Goal: Task Accomplishment & Management: Use online tool/utility

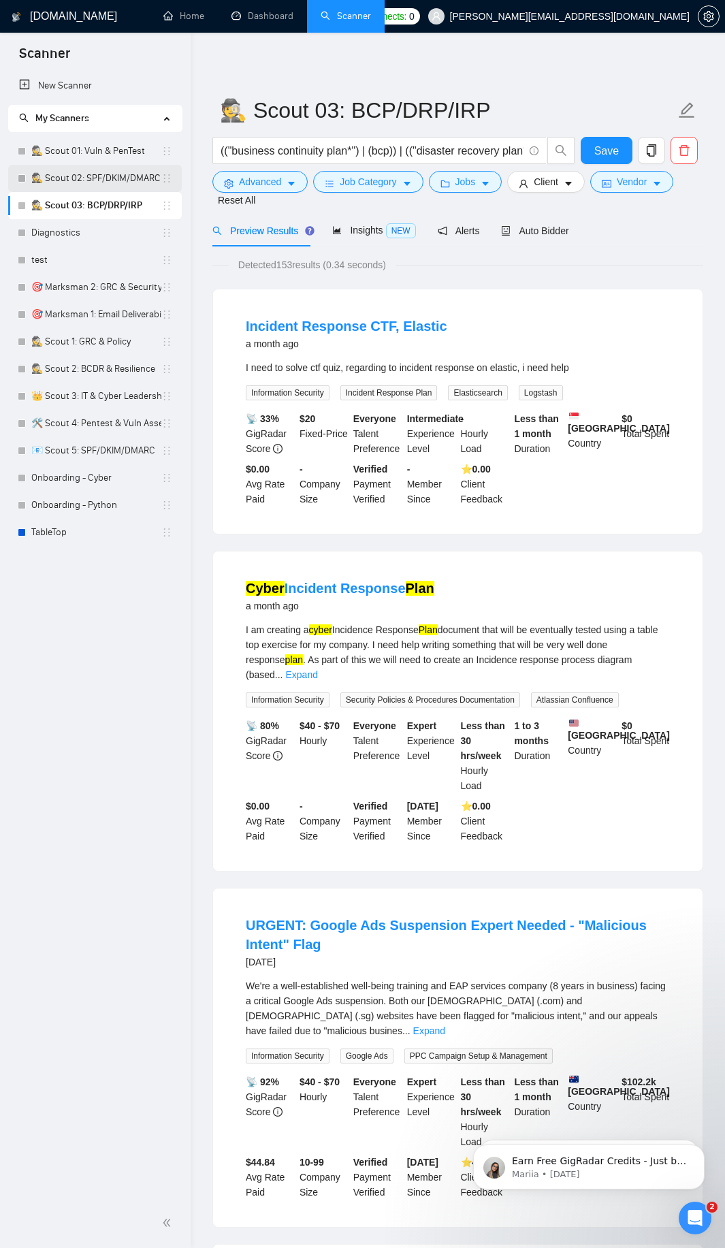
click at [85, 180] on link "🕵️ Scout 02: SPF/DKIM/DMARC" at bounding box center [96, 178] width 130 height 27
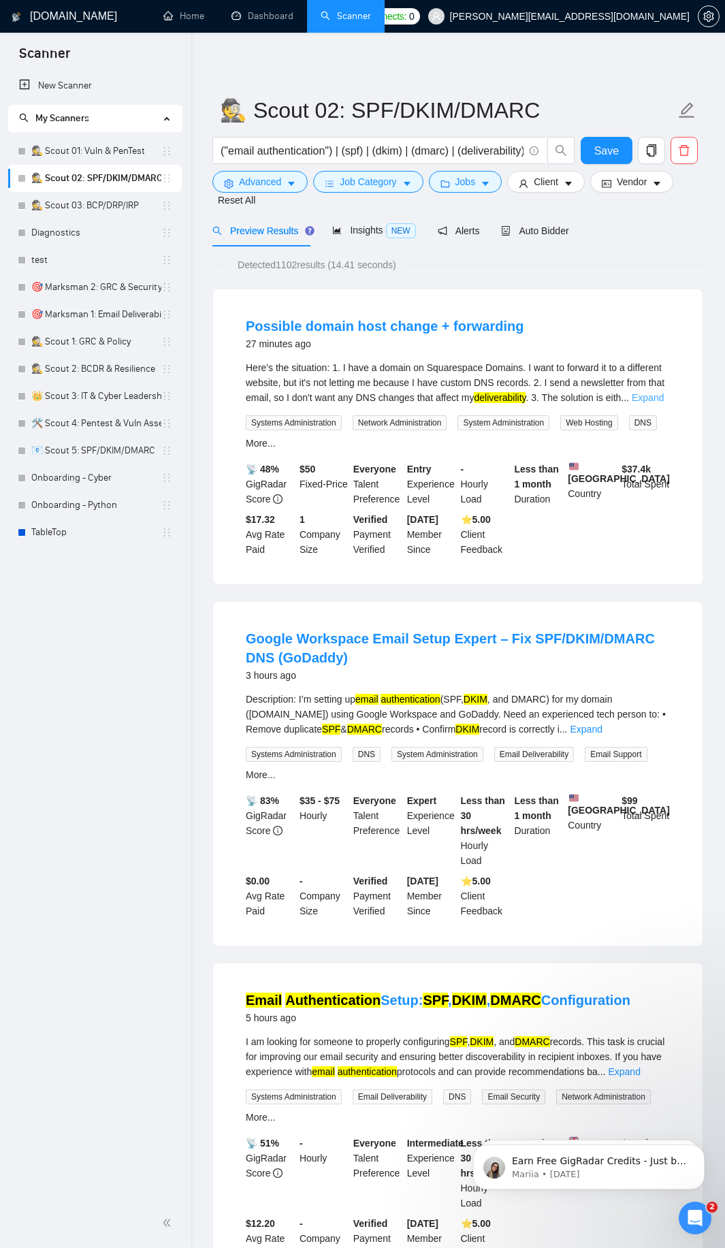
click at [657, 396] on link "Expand" at bounding box center [648, 397] width 32 height 11
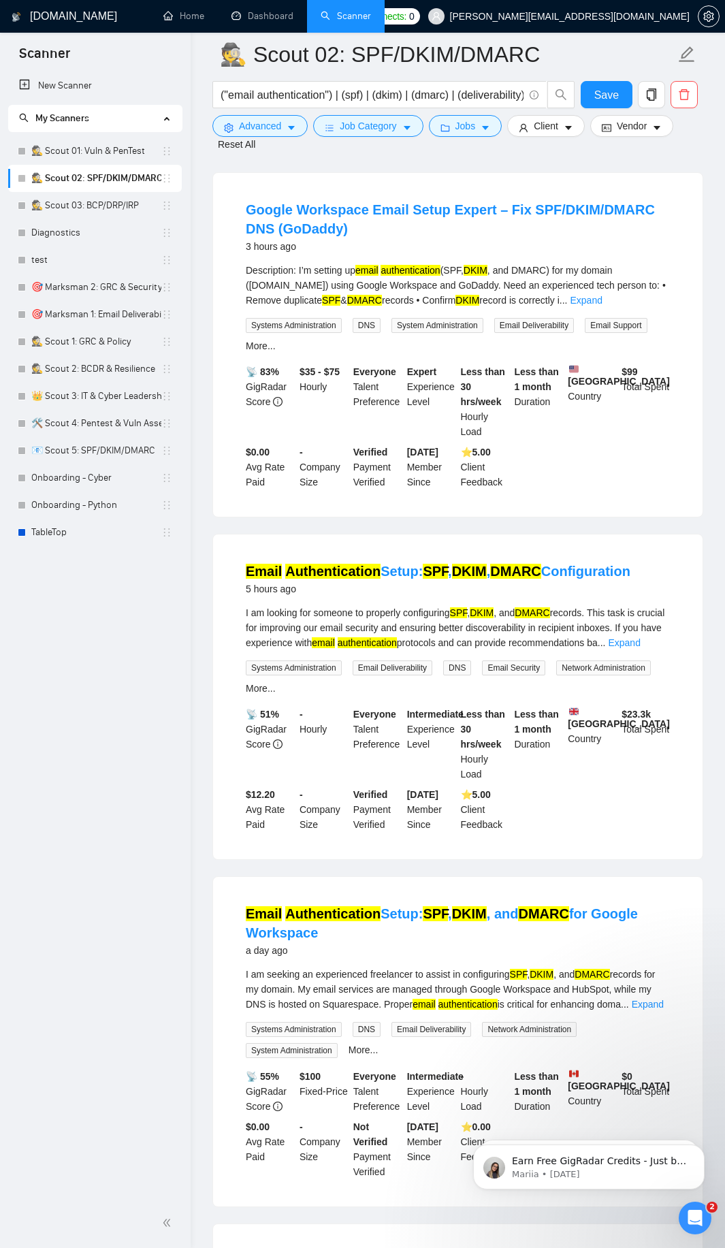
scroll to position [490, 0]
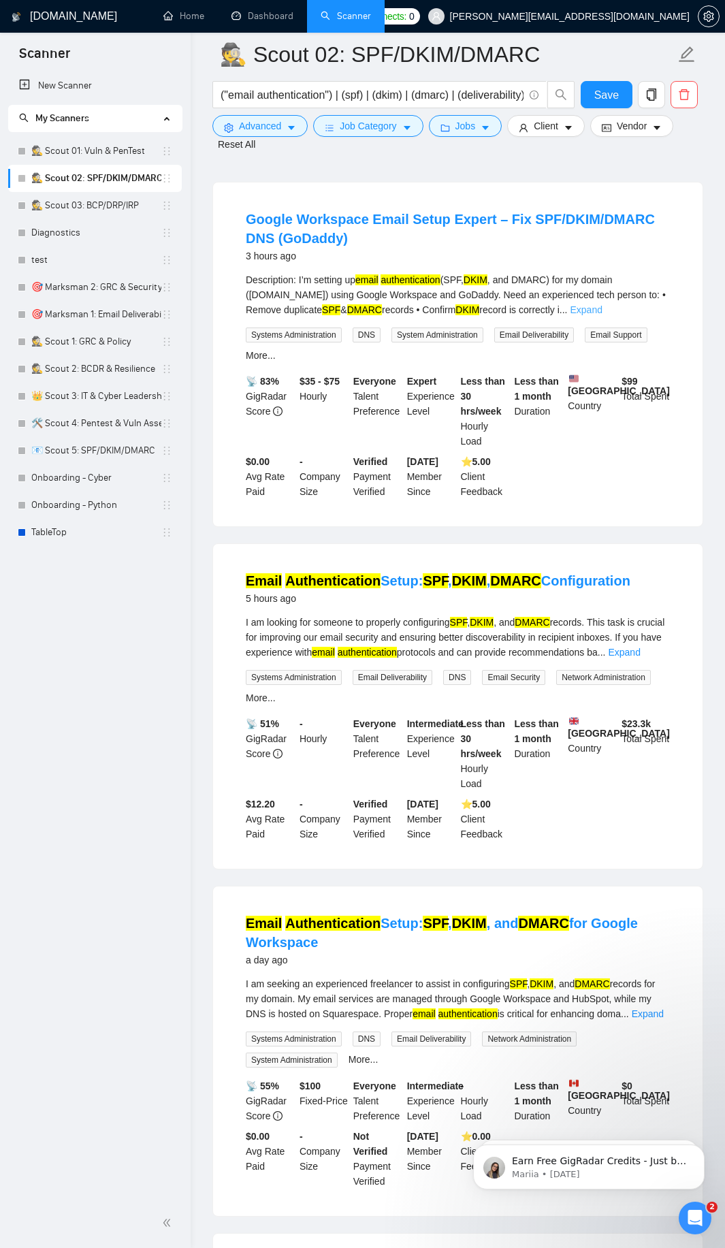
click at [603, 315] on link "Expand" at bounding box center [587, 309] width 32 height 11
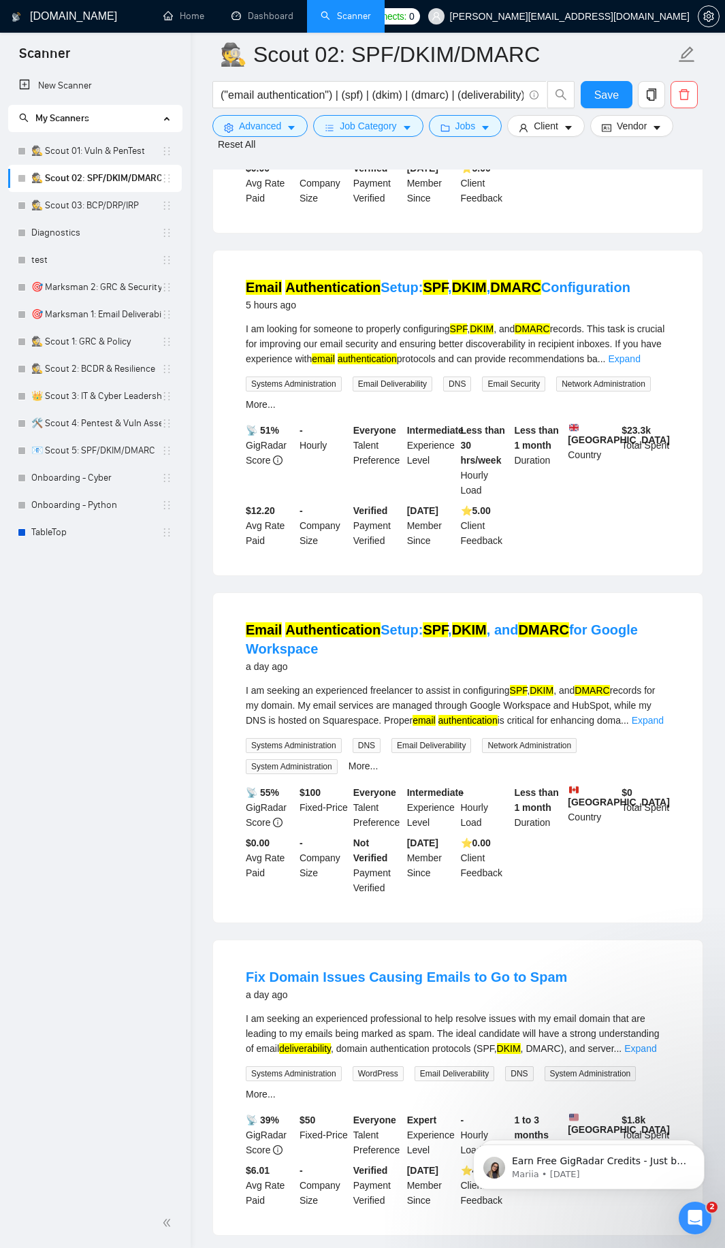
scroll to position [899, 0]
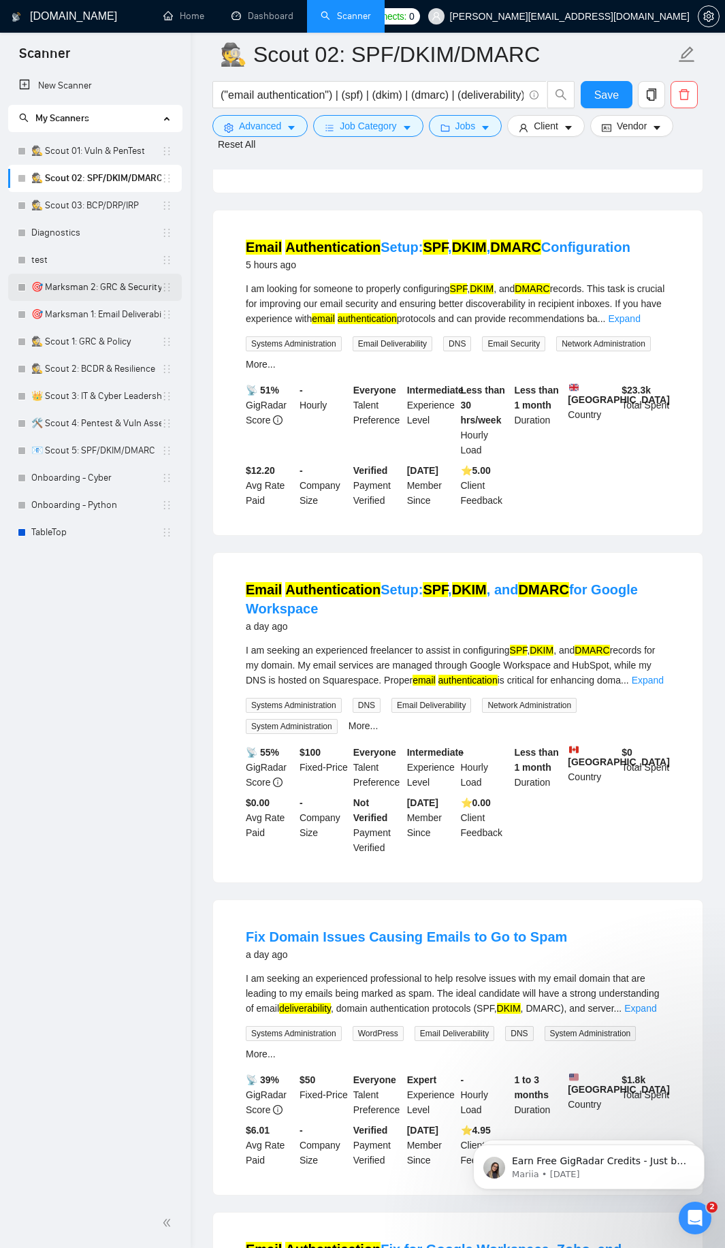
click at [82, 292] on link "🎯 Marksman 2: GRC & Security Audits" at bounding box center [96, 287] width 130 height 27
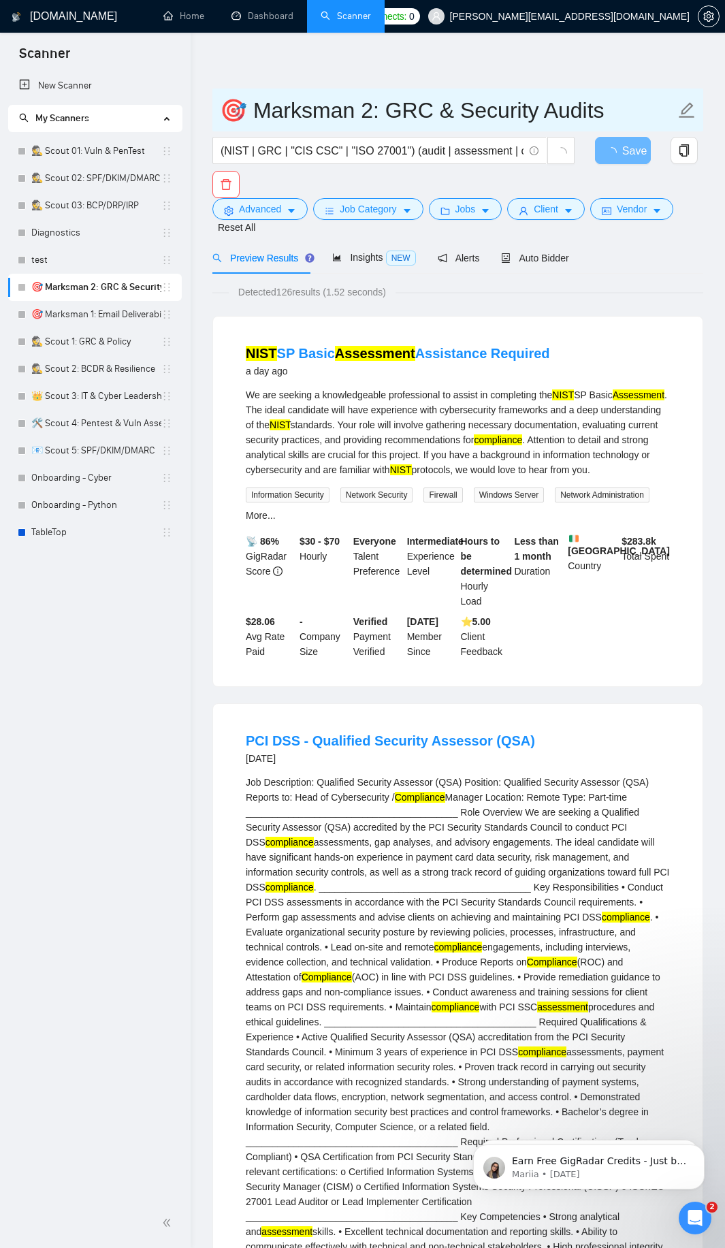
drag, startPoint x: 222, startPoint y: 103, endPoint x: 377, endPoint y: 107, distance: 154.6
click at [362, 110] on input "🎯 Marksman 2: GRC & Security Audits" at bounding box center [448, 110] width 456 height 34
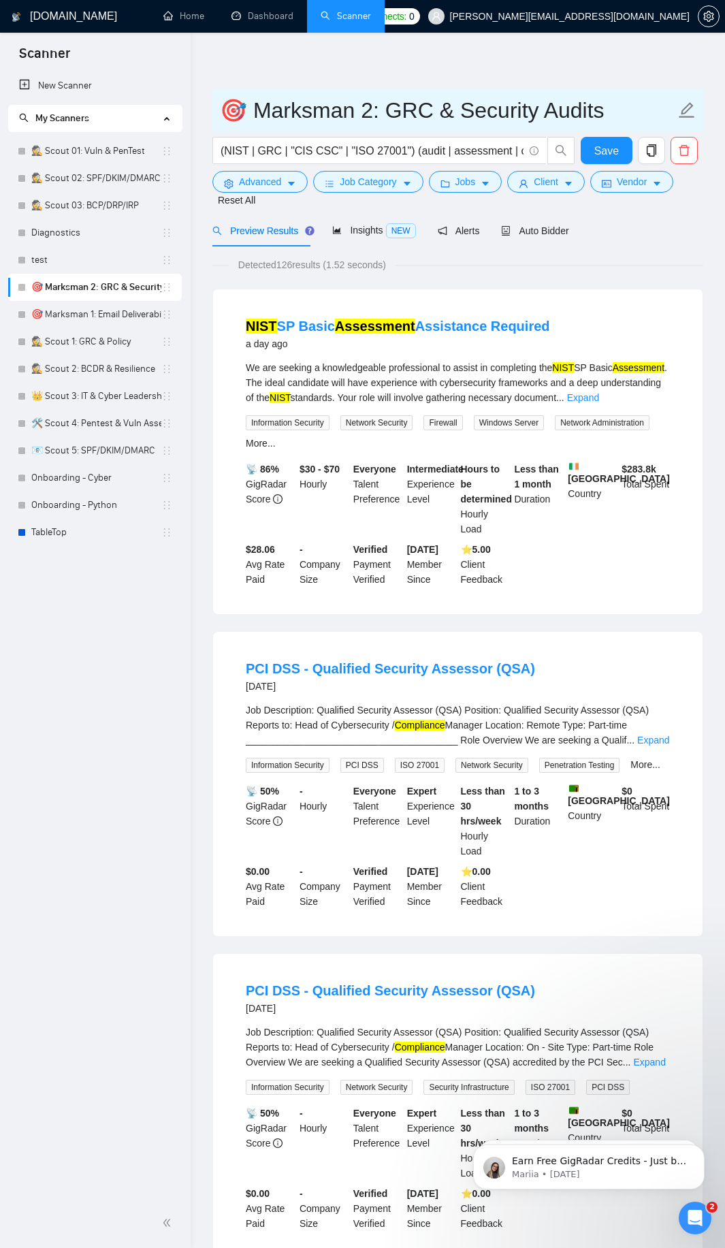
click at [413, 104] on input "🎯 Marksman 2: GRC & Security Audits" at bounding box center [448, 110] width 456 height 34
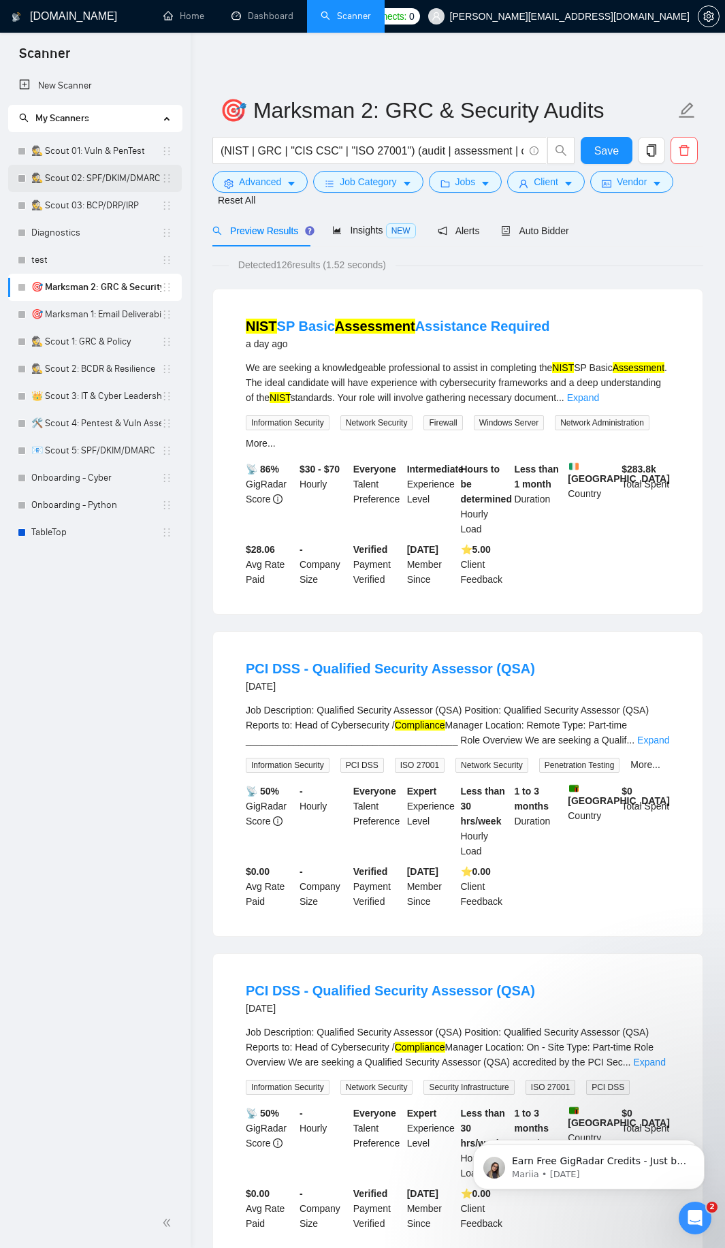
click at [106, 178] on link "🕵️ Scout 02: SPF/DKIM/DMARC" at bounding box center [96, 178] width 130 height 27
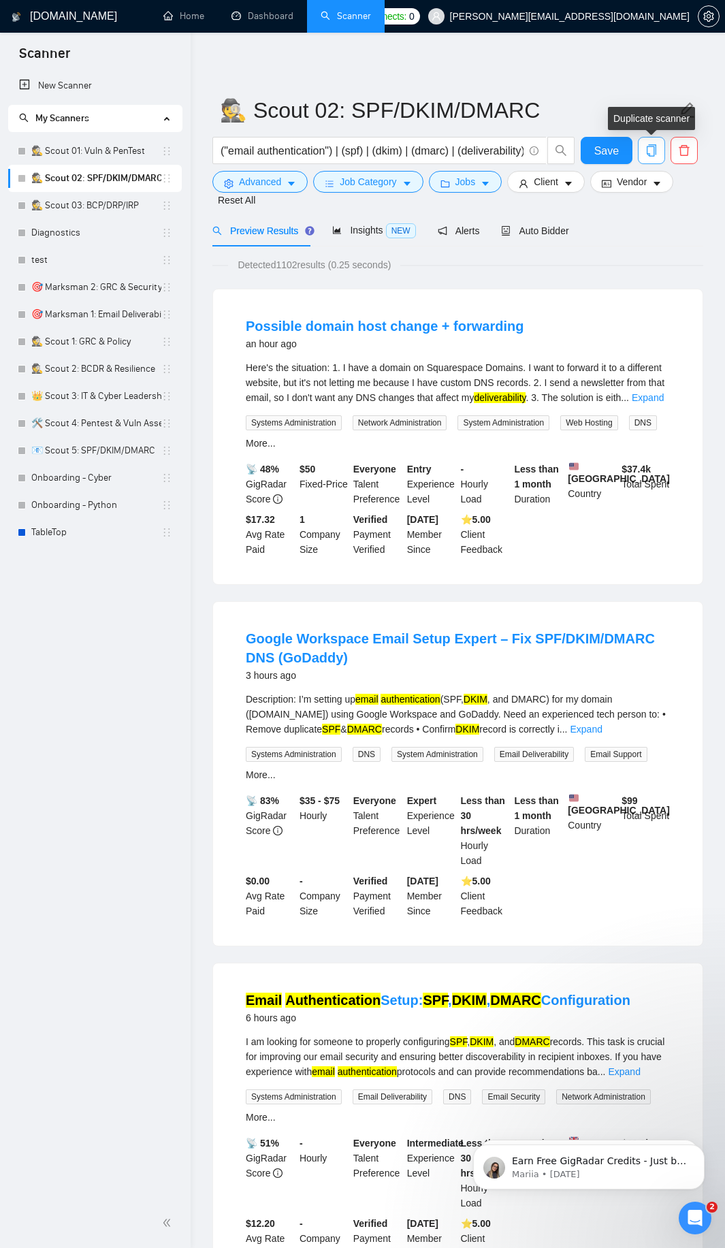
click at [650, 152] on icon "copy" at bounding box center [651, 150] width 12 height 12
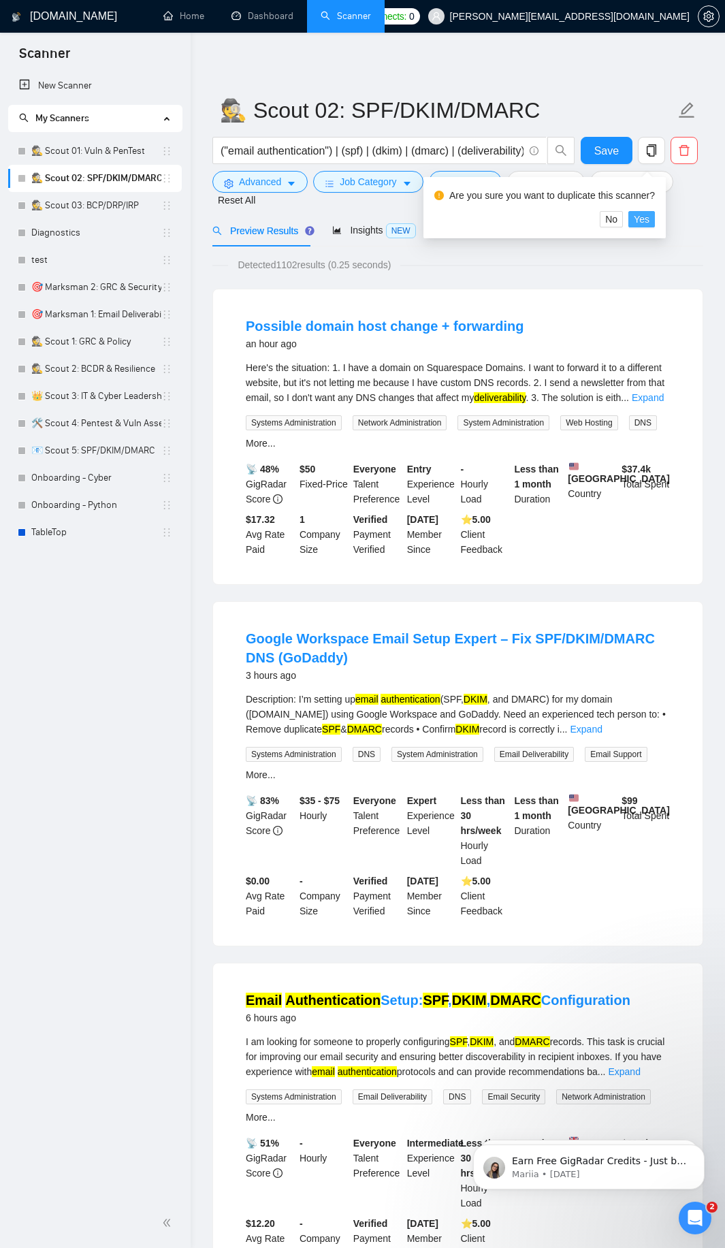
click at [645, 221] on span "Yes" at bounding box center [642, 219] width 16 height 15
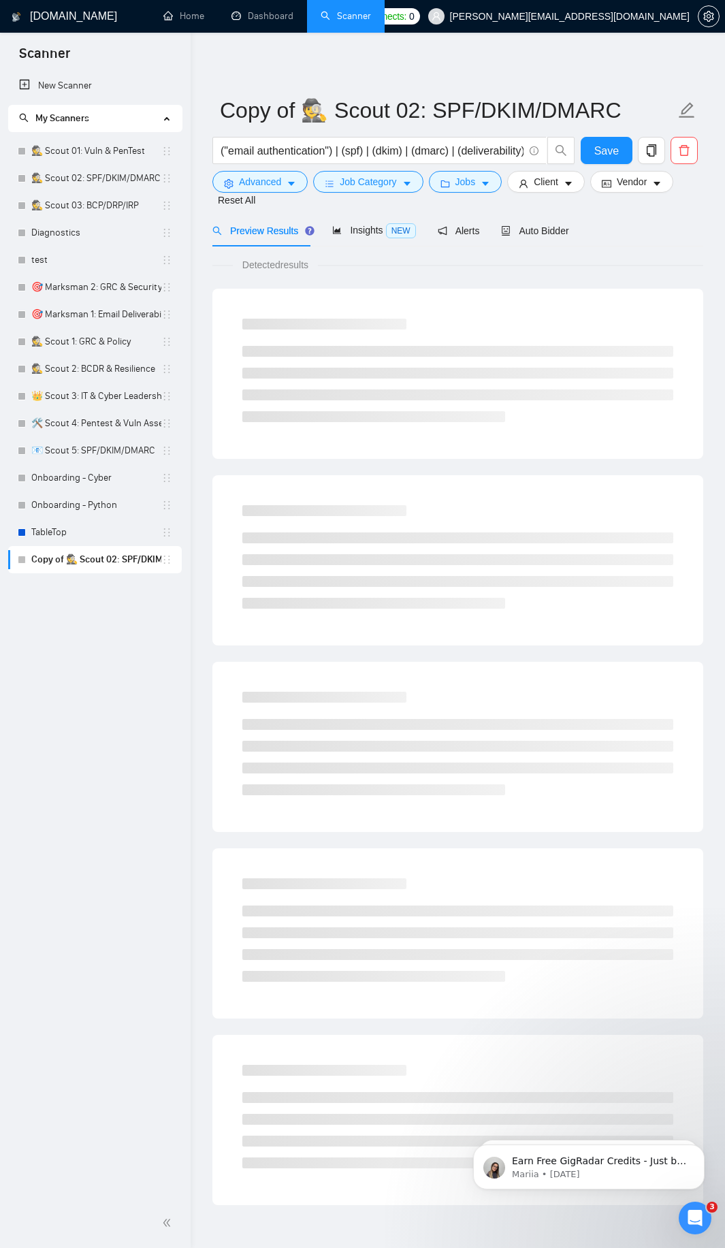
click at [103, 560] on link "Copy of 🕵️ Scout 02: SPF/DKIM/DMARC" at bounding box center [96, 559] width 130 height 27
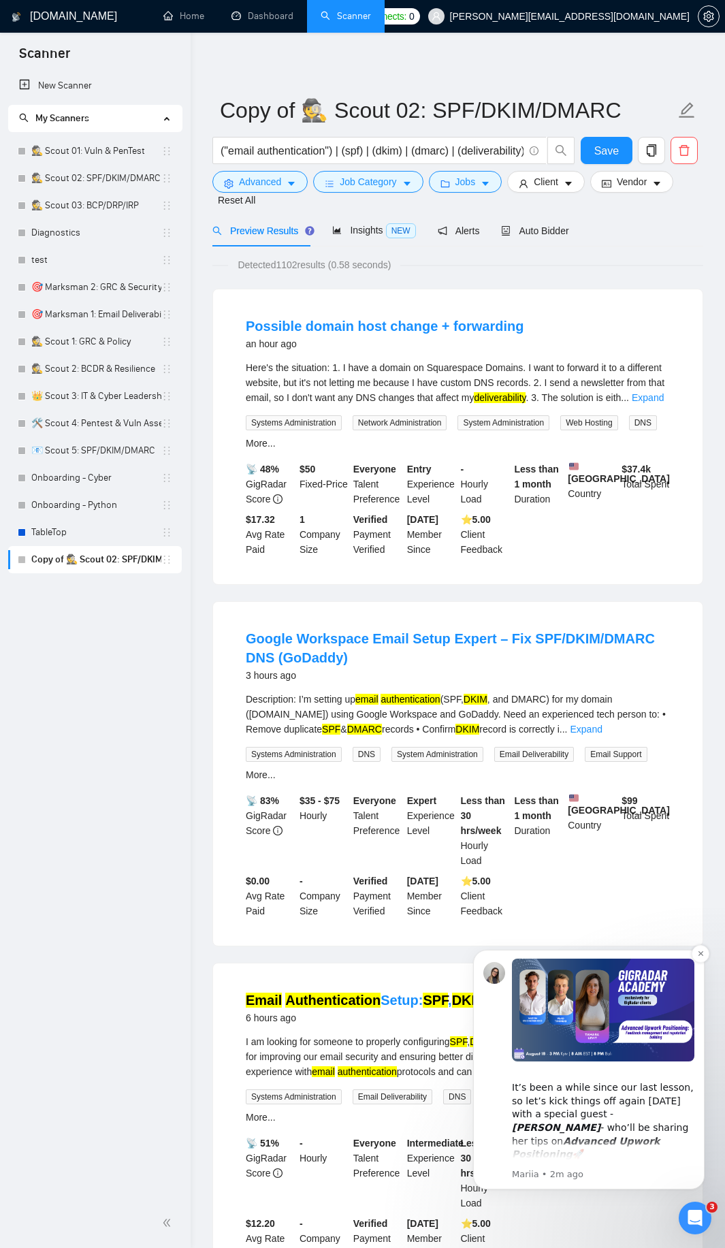
click at [575, 1032] on img "Message content" at bounding box center [603, 1010] width 182 height 103
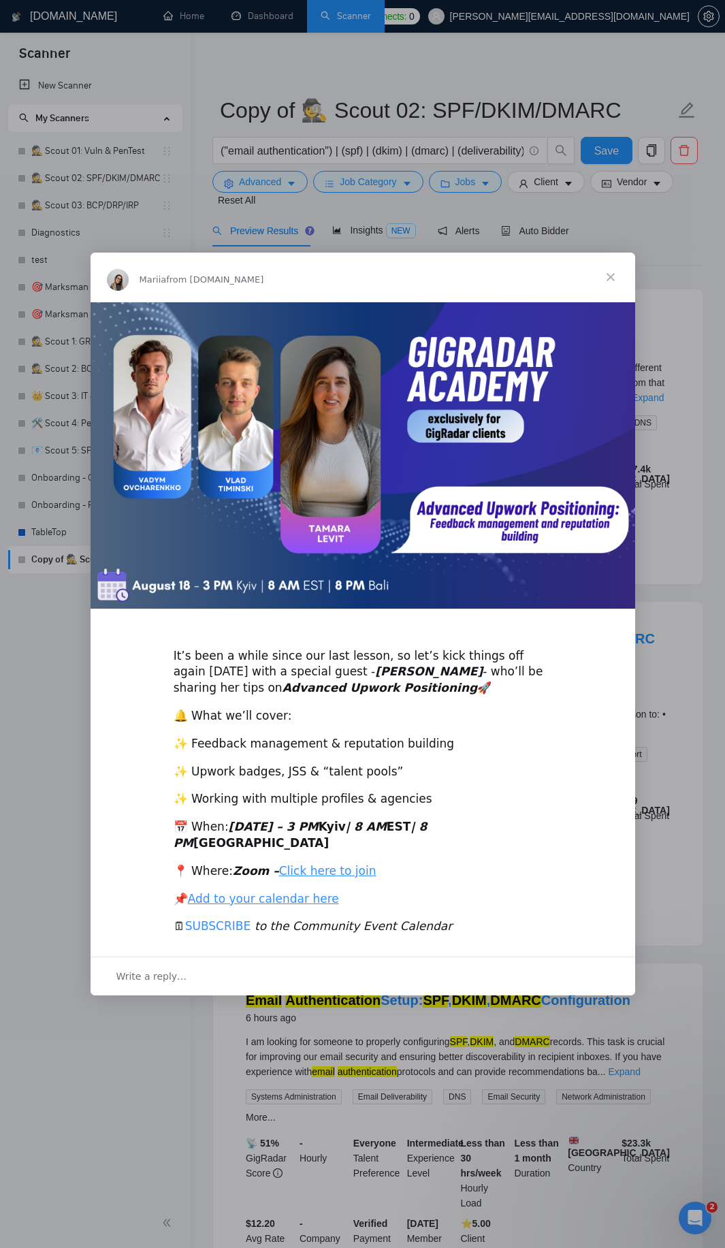
click at [232, 920] on link "SUBSCRIBE" at bounding box center [218, 926] width 66 height 14
click at [254, 892] on link "Add to your calendar here" at bounding box center [263, 899] width 151 height 14
click at [606, 287] on span "Close" at bounding box center [610, 277] width 49 height 49
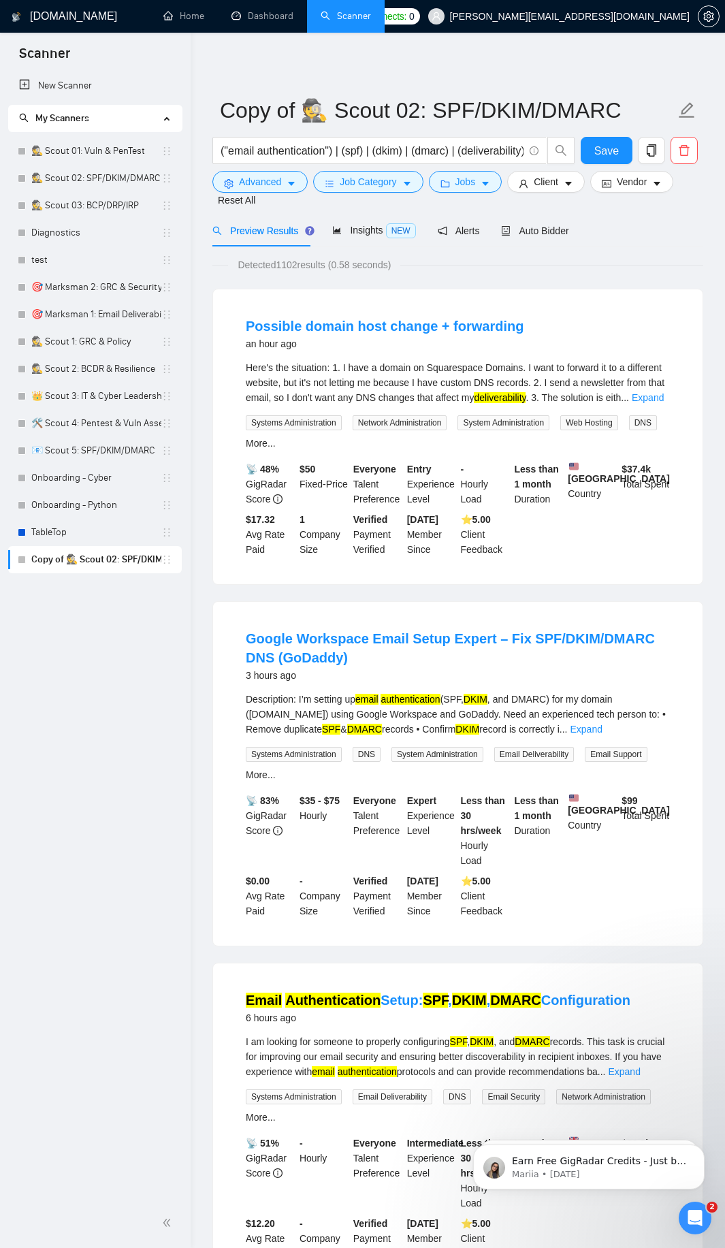
click at [696, 1215] on icon "Open Intercom Messenger" at bounding box center [695, 1218] width 10 height 11
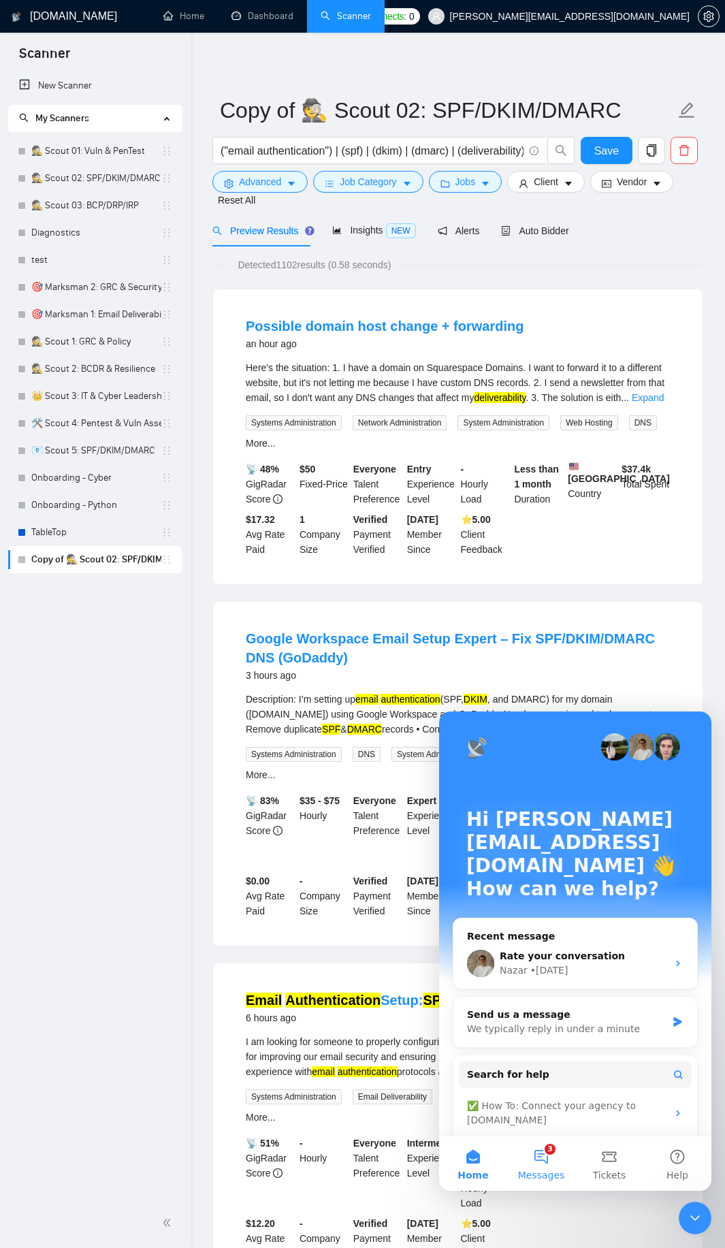
click at [536, 1158] on button "3 Messages" at bounding box center [541, 1163] width 68 height 54
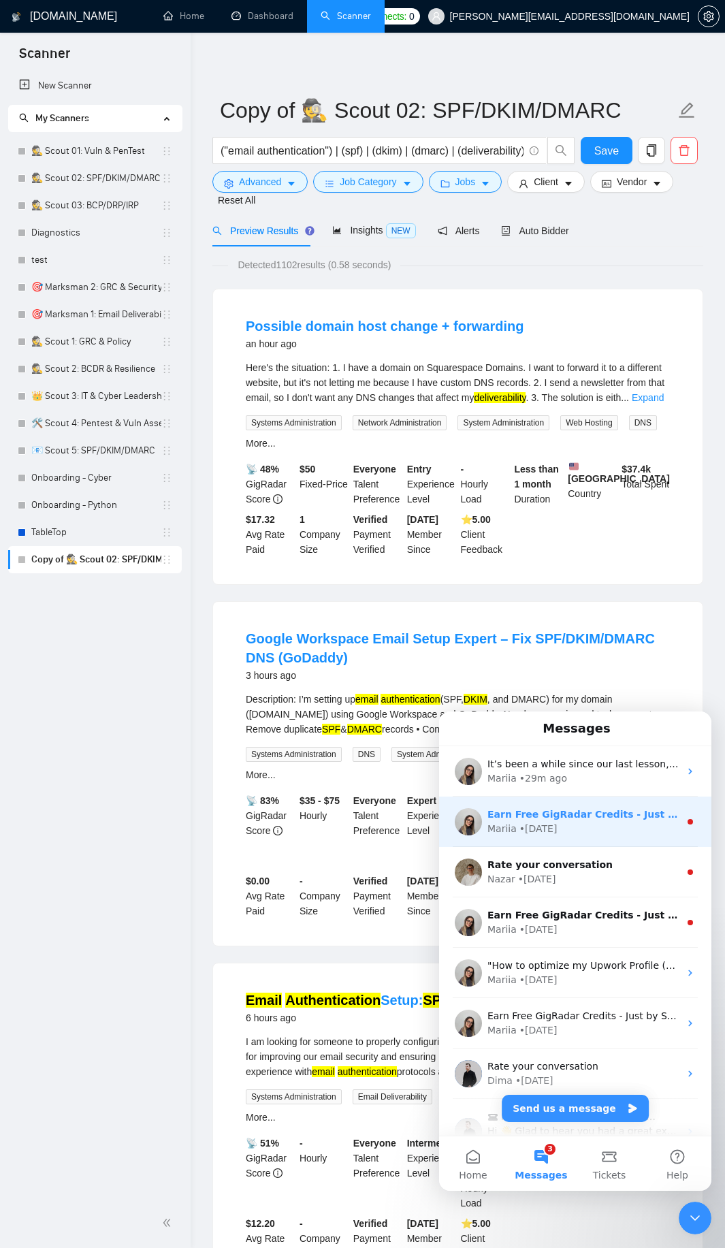
click at [601, 832] on div "Mariia • [DATE]" at bounding box center [584, 829] width 192 height 14
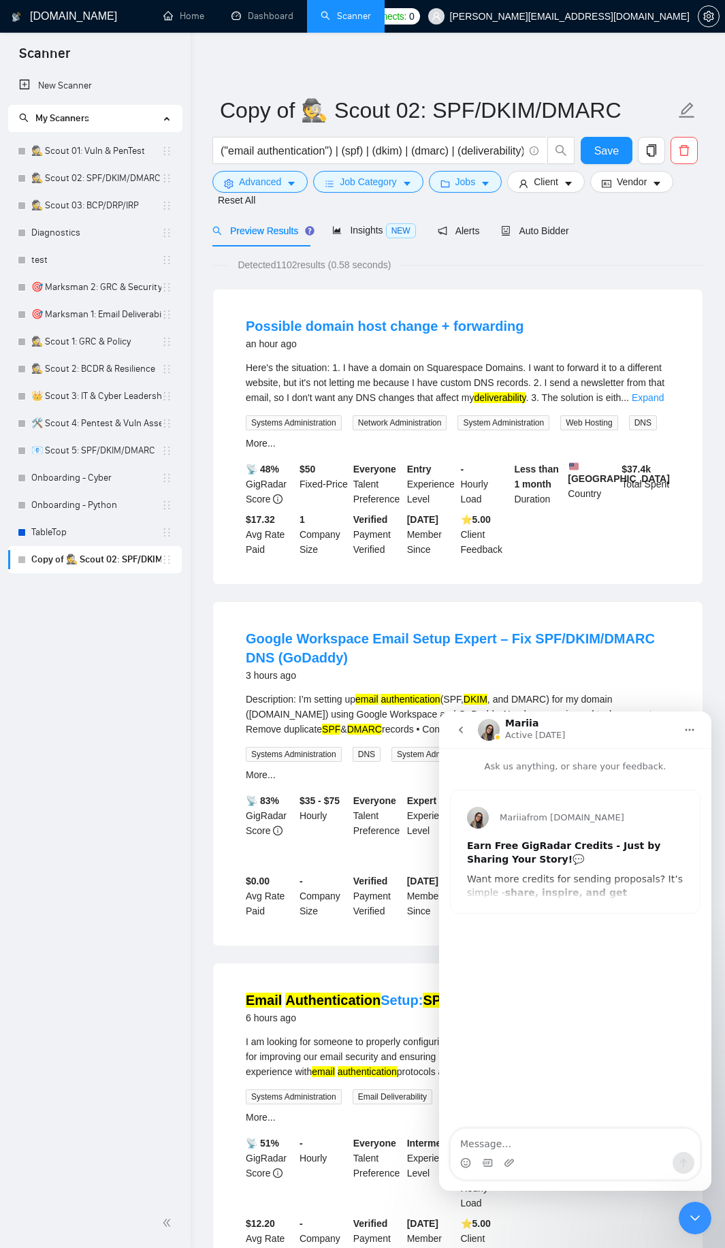
click at [465, 726] on icon "go back" at bounding box center [461, 729] width 11 height 11
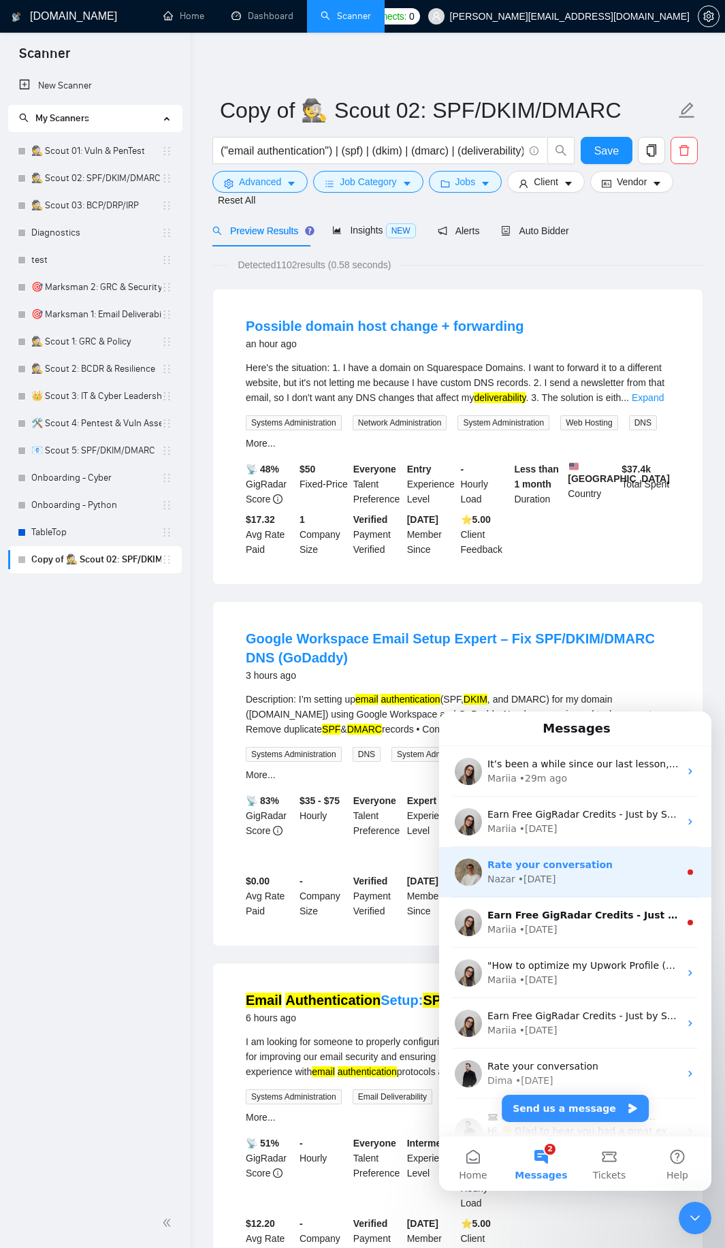
click at [598, 884] on div "Nazar • [DATE]" at bounding box center [584, 879] width 192 height 14
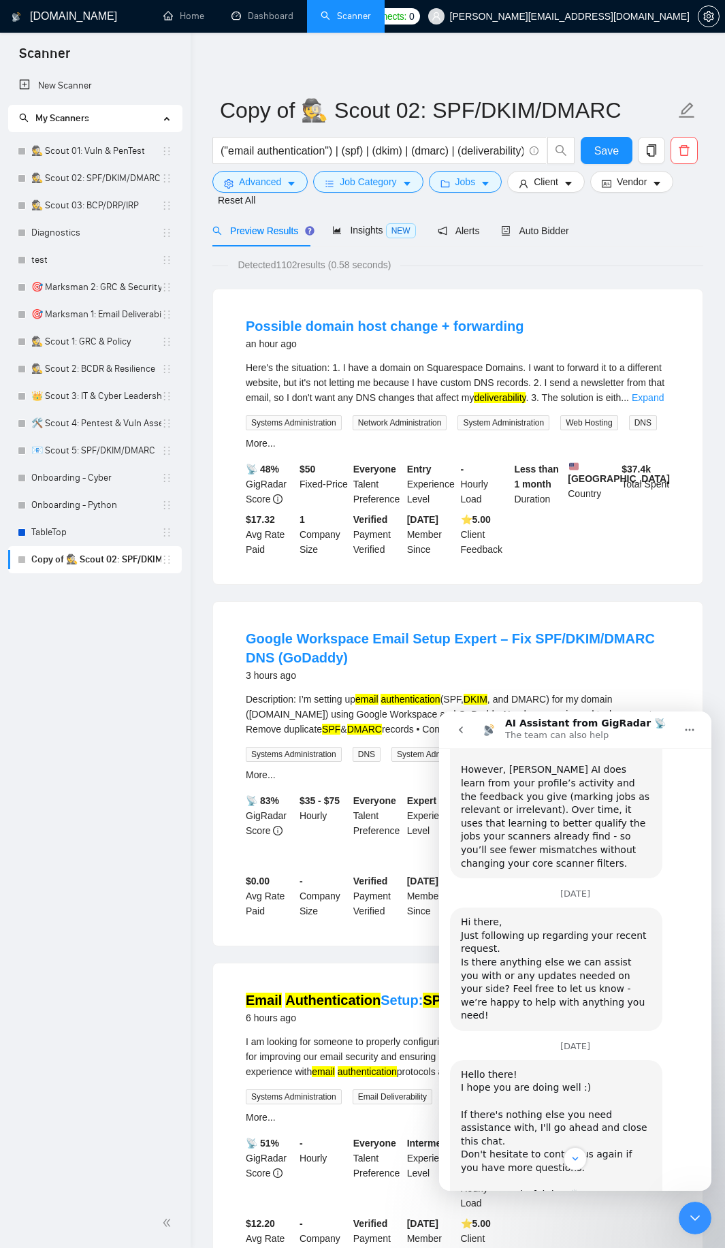
scroll to position [951, 0]
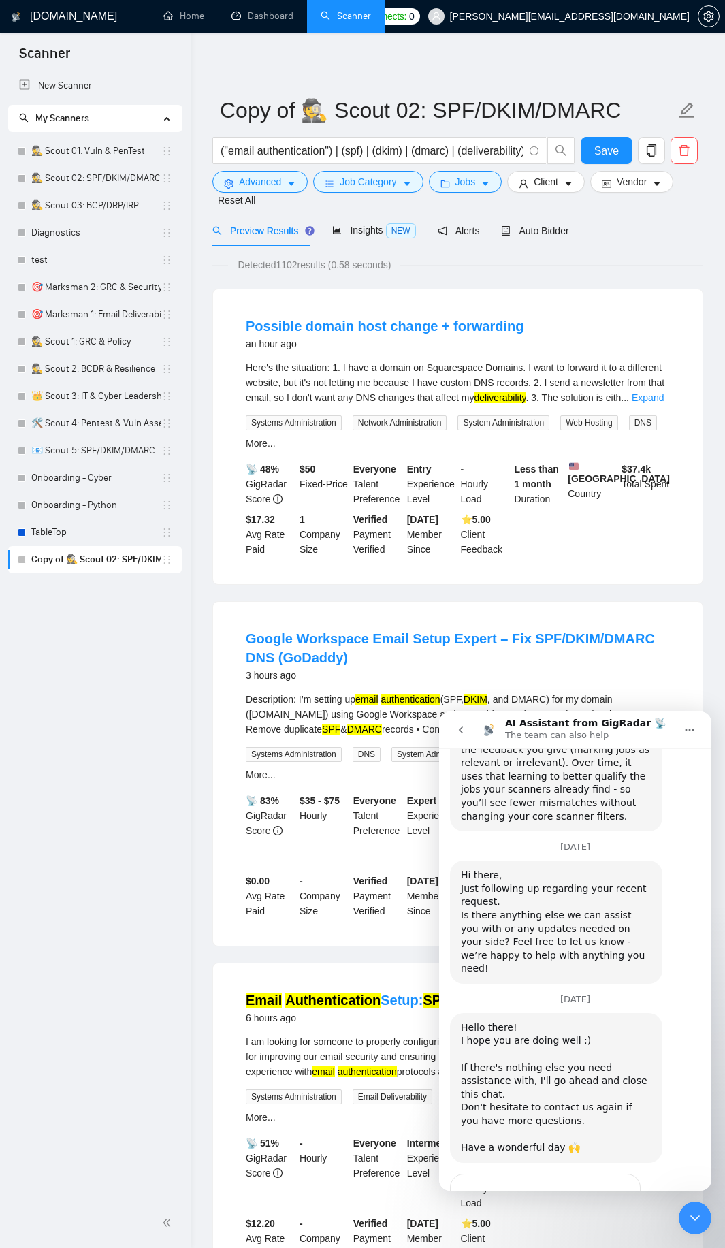
click at [580, 1211] on span "Great" at bounding box center [577, 1223] width 25 height 25
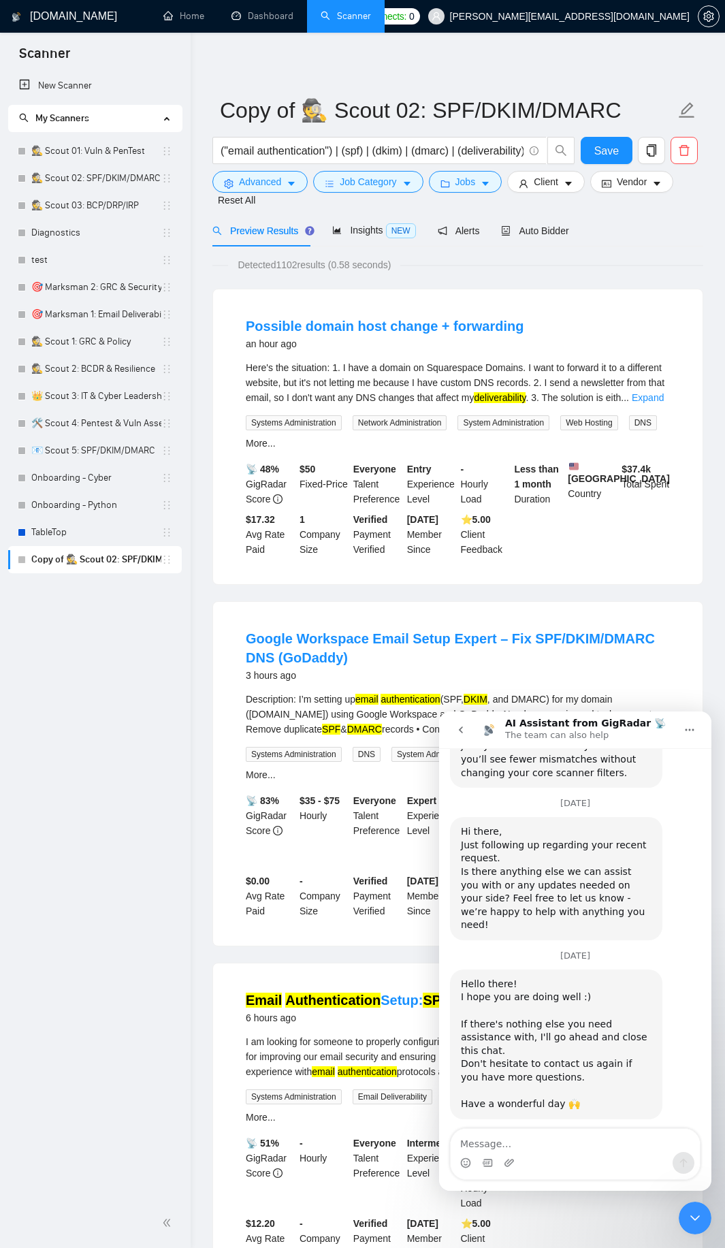
scroll to position [983, 0]
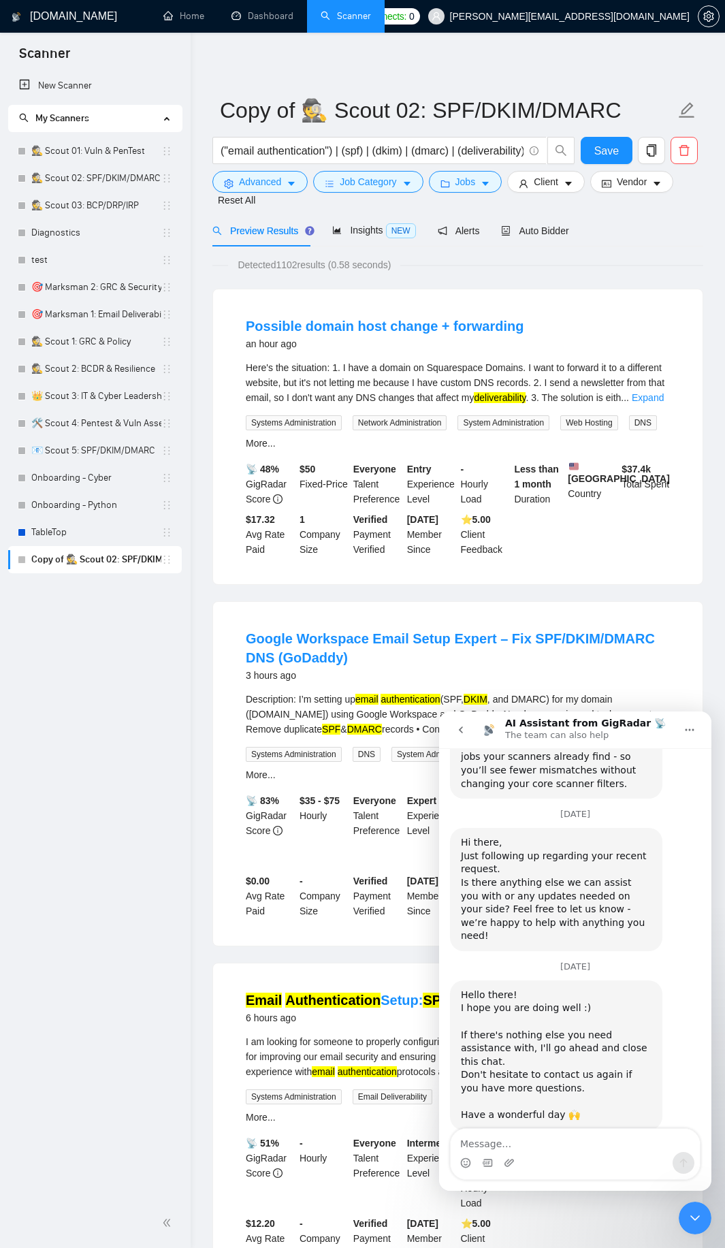
click at [459, 731] on icon "go back" at bounding box center [461, 729] width 11 height 11
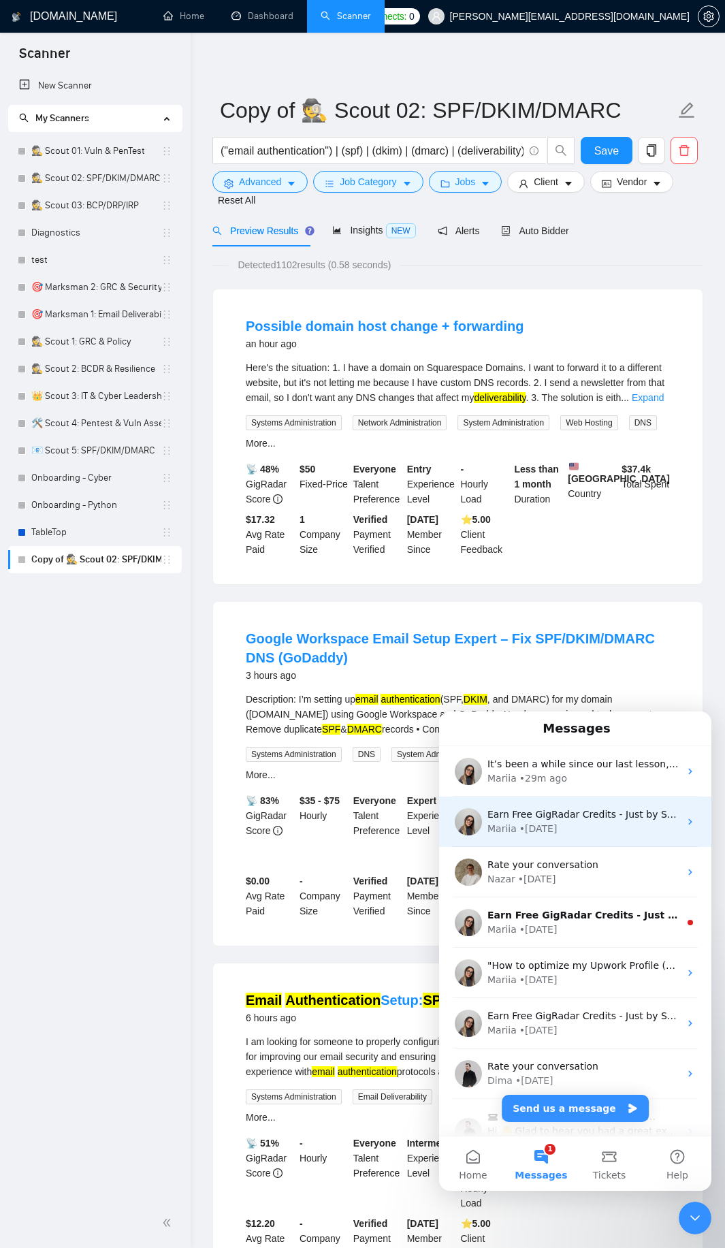
scroll to position [0, 0]
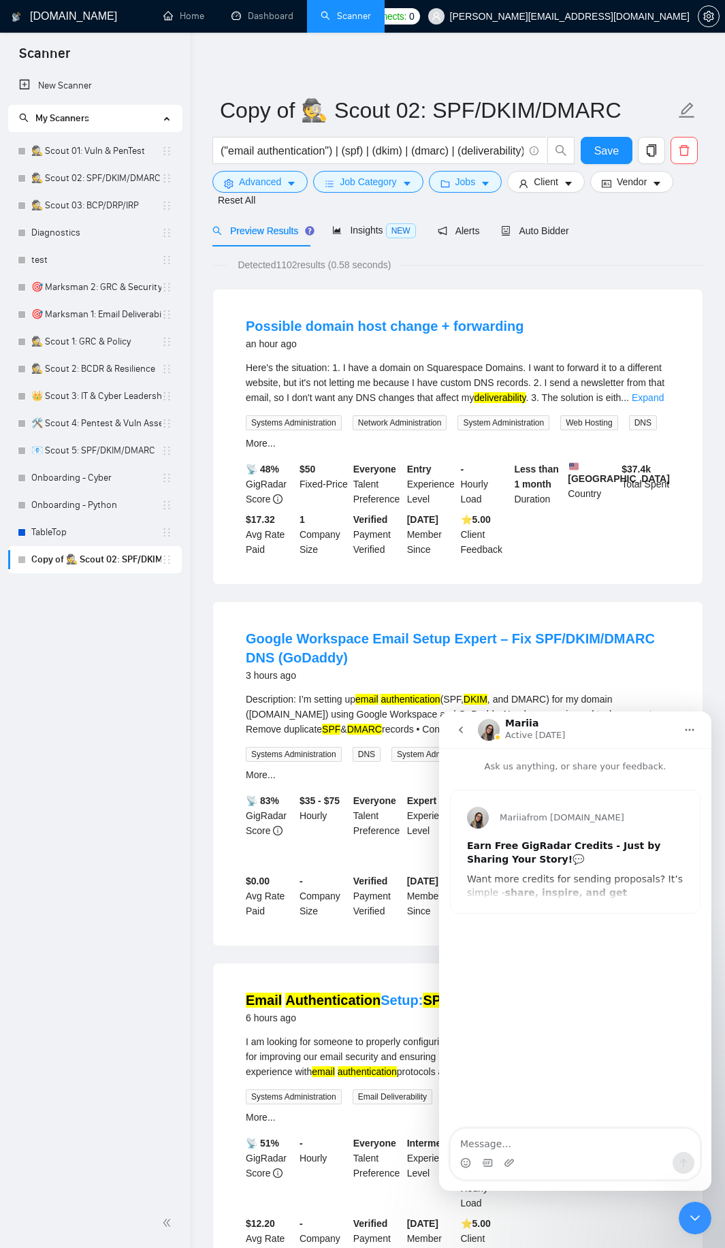
click at [461, 725] on icon "go back" at bounding box center [461, 729] width 11 height 11
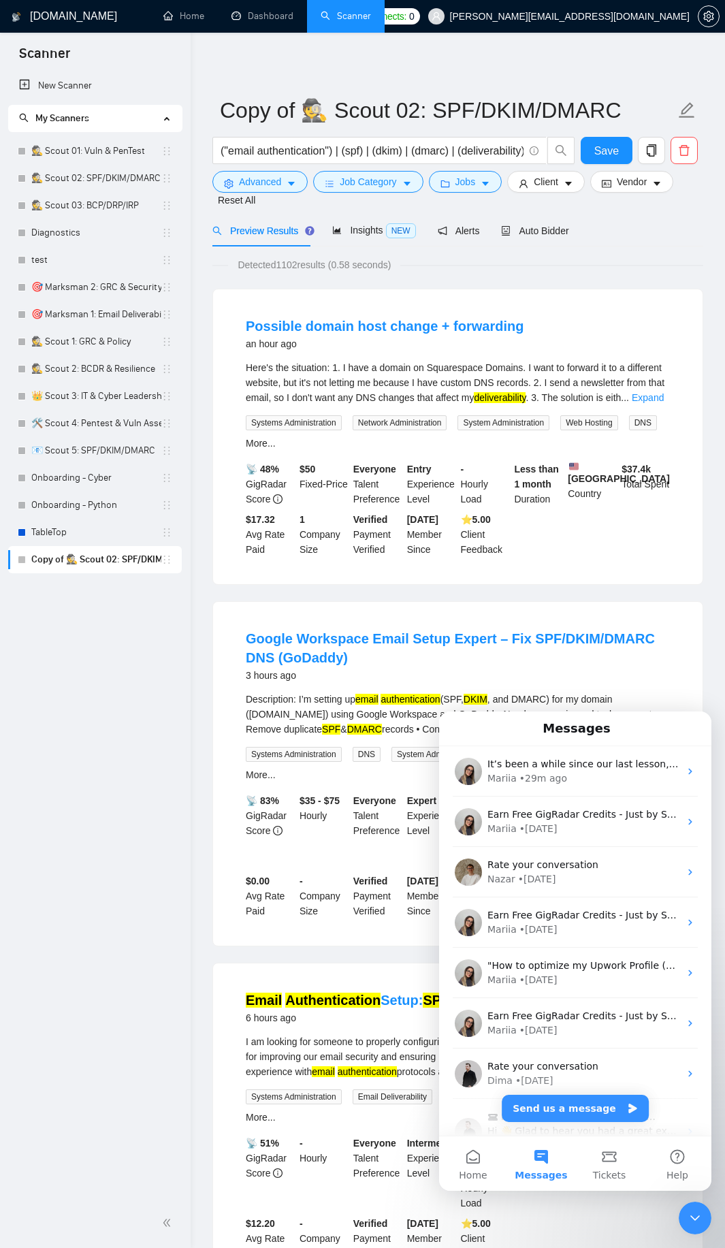
click at [693, 1216] on icon "Close Intercom Messenger" at bounding box center [695, 1218] width 16 height 16
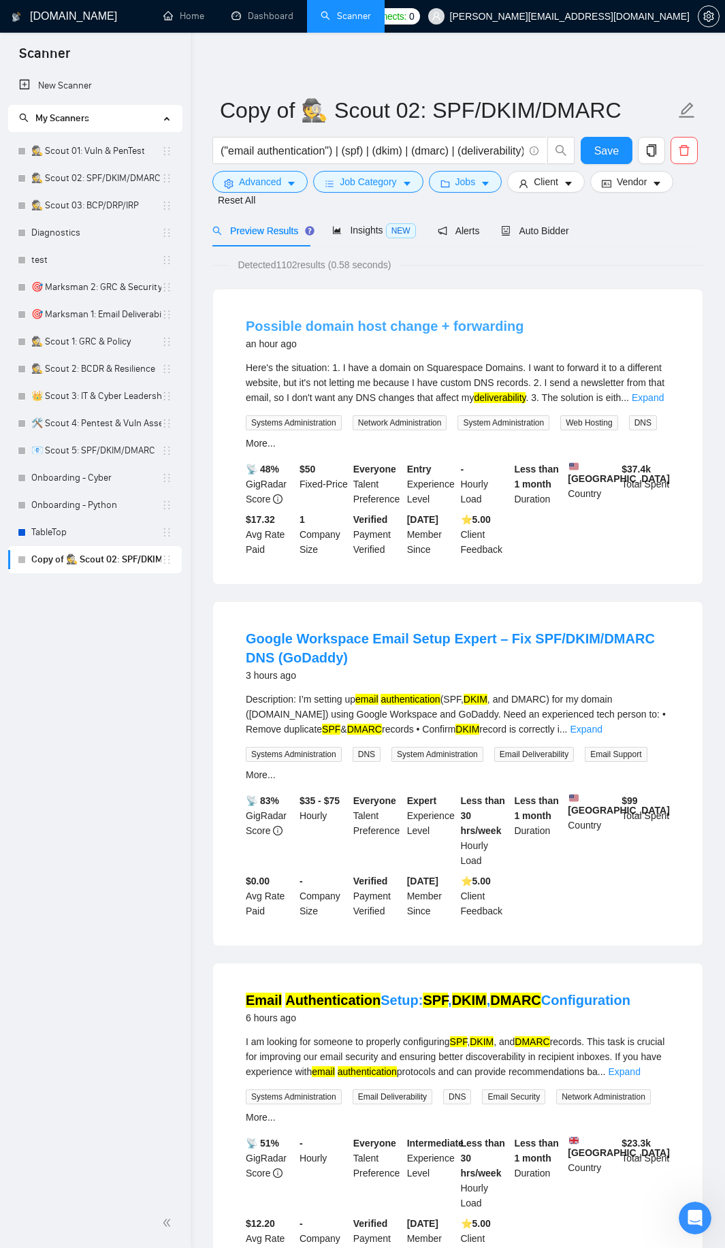
click at [334, 330] on link "Possible domain host change + forwarding" at bounding box center [385, 326] width 278 height 15
click at [646, 400] on link "Expand" at bounding box center [648, 397] width 32 height 11
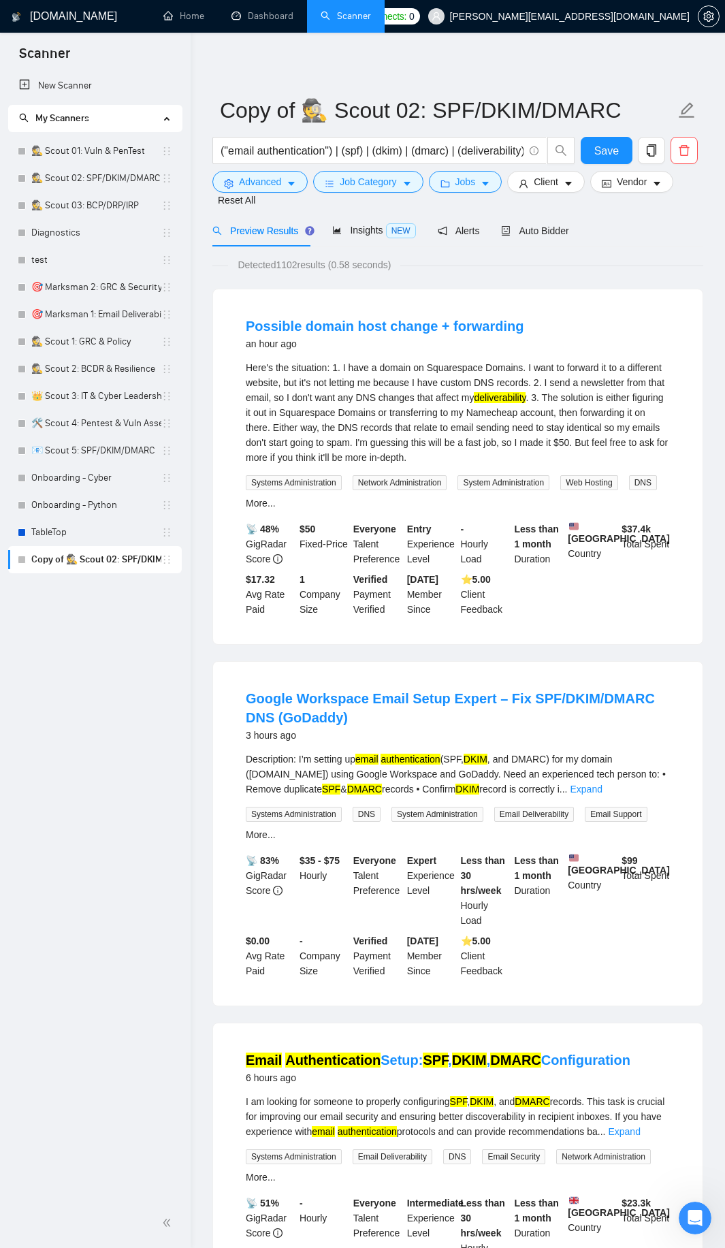
click at [689, 1224] on icon "Open Intercom Messenger" at bounding box center [695, 1218] width 22 height 22
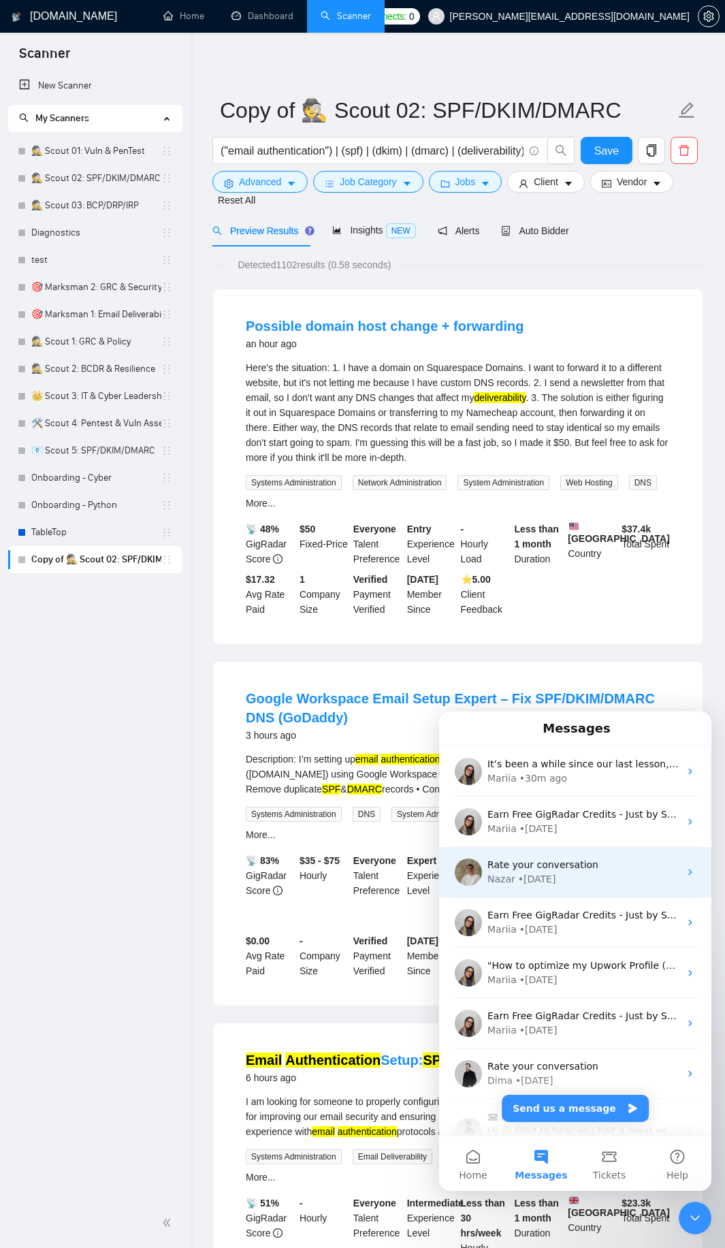
click at [571, 877] on div "Nazar • [DATE]" at bounding box center [584, 879] width 192 height 14
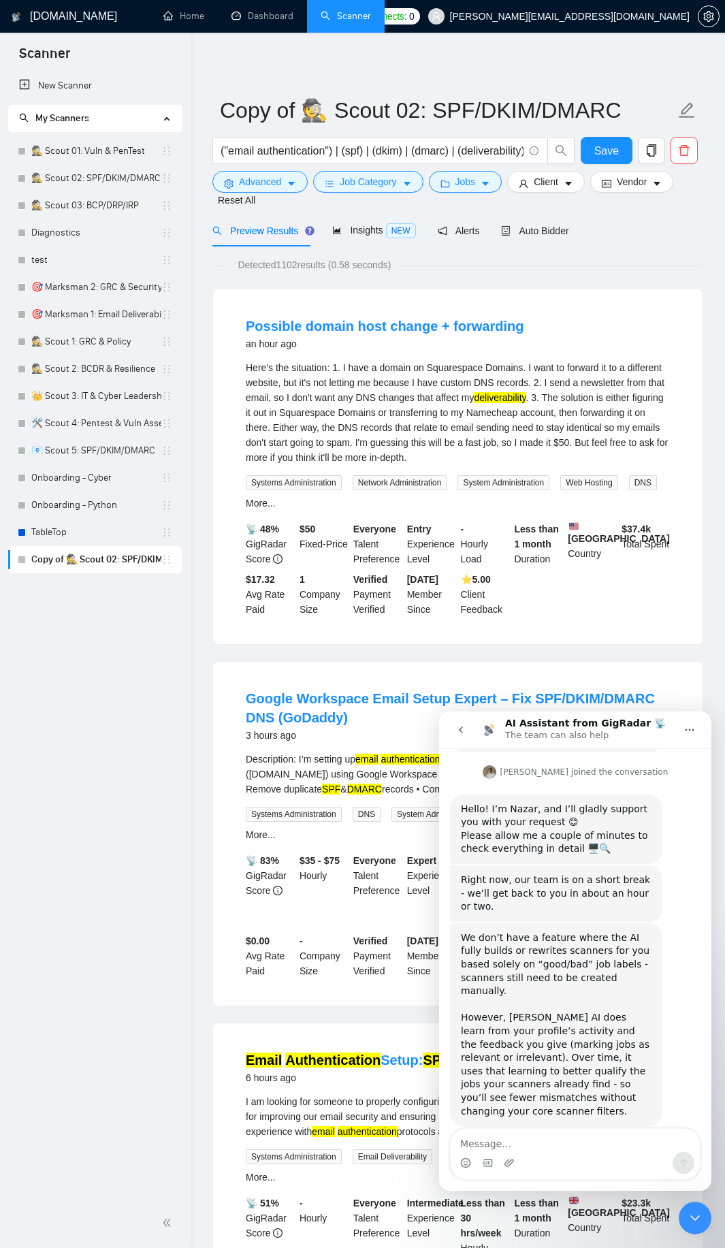
scroll to position [983, 0]
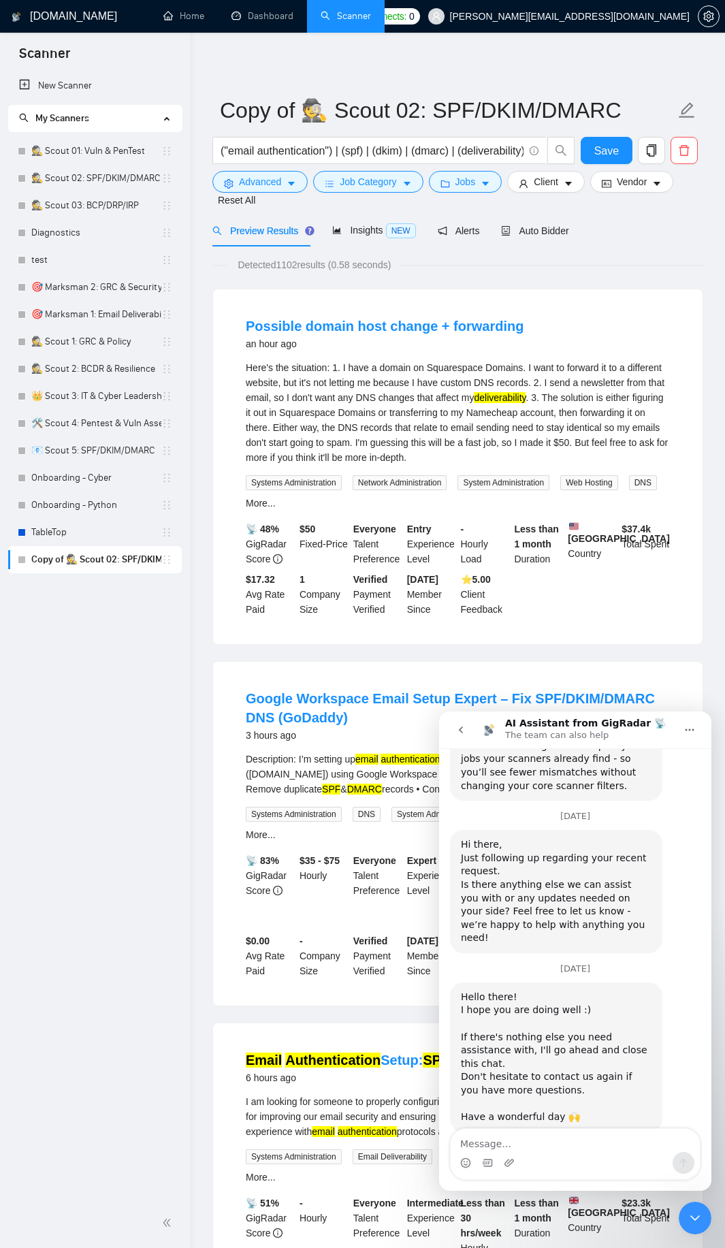
click at [542, 1151] on textarea "Message…" at bounding box center [575, 1140] width 249 height 23
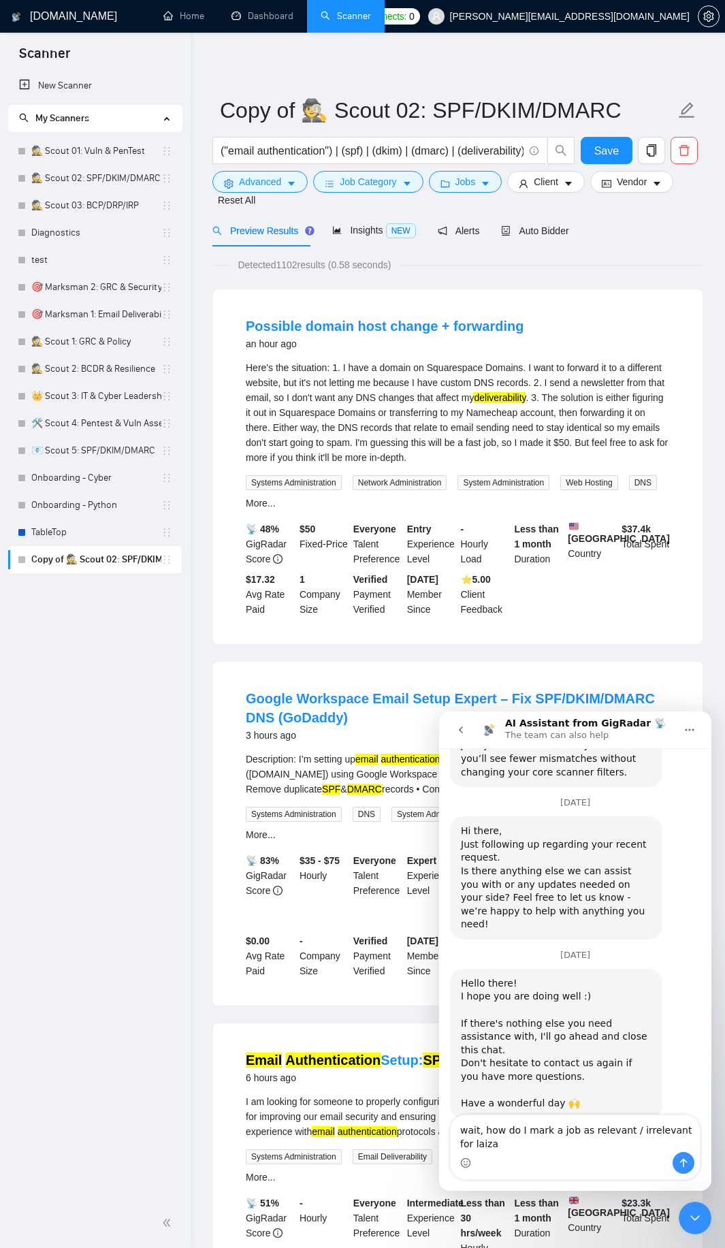
type textarea "wait, how do I mark a job as relevant / irrelevant for laiza?"
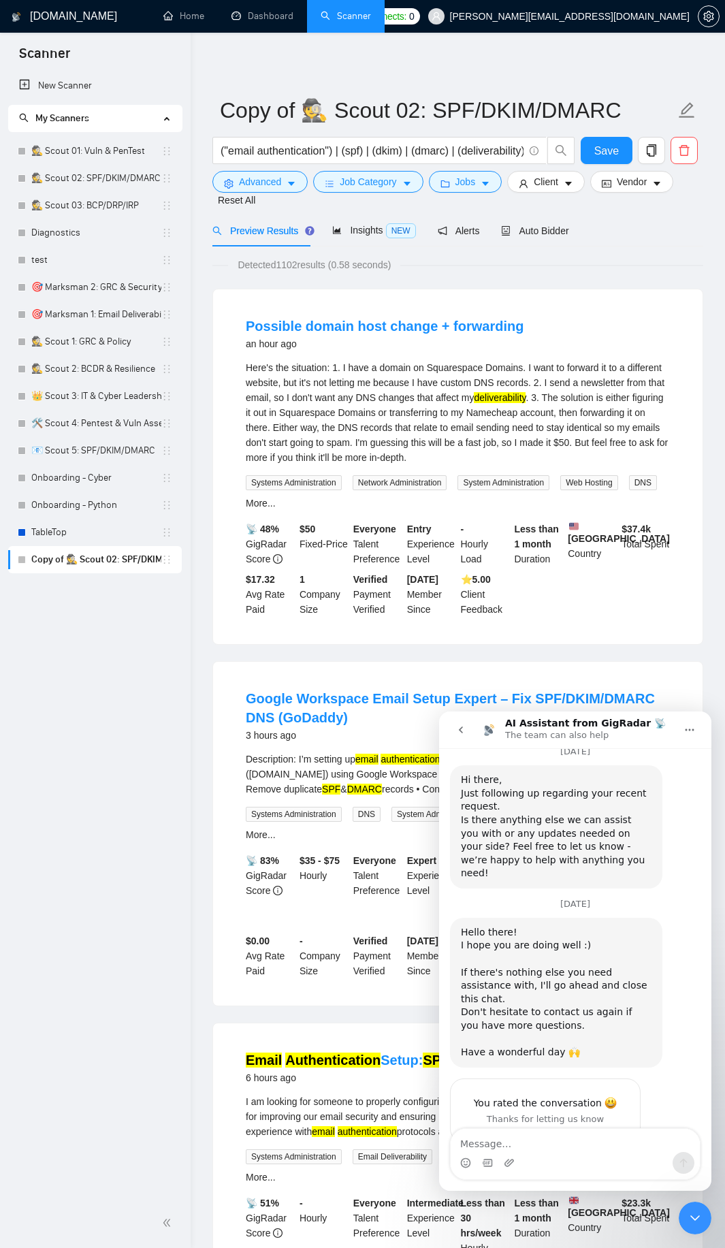
scroll to position [1055, 0]
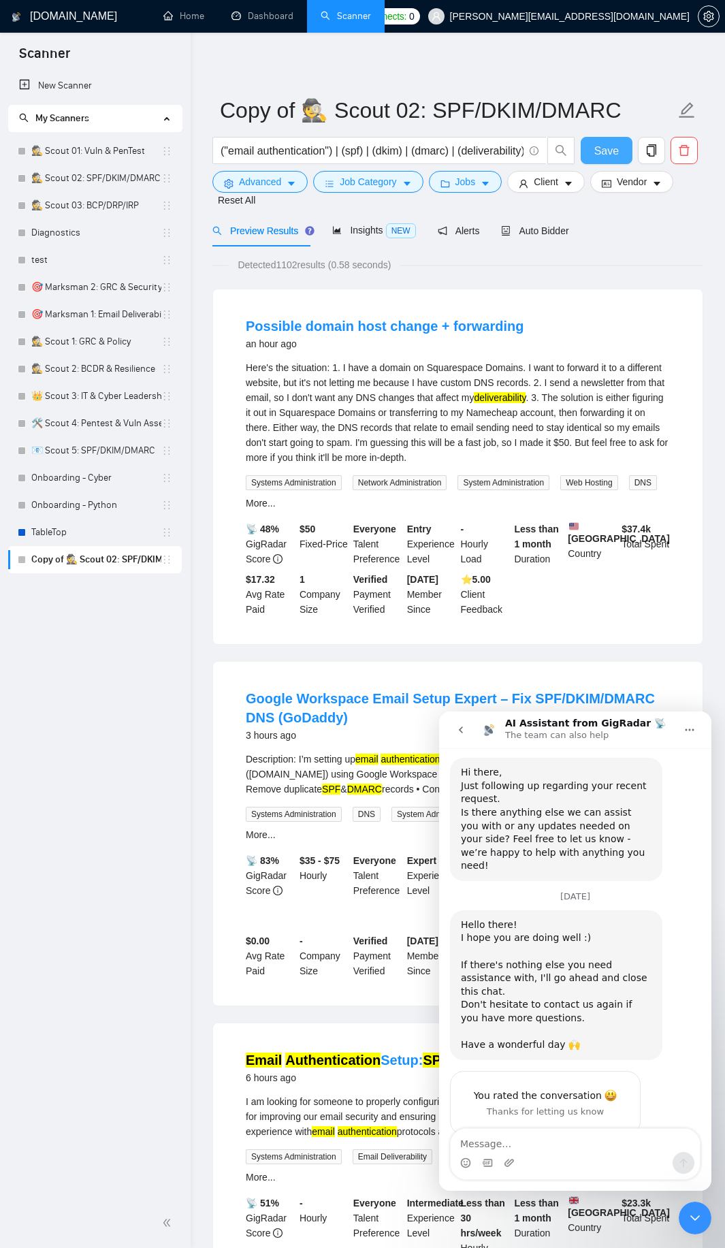
click at [614, 143] on span "Save" at bounding box center [606, 150] width 25 height 17
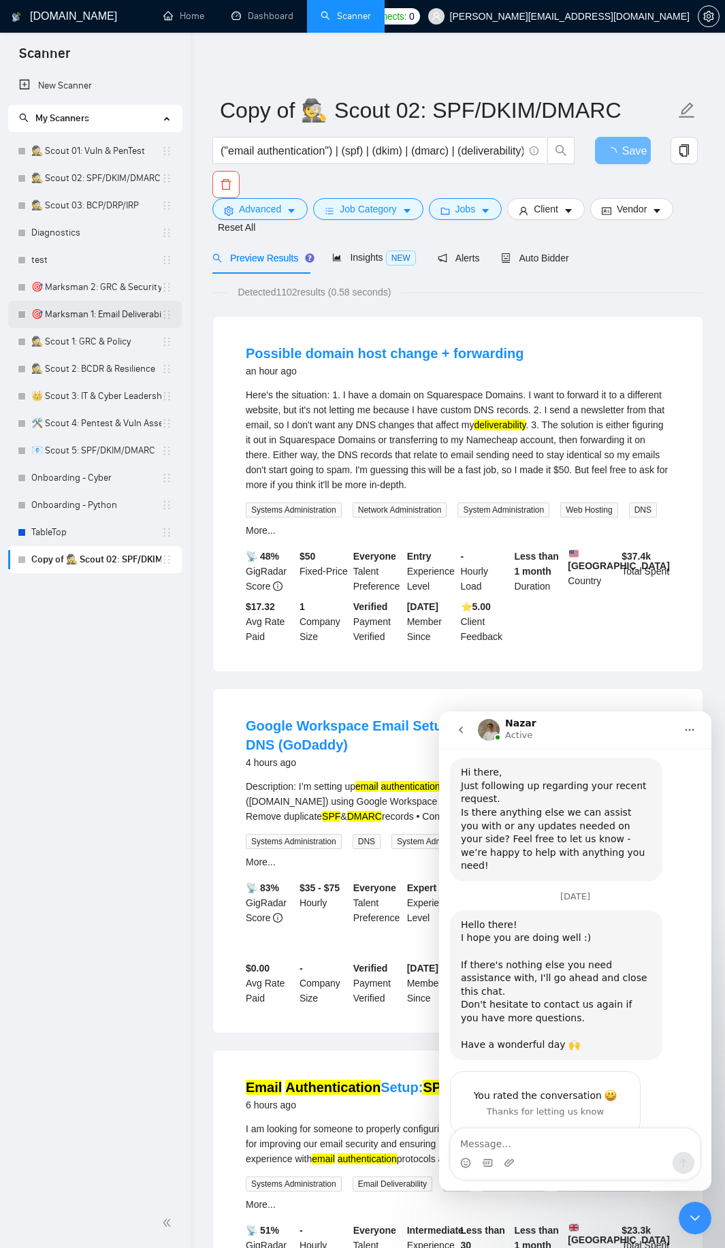
click at [116, 313] on link "🎯 Marksman 1: Email Deliverability" at bounding box center [96, 314] width 130 height 27
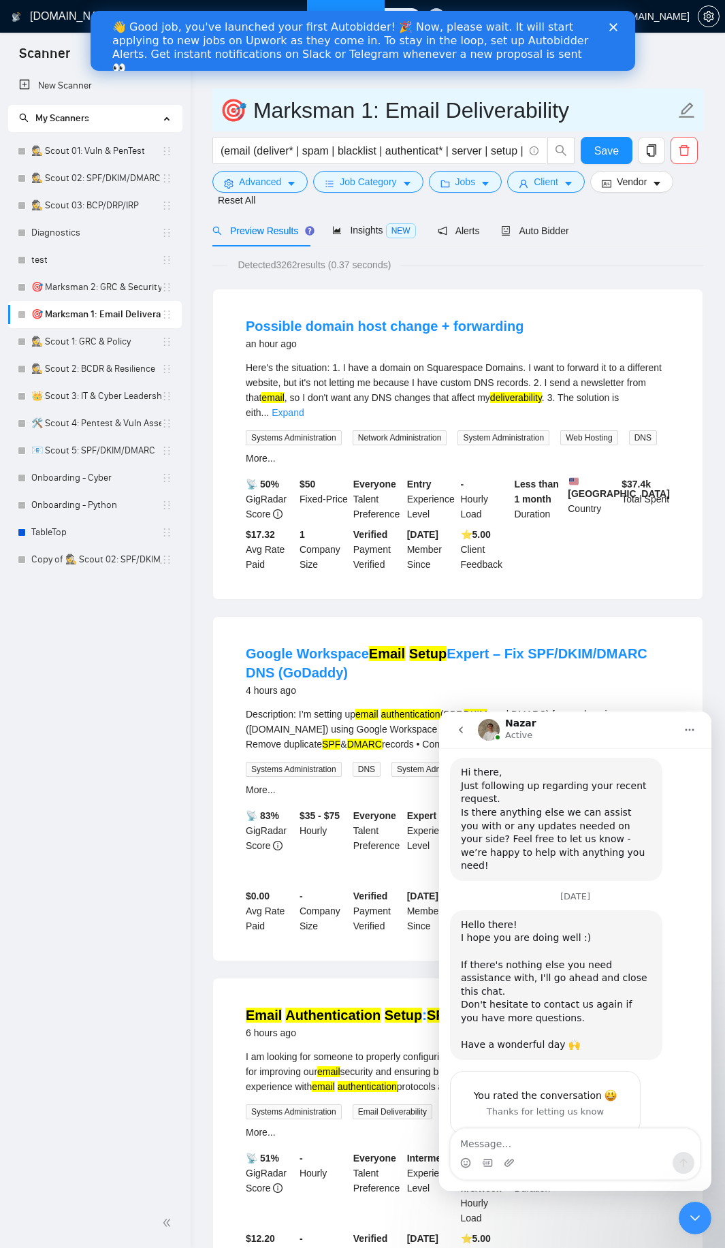
click at [250, 118] on input "🎯 Marksman 1: Email Deliverability" at bounding box center [448, 110] width 456 height 34
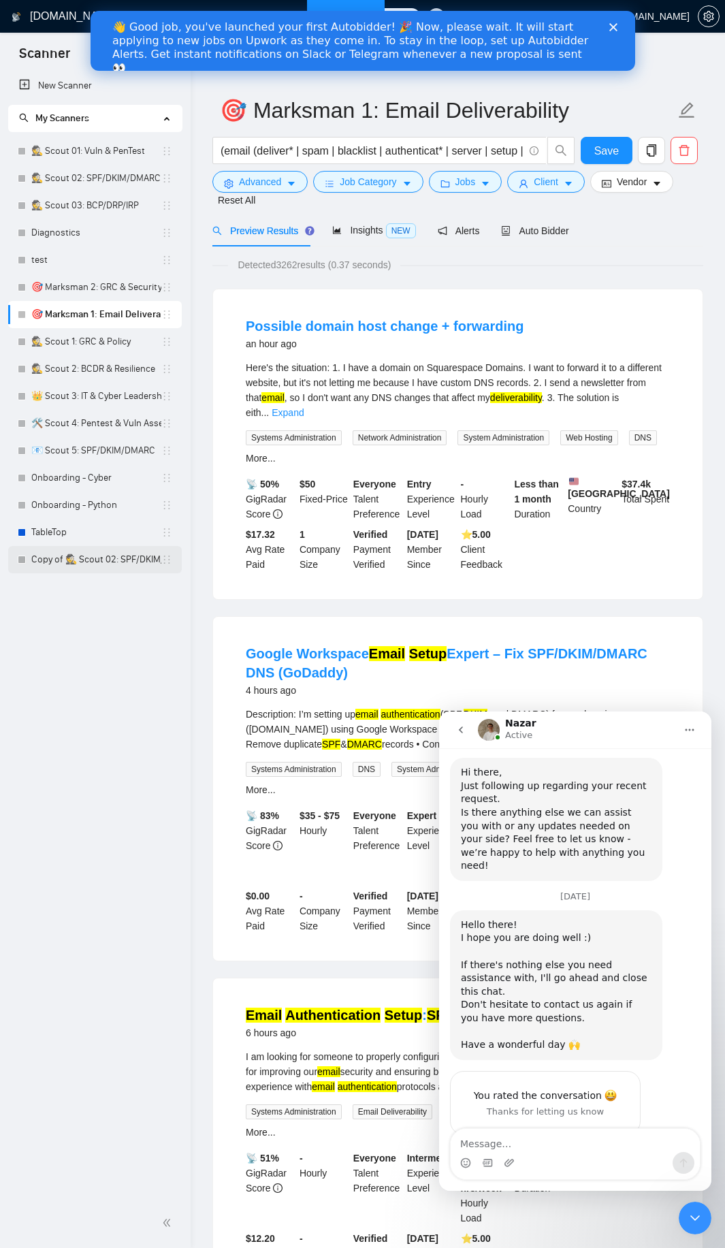
click at [108, 562] on link "Copy of 🕵️ Scout 02: SPF/DKIM/DMARC" at bounding box center [96, 559] width 130 height 27
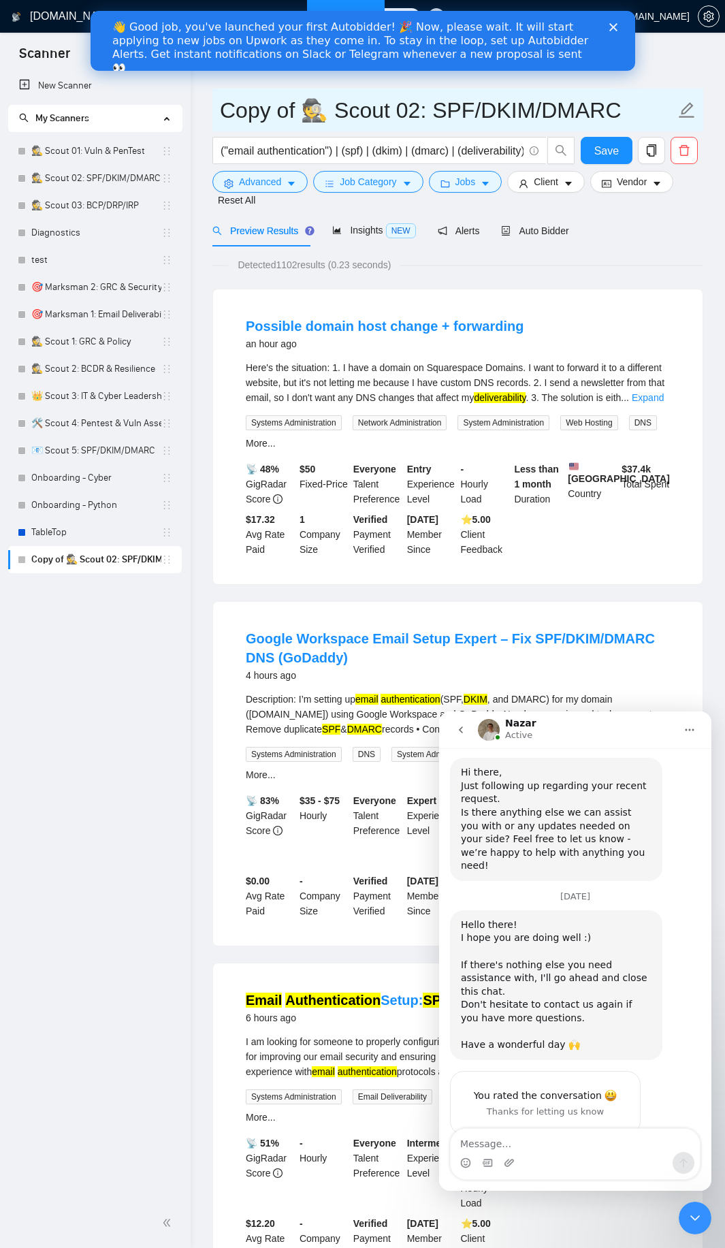
drag, startPoint x: 446, startPoint y: 108, endPoint x: 230, endPoint y: 76, distance: 218.2
paste input "🎯 Marksman 1: E"
click at [360, 104] on input "🎯 Marksman 1: EPF/DKIM/DMARC" at bounding box center [448, 110] width 456 height 34
type input "🎯 Marksman 02.01: SPF/DKIM/DMARC"
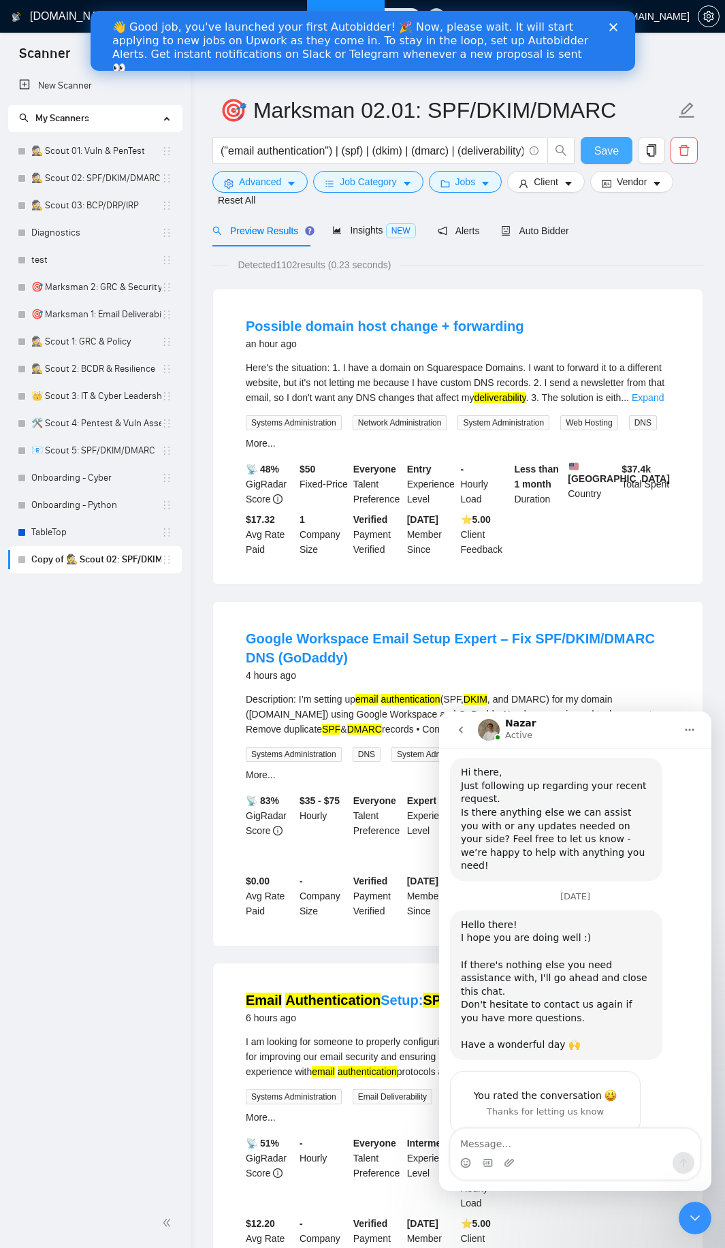
drag, startPoint x: 600, startPoint y: 150, endPoint x: 499, endPoint y: 12, distance: 170.5
click at [600, 150] on span "Save" at bounding box center [606, 150] width 25 height 17
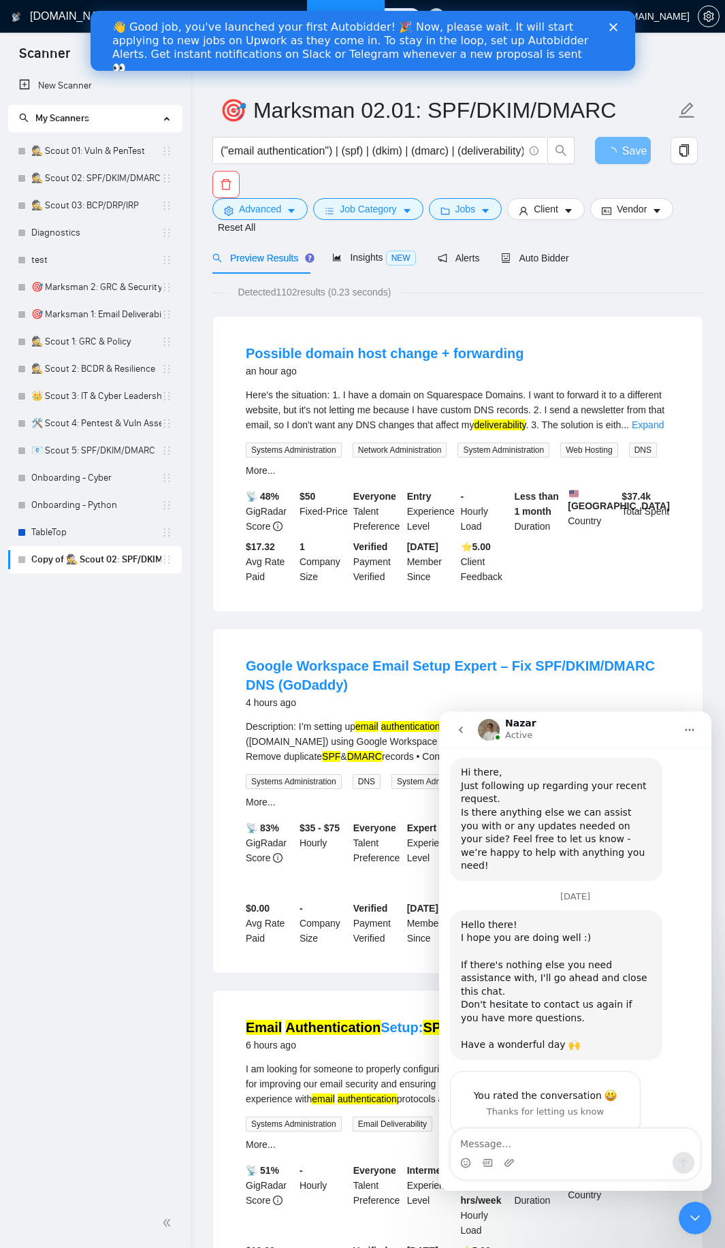
click at [611, 27] on icon "Close" at bounding box center [613, 27] width 8 height 8
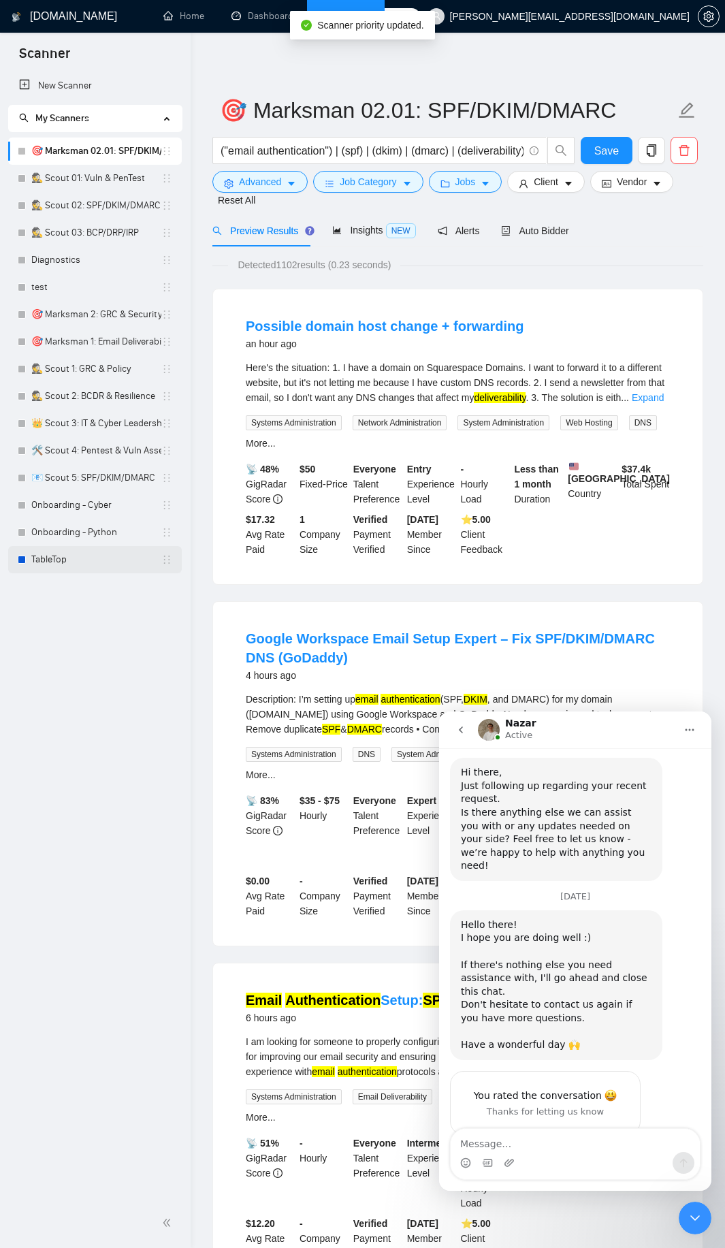
click at [121, 561] on link "TableTop" at bounding box center [96, 559] width 130 height 27
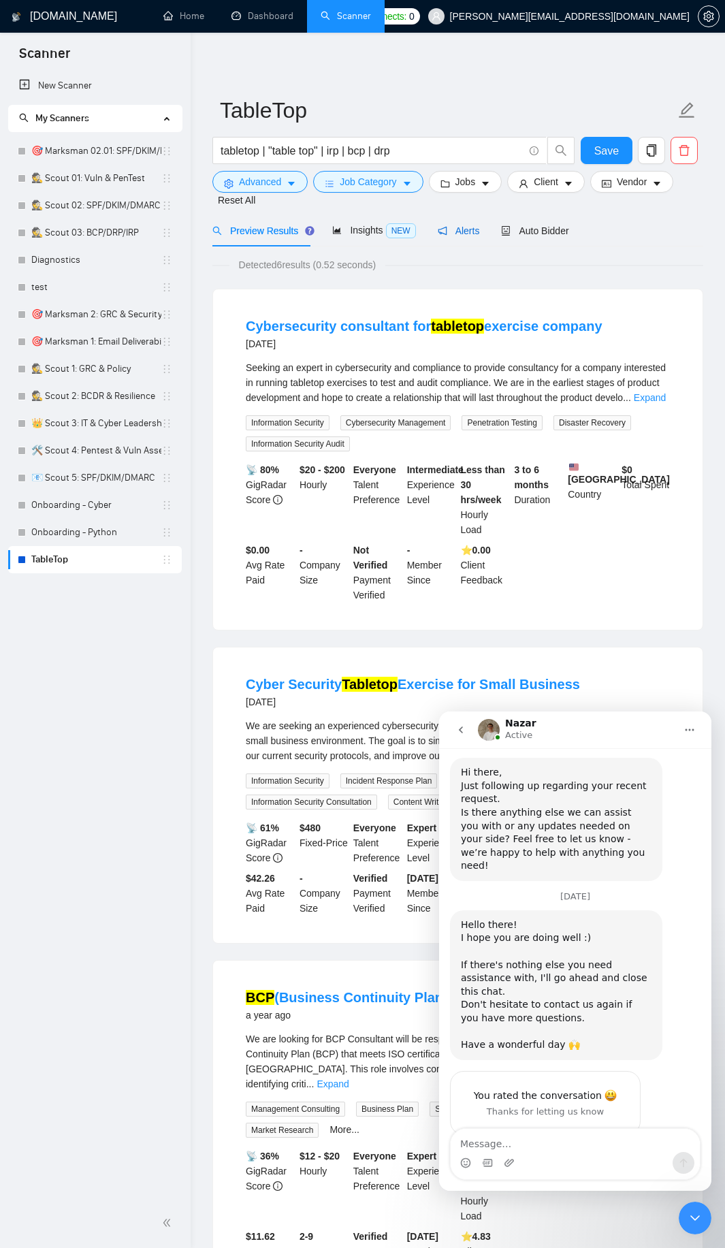
click at [462, 231] on span "Alerts" at bounding box center [459, 230] width 42 height 11
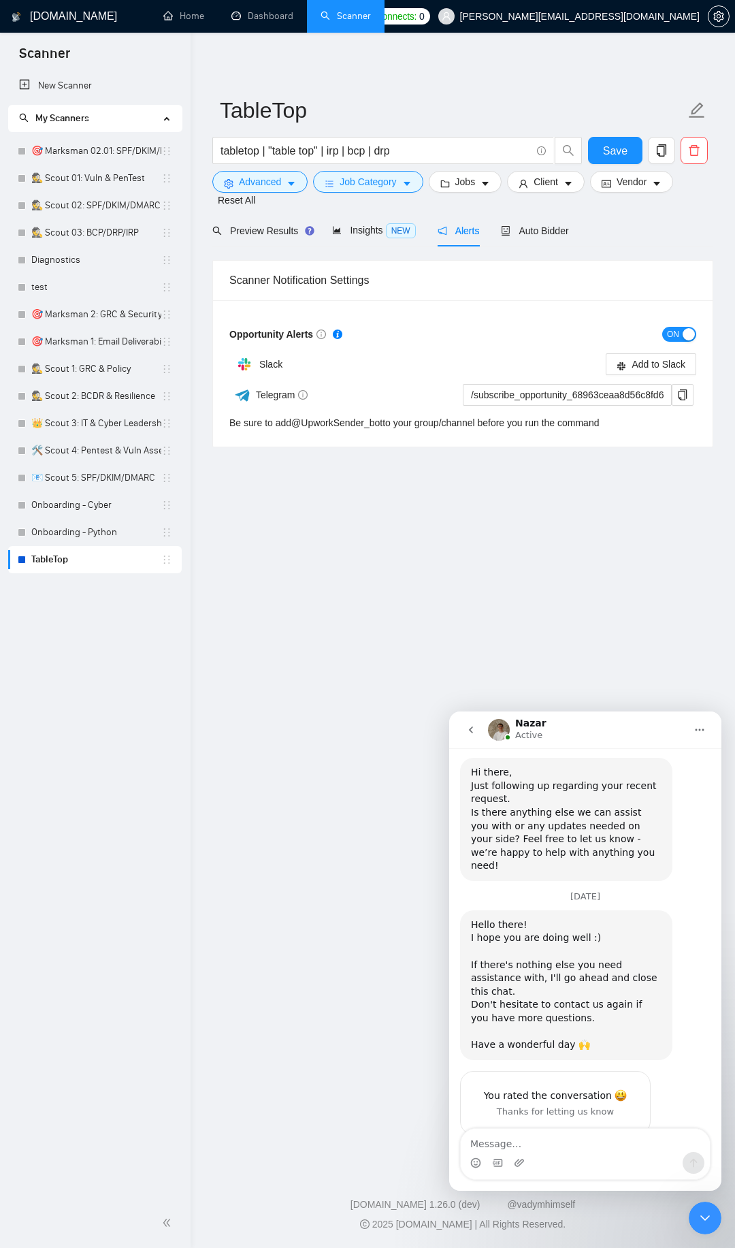
click at [671, 336] on span "ON" at bounding box center [673, 334] width 12 height 15
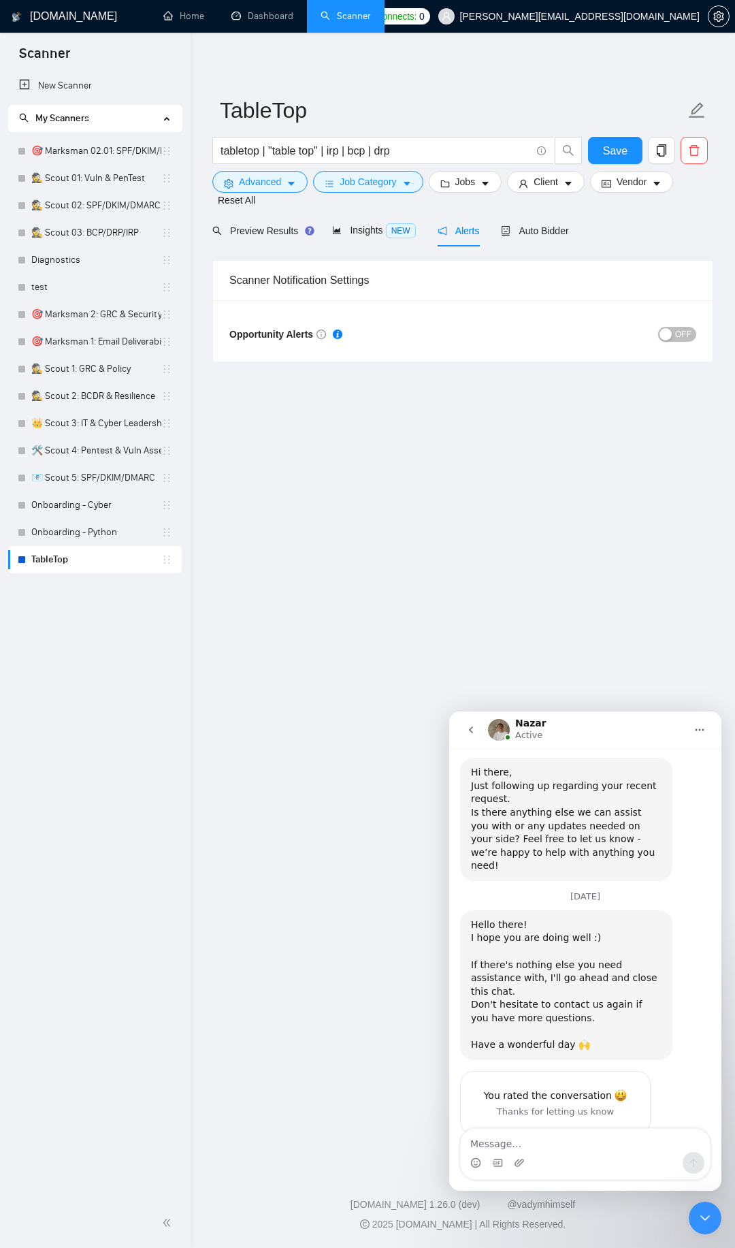
click at [142, 124] on span "My Scanners" at bounding box center [89, 118] width 140 height 27
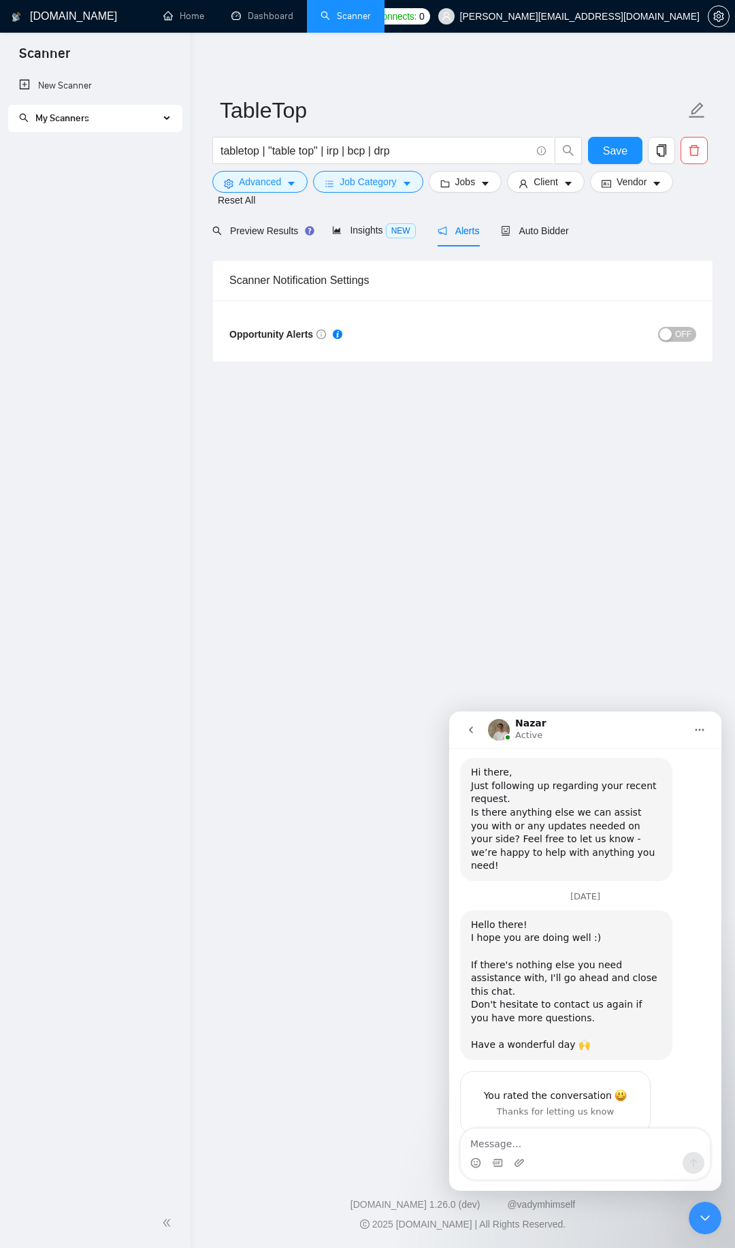
click at [143, 123] on span "My Scanners" at bounding box center [89, 118] width 140 height 27
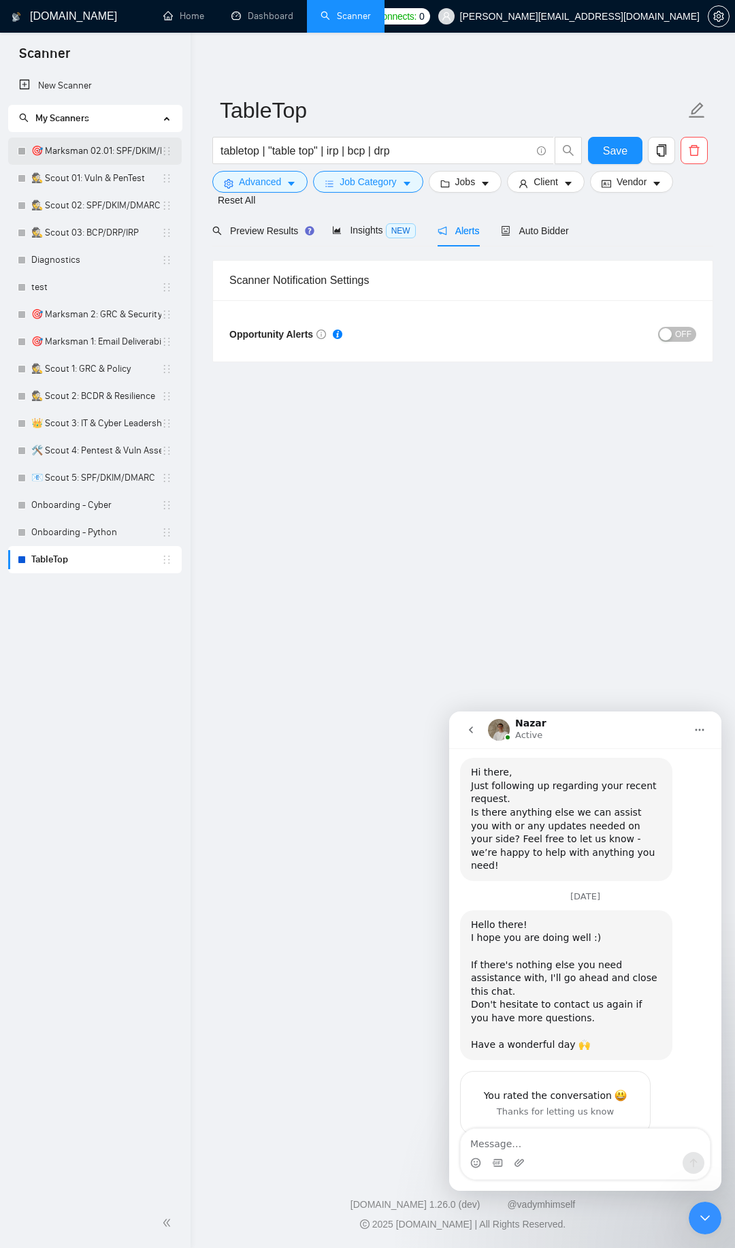
click at [114, 154] on link "🎯 Marksman 02.01: SPF/DKIM/DMARC" at bounding box center [96, 151] width 130 height 27
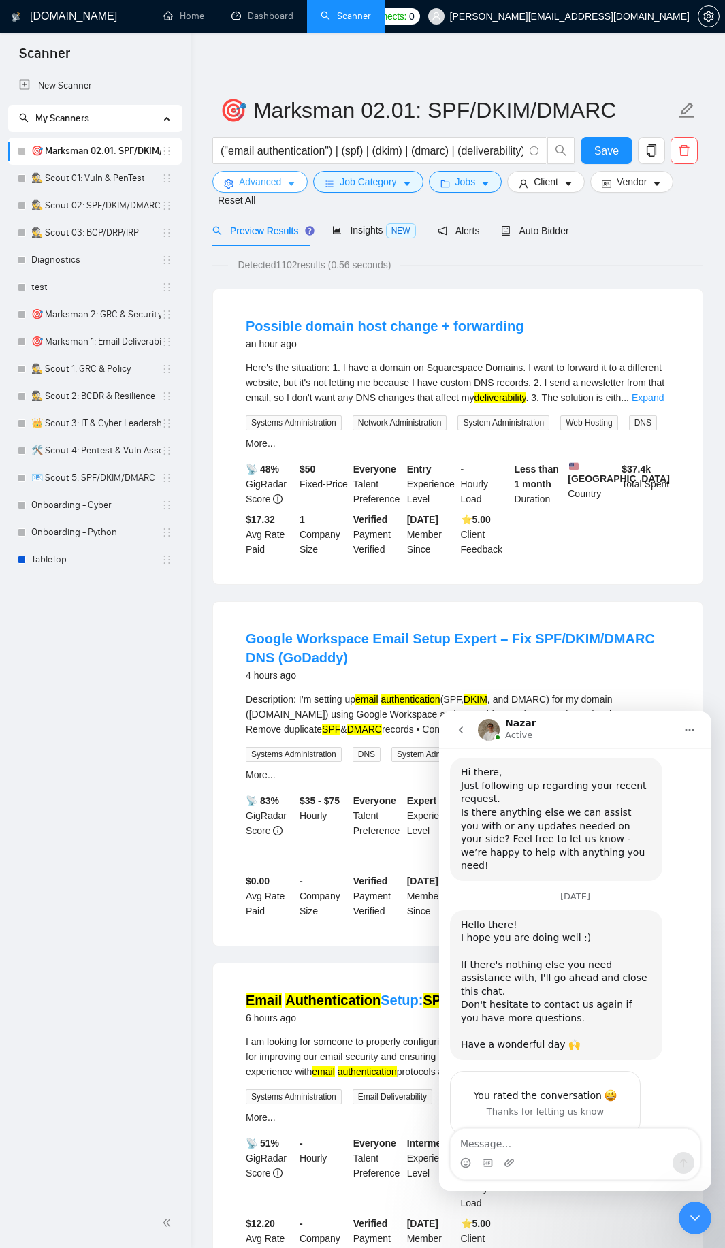
click at [281, 178] on span "Advanced" at bounding box center [260, 181] width 42 height 15
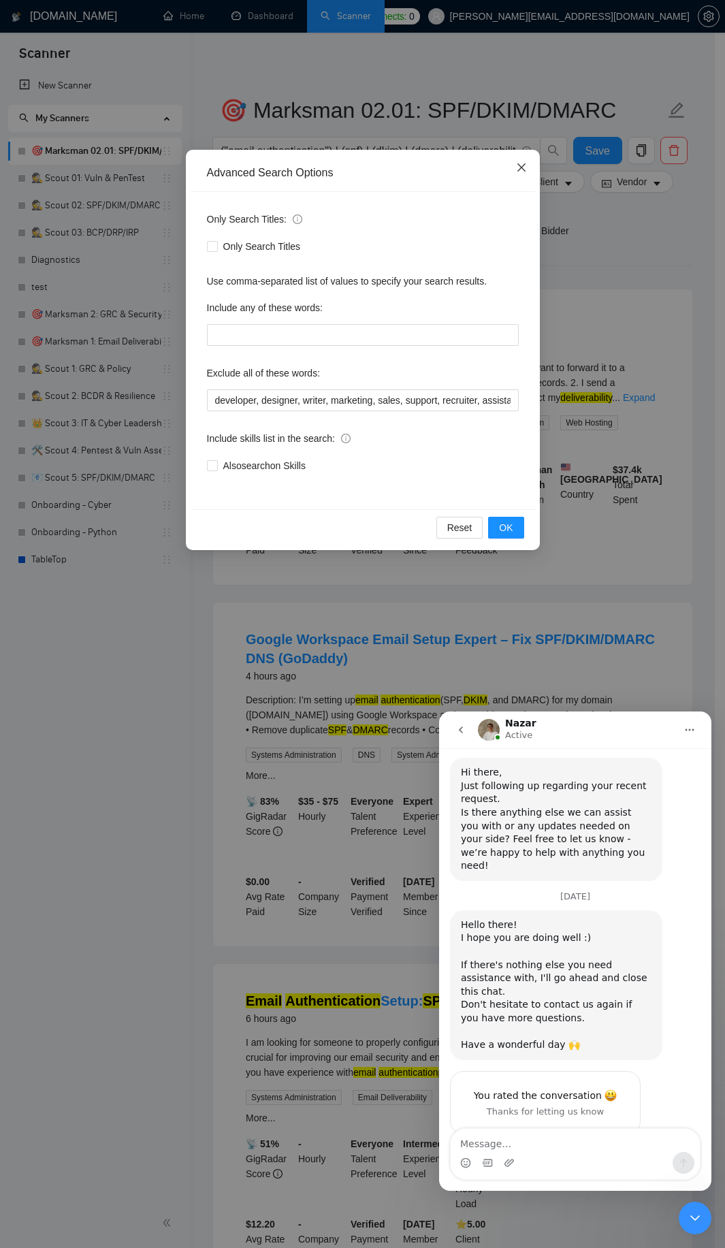
click at [516, 167] on icon "close" at bounding box center [521, 167] width 11 height 11
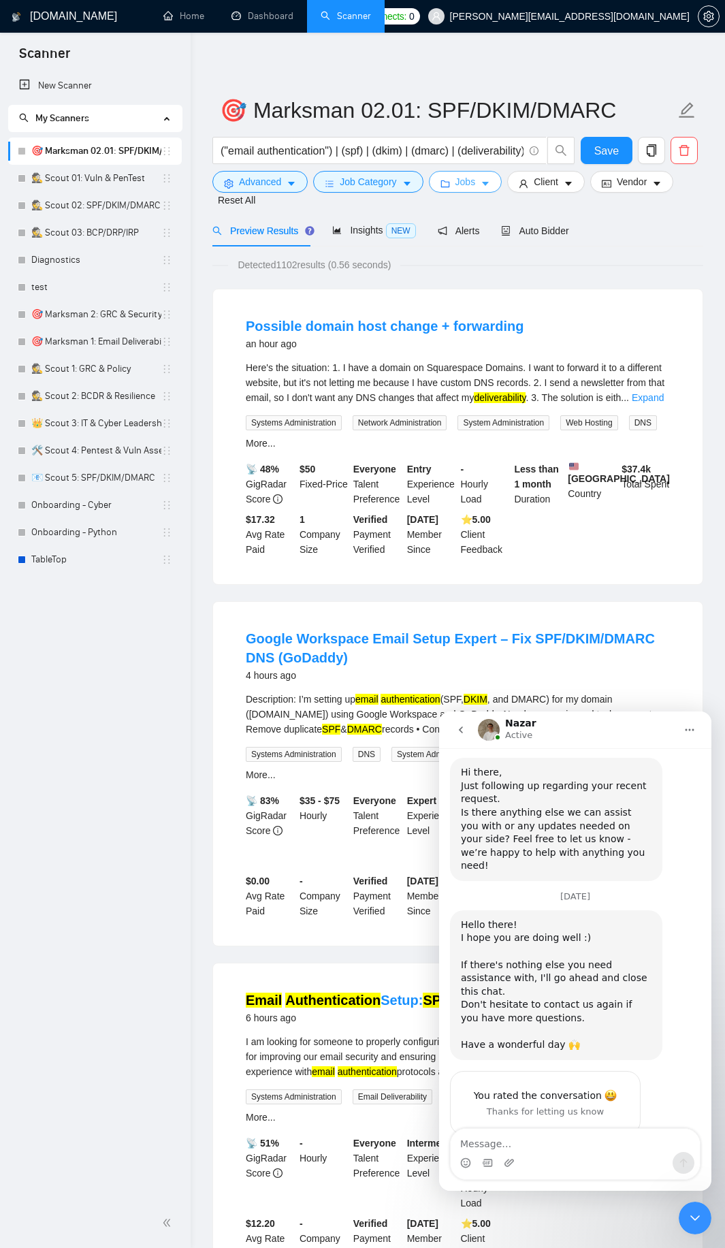
click at [483, 182] on icon "caret-down" at bounding box center [485, 184] width 7 height 4
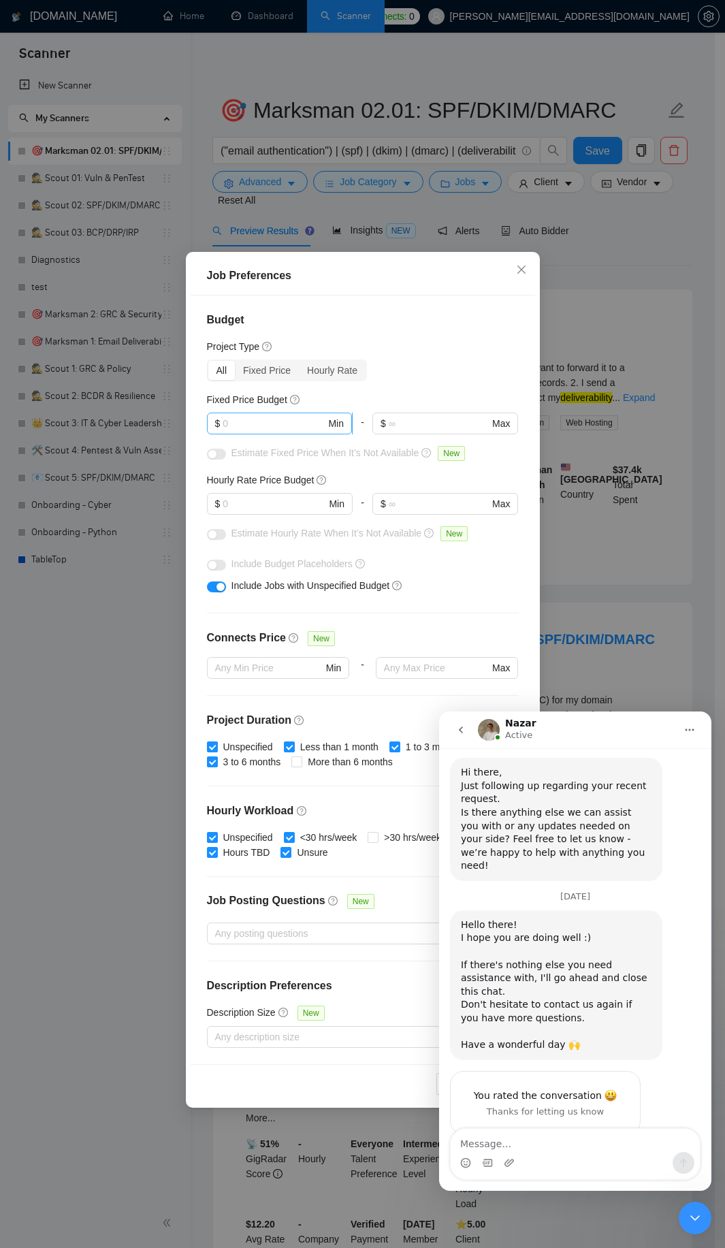
click at [279, 421] on input "text" at bounding box center [274, 423] width 103 height 15
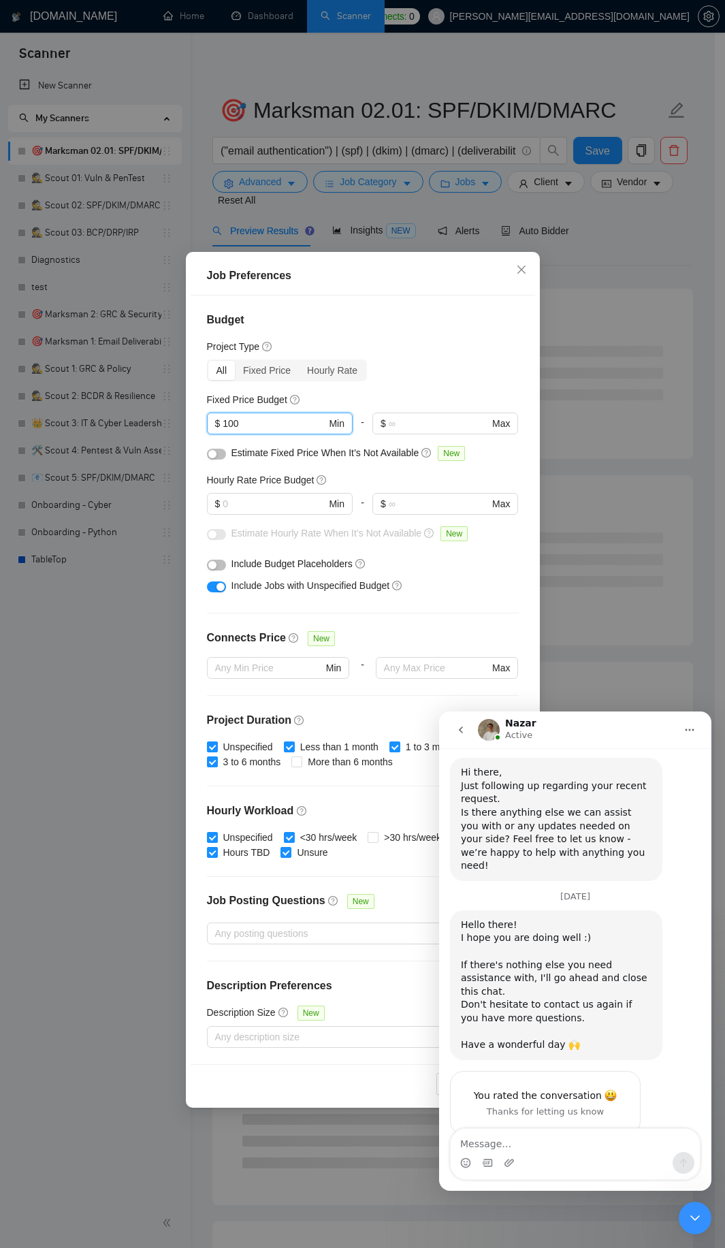
type input "100"
click at [216, 455] on div "button" at bounding box center [212, 454] width 8 height 8
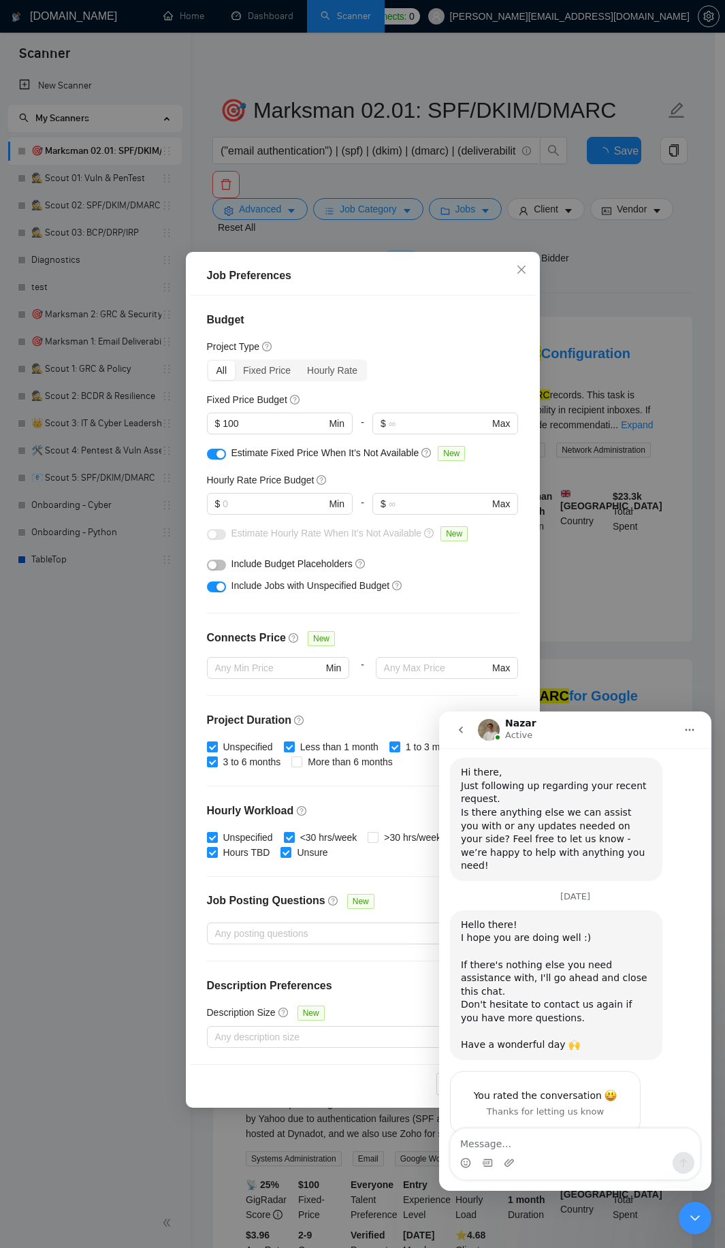
click at [219, 454] on div "button" at bounding box center [221, 454] width 8 height 8
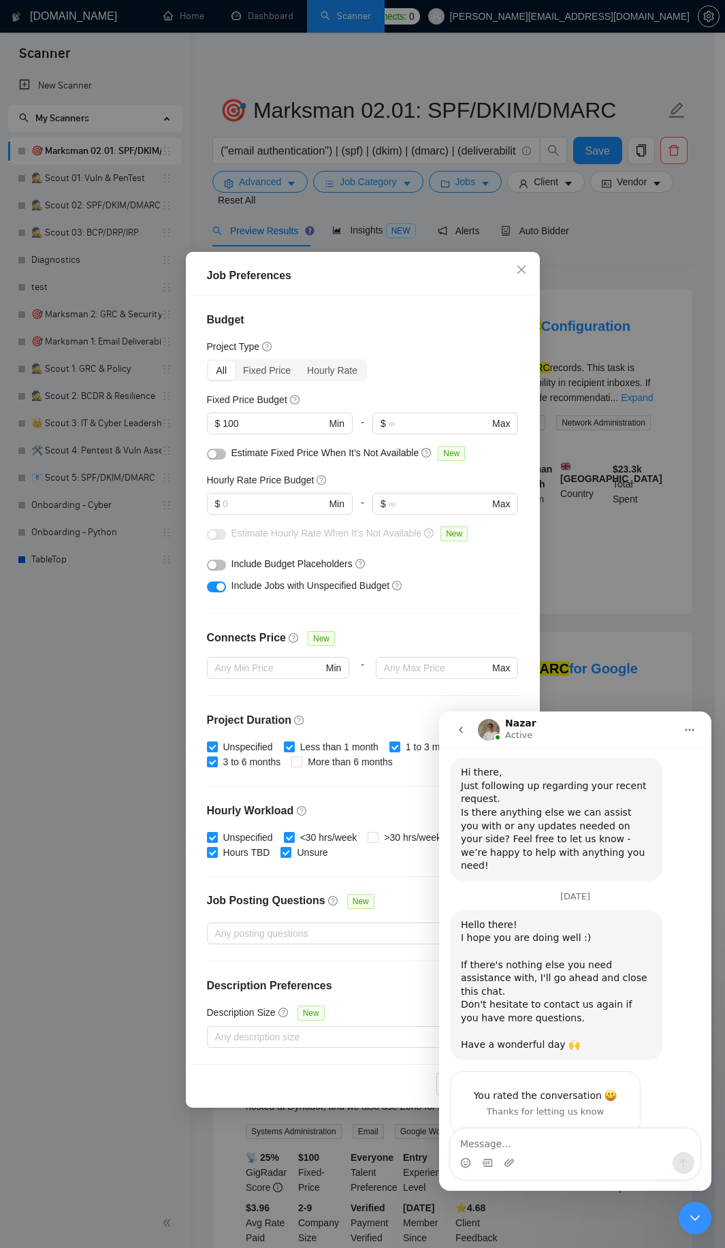
drag, startPoint x: 217, startPoint y: 449, endPoint x: 239, endPoint y: 506, distance: 60.6
click at [217, 449] on button "button" at bounding box center [216, 454] width 19 height 11
click at [240, 506] on input "text" at bounding box center [274, 503] width 103 height 15
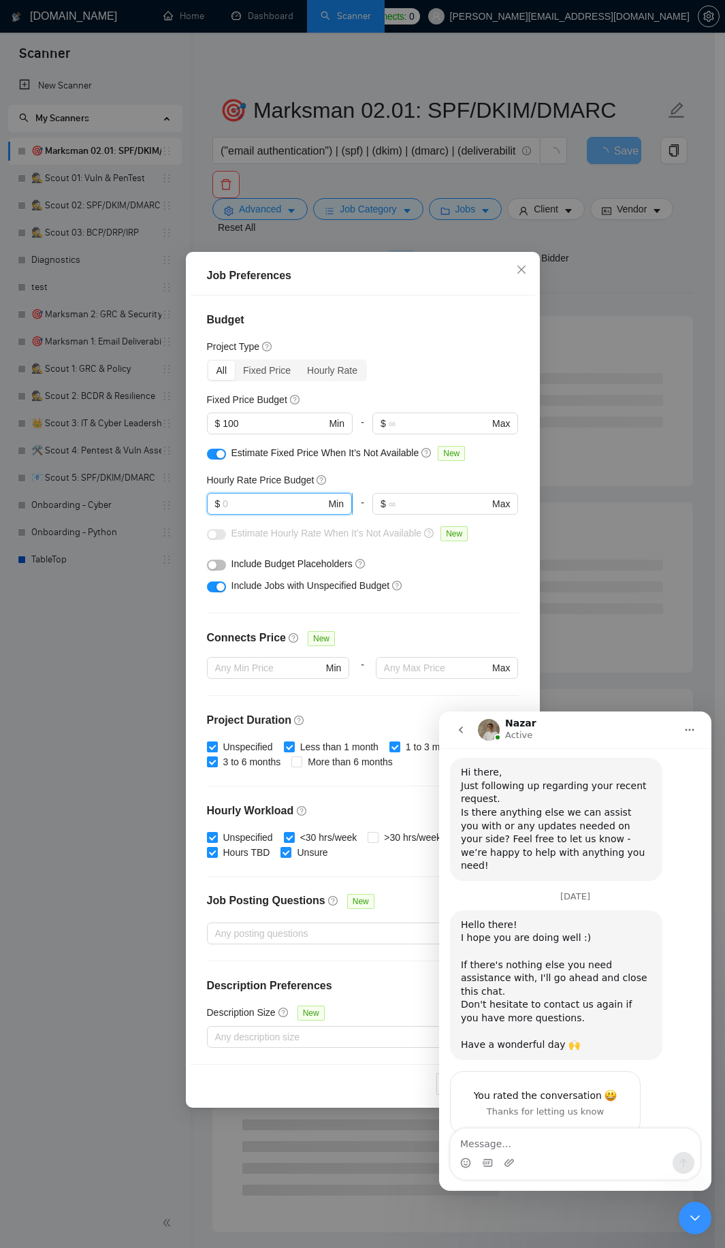
click at [241, 502] on input "text" at bounding box center [274, 503] width 103 height 15
type input "50"
click at [221, 453] on div "button" at bounding box center [221, 454] width 8 height 8
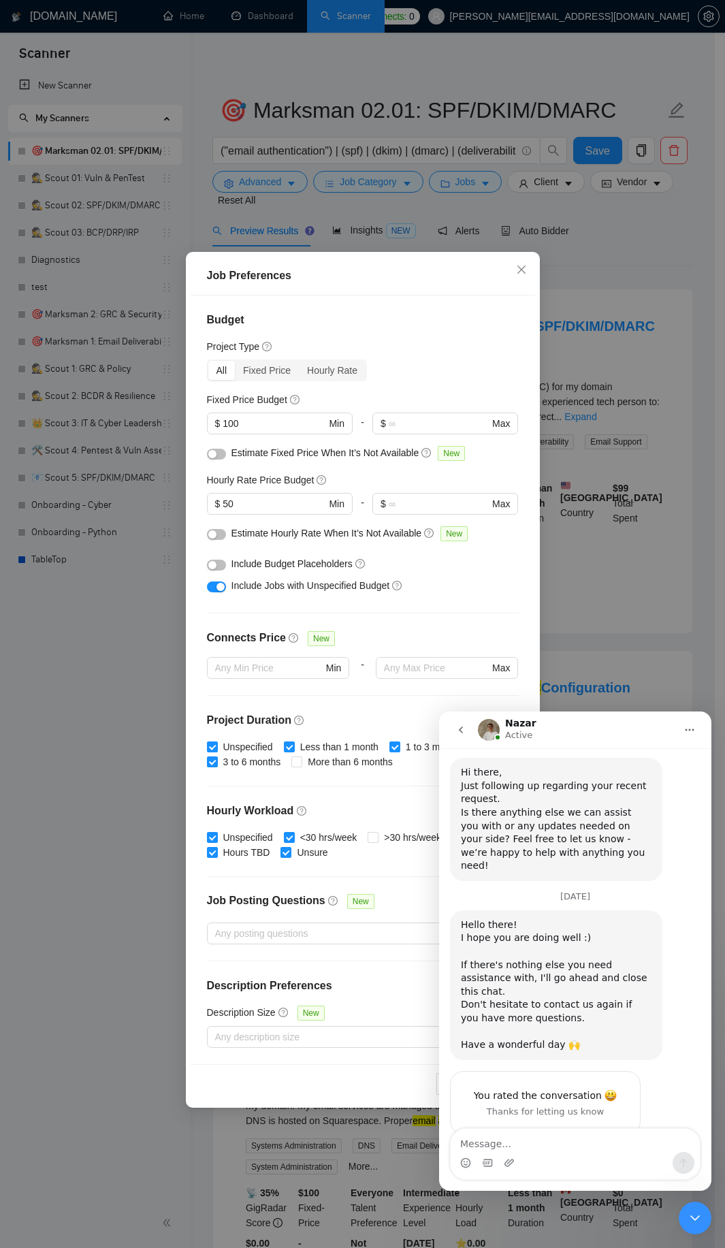
click at [219, 564] on button "button" at bounding box center [216, 565] width 19 height 11
click at [699, 1221] on icon "Close Intercom Messenger" at bounding box center [695, 1218] width 16 height 16
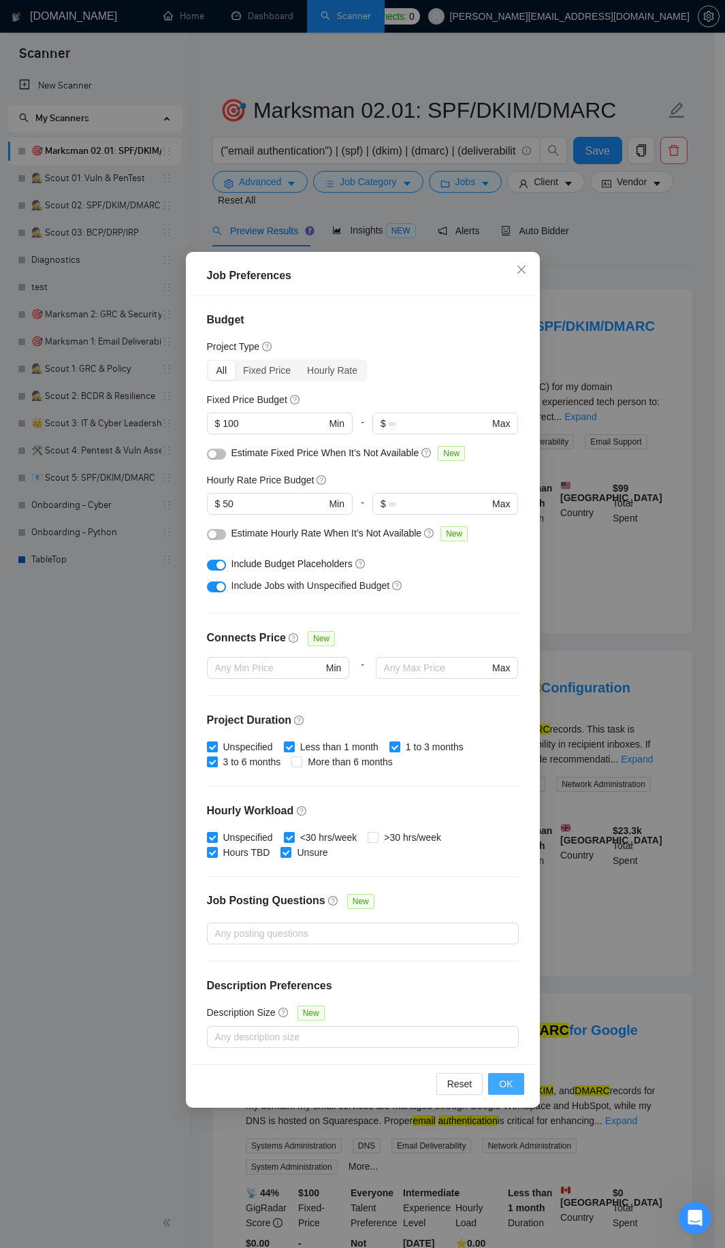
click at [502, 1084] on span "OK" at bounding box center [506, 1083] width 14 height 15
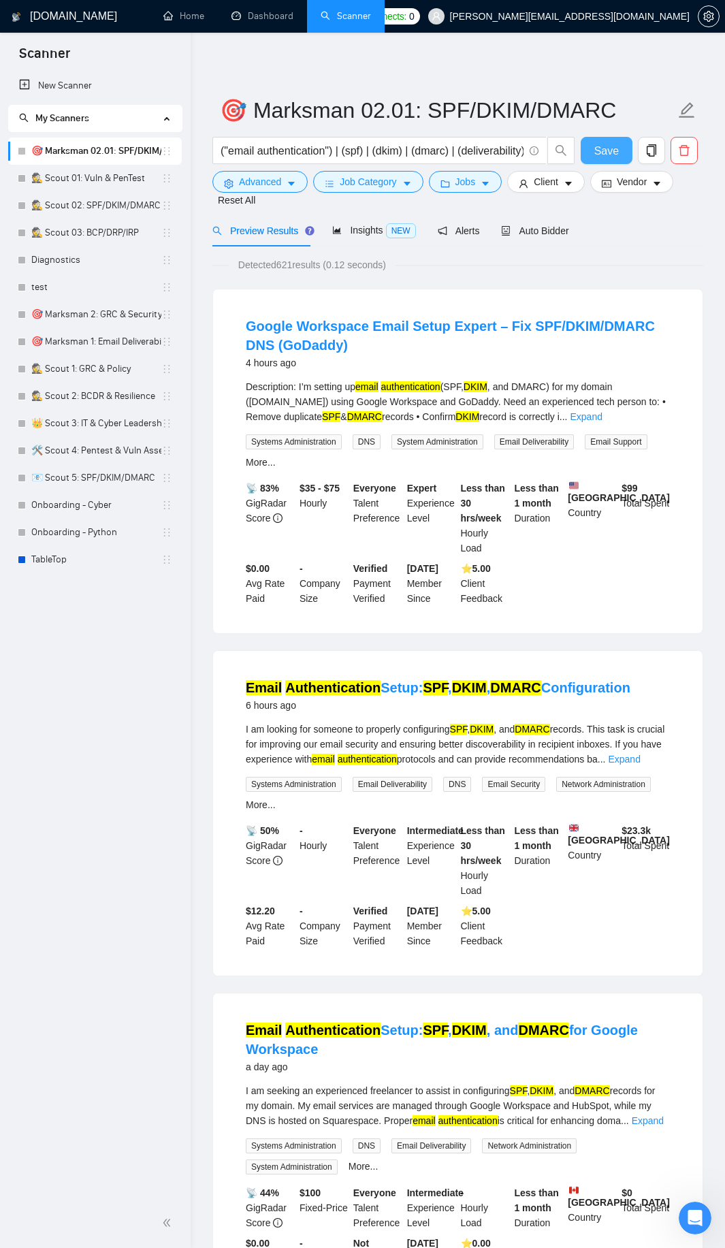
click at [607, 144] on span "Save" at bounding box center [606, 150] width 25 height 17
click at [104, 201] on link "🕵️ Scout 02: SPF/DKIM/DMARC" at bounding box center [96, 205] width 130 height 27
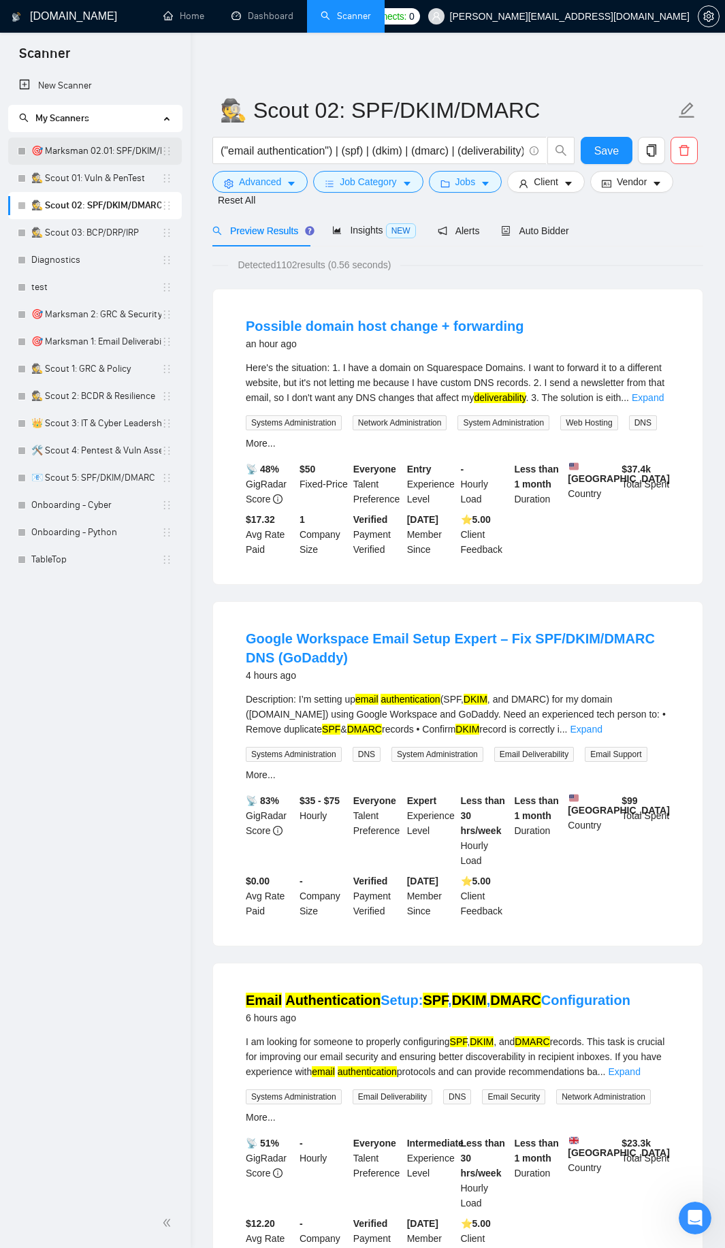
click at [97, 148] on link "🎯 Marksman 02.01: SPF/DKIM/DMARC" at bounding box center [96, 151] width 130 height 27
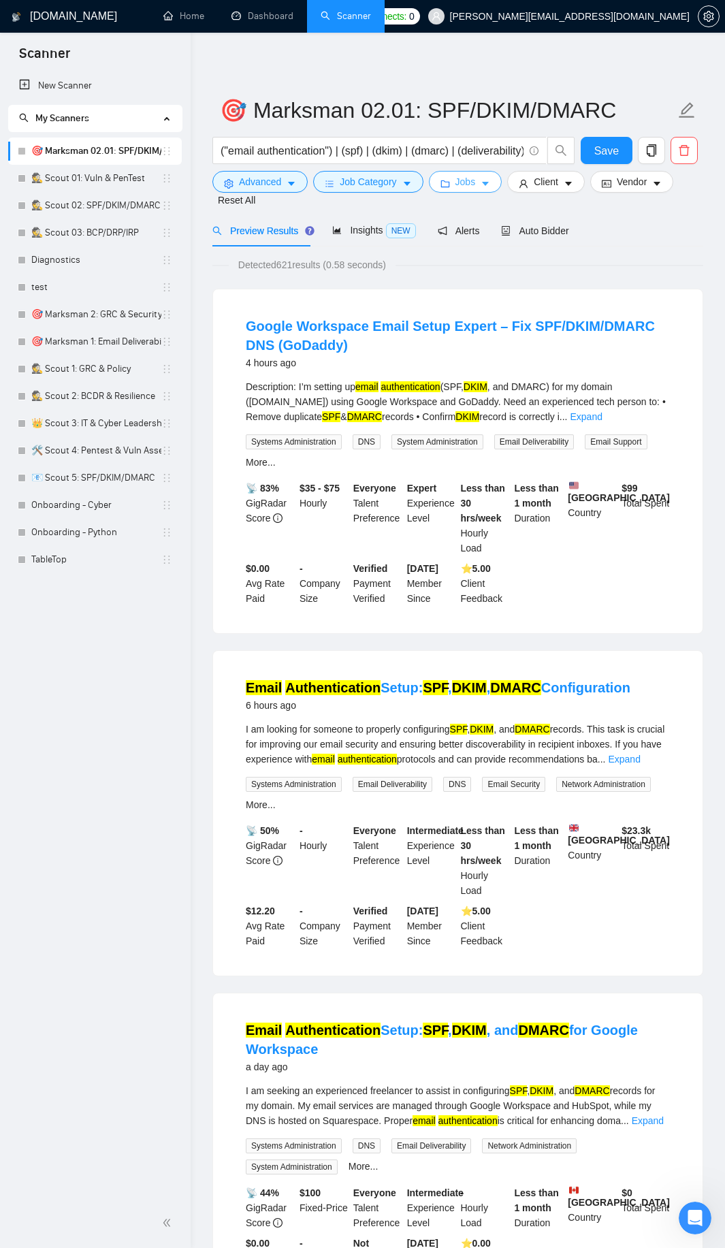
click at [485, 182] on icon "caret-down" at bounding box center [486, 184] width 10 height 10
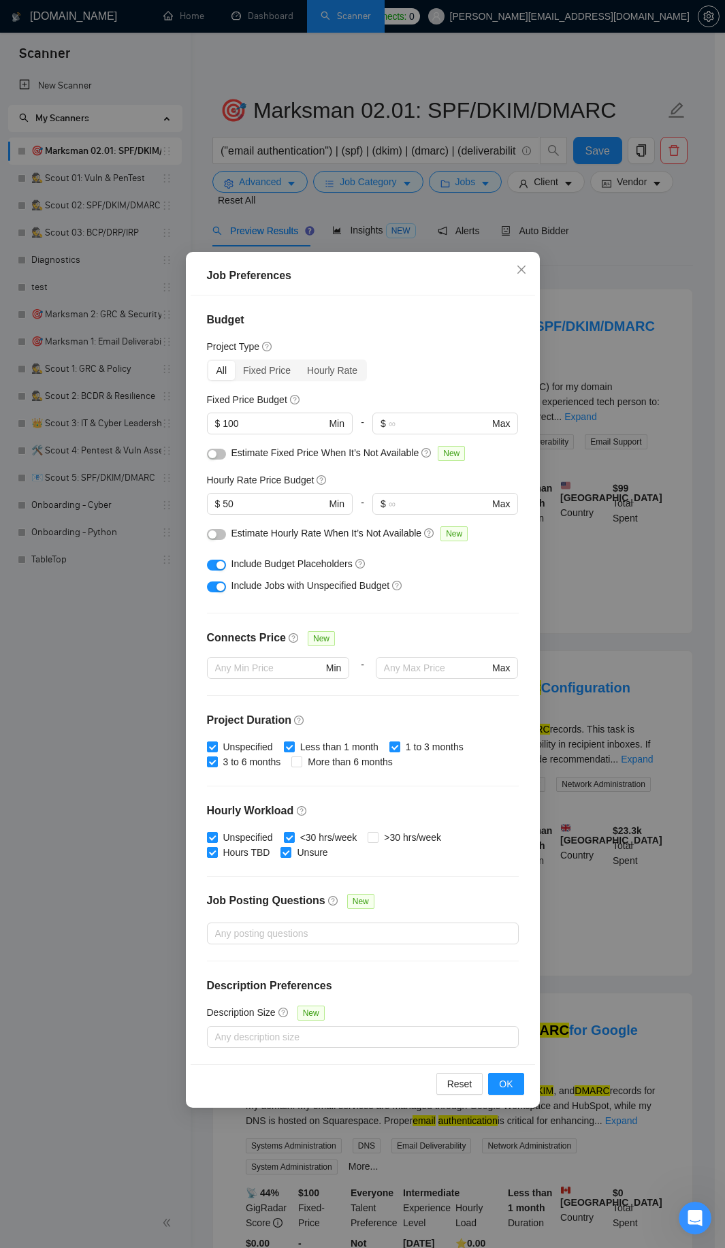
click at [214, 456] on div "button" at bounding box center [212, 454] width 8 height 8
click at [217, 535] on button "button" at bounding box center [216, 534] width 19 height 11
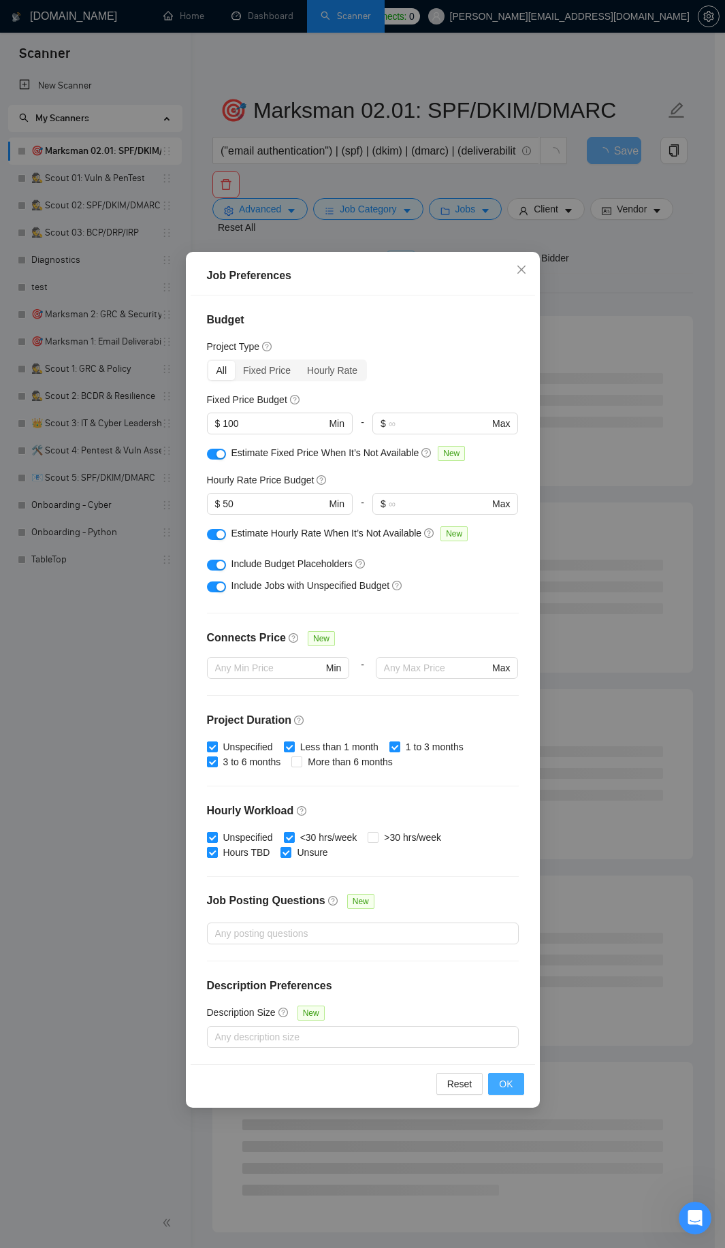
click at [512, 1088] on span "OK" at bounding box center [506, 1083] width 14 height 15
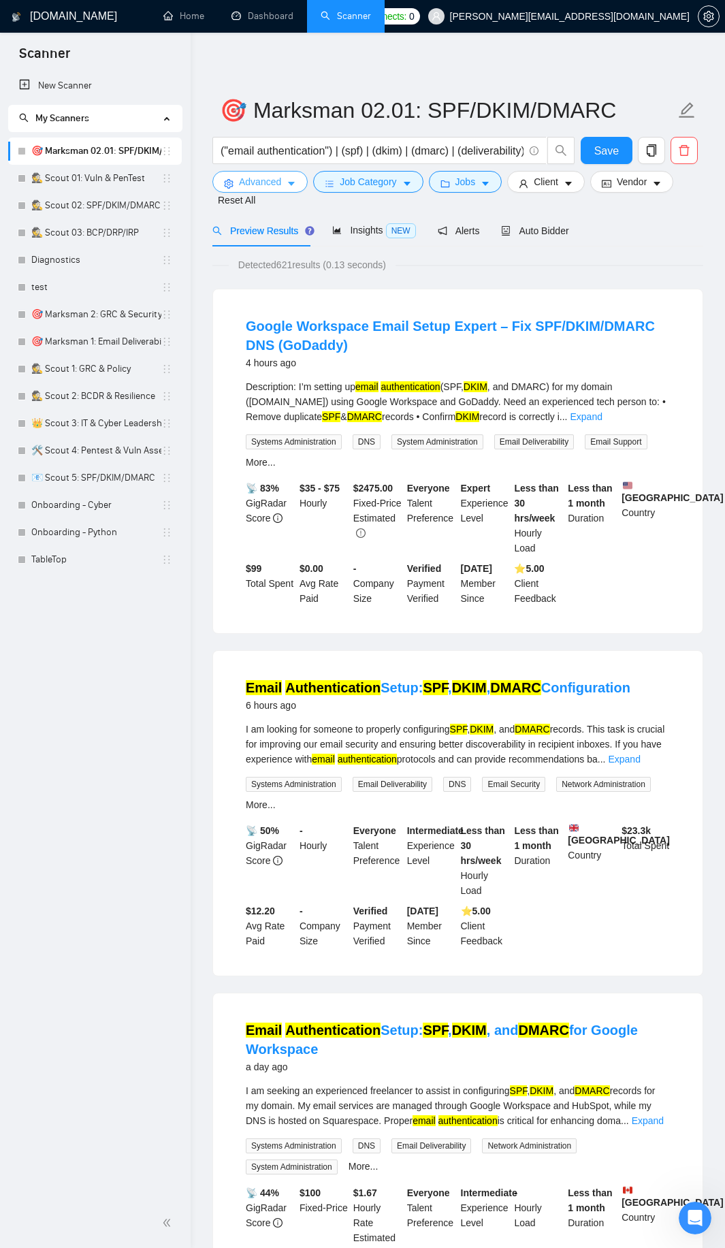
click at [275, 181] on span "Advanced" at bounding box center [260, 181] width 42 height 15
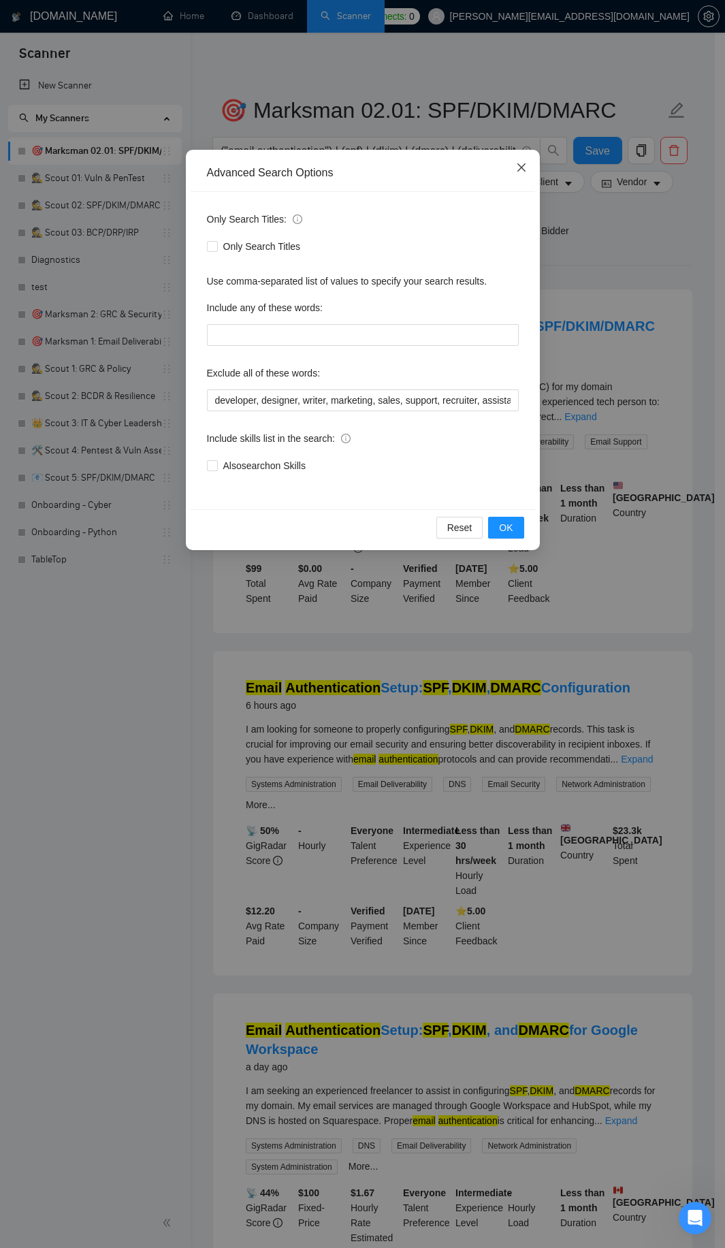
click at [517, 166] on icon "close" at bounding box center [521, 167] width 11 height 11
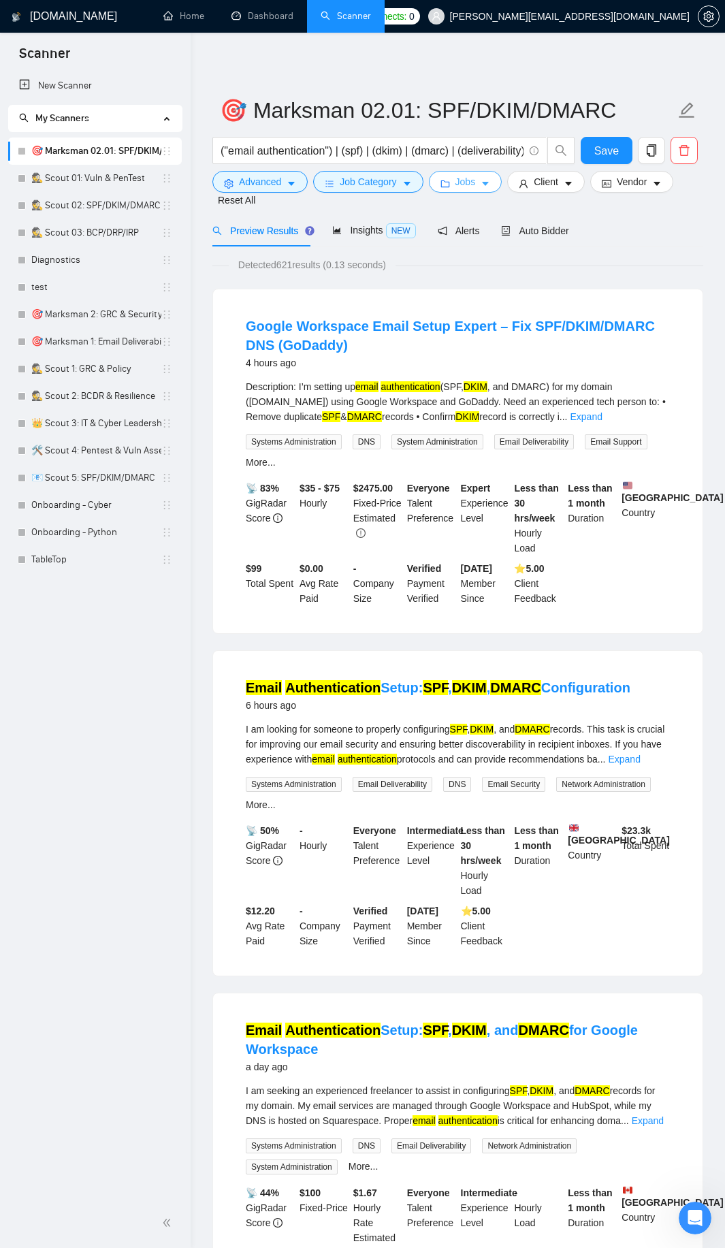
click at [458, 182] on span "Jobs" at bounding box center [466, 181] width 20 height 15
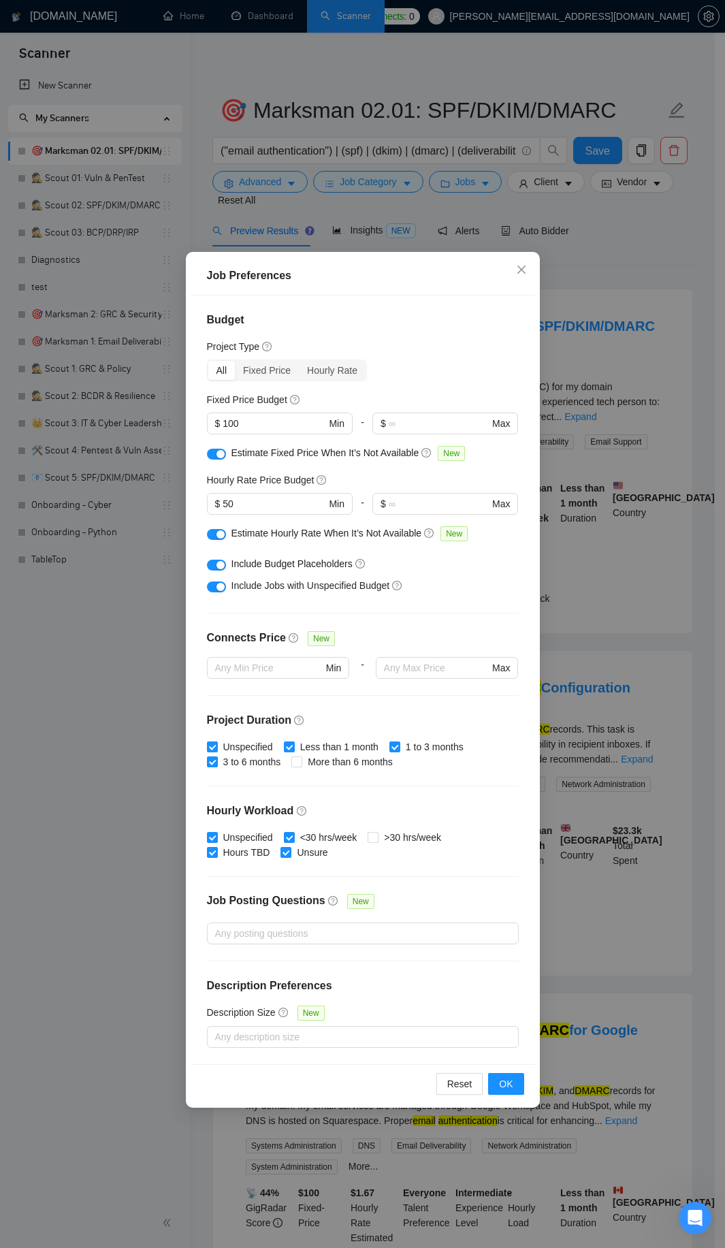
click at [219, 456] on div "button" at bounding box center [221, 454] width 8 height 8
click at [214, 532] on button "button" at bounding box center [216, 534] width 19 height 11
click at [505, 1087] on span "OK" at bounding box center [506, 1083] width 14 height 15
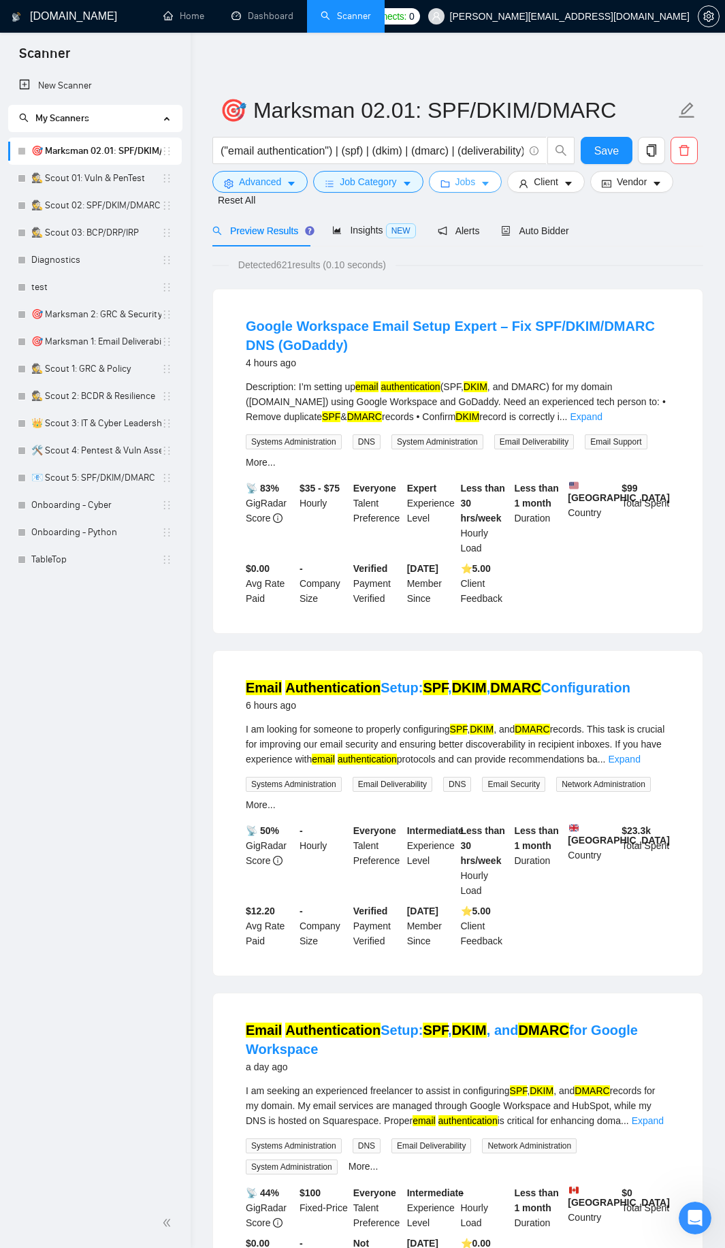
click at [466, 183] on span "Jobs" at bounding box center [466, 181] width 20 height 15
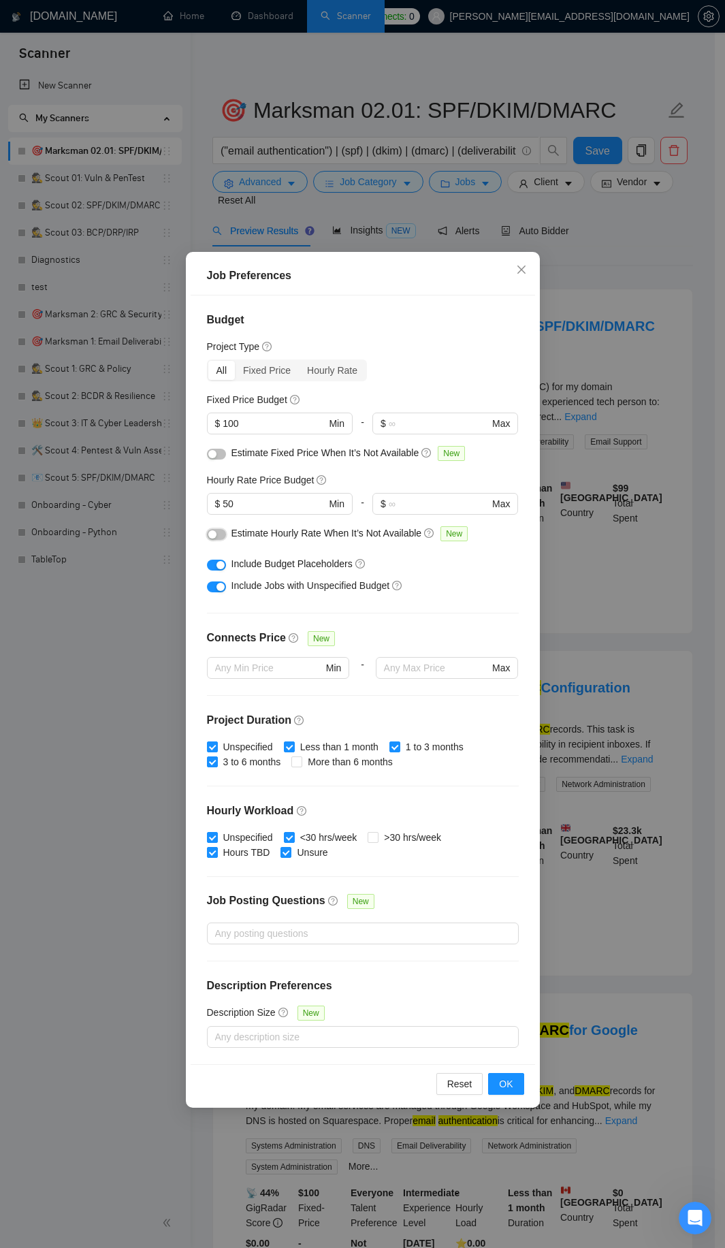
drag, startPoint x: 218, startPoint y: 532, endPoint x: 217, endPoint y: 436, distance: 96.0
click at [218, 533] on button "button" at bounding box center [216, 534] width 19 height 11
click at [216, 456] on div "button" at bounding box center [212, 454] width 8 height 8
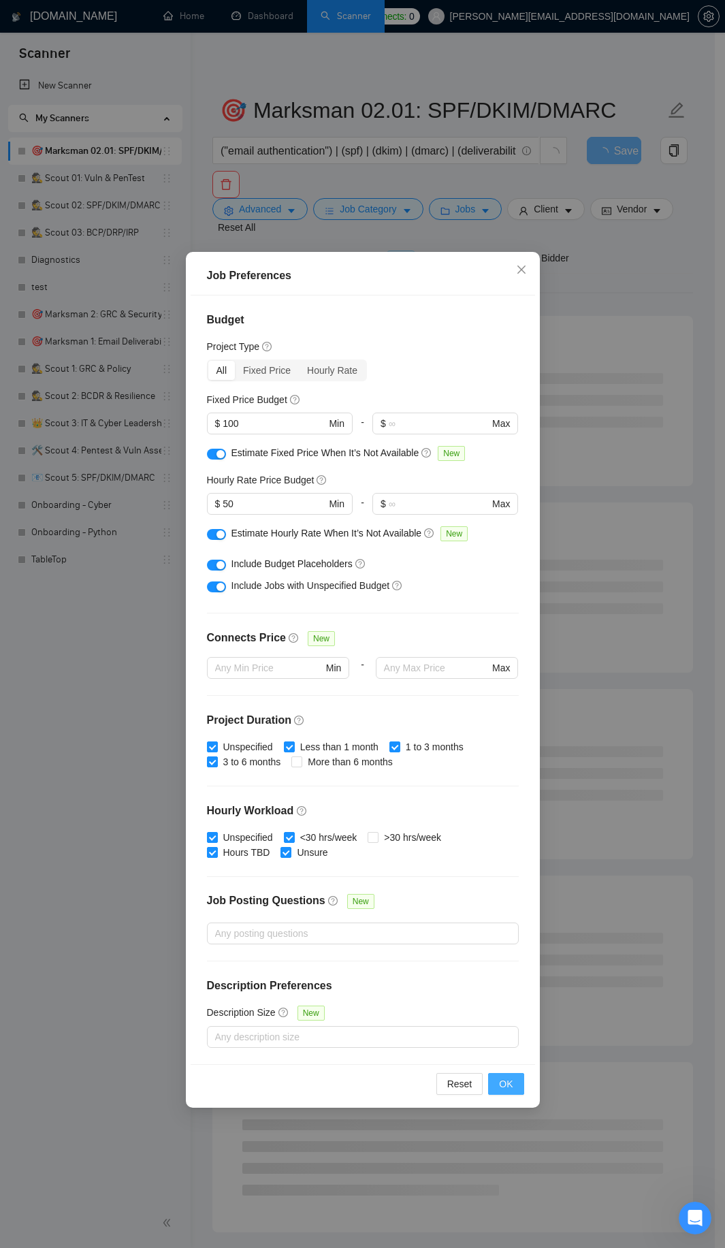
click at [514, 1083] on button "OK" at bounding box center [505, 1084] width 35 height 22
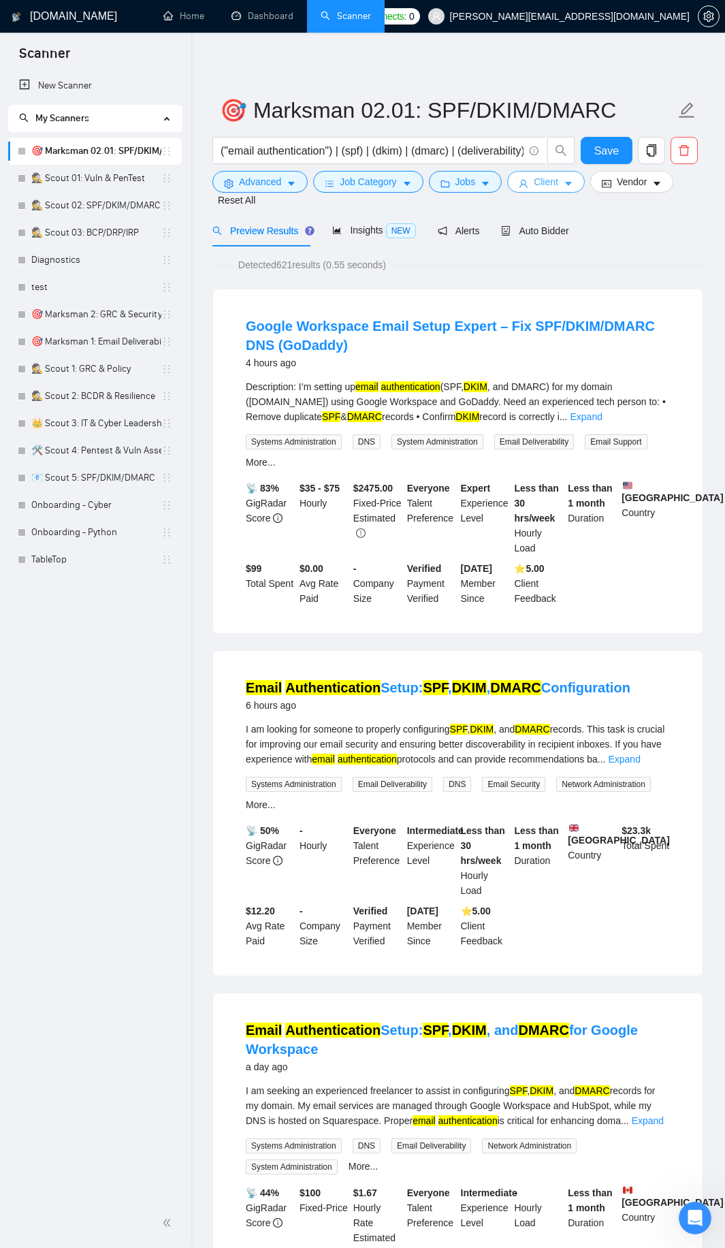
click at [547, 176] on span "Client" at bounding box center [546, 181] width 25 height 15
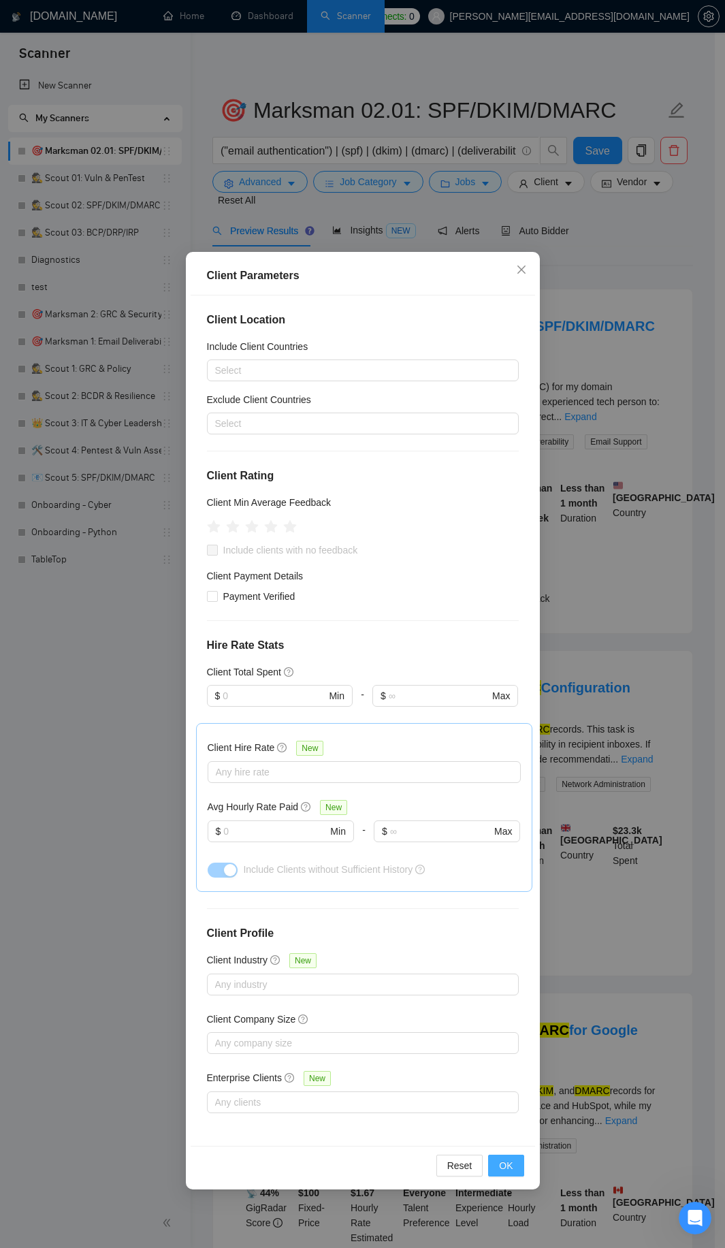
drag, startPoint x: 512, startPoint y: 1168, endPoint x: 511, endPoint y: 1153, distance: 15.0
click at [511, 1168] on span "OK" at bounding box center [506, 1165] width 14 height 15
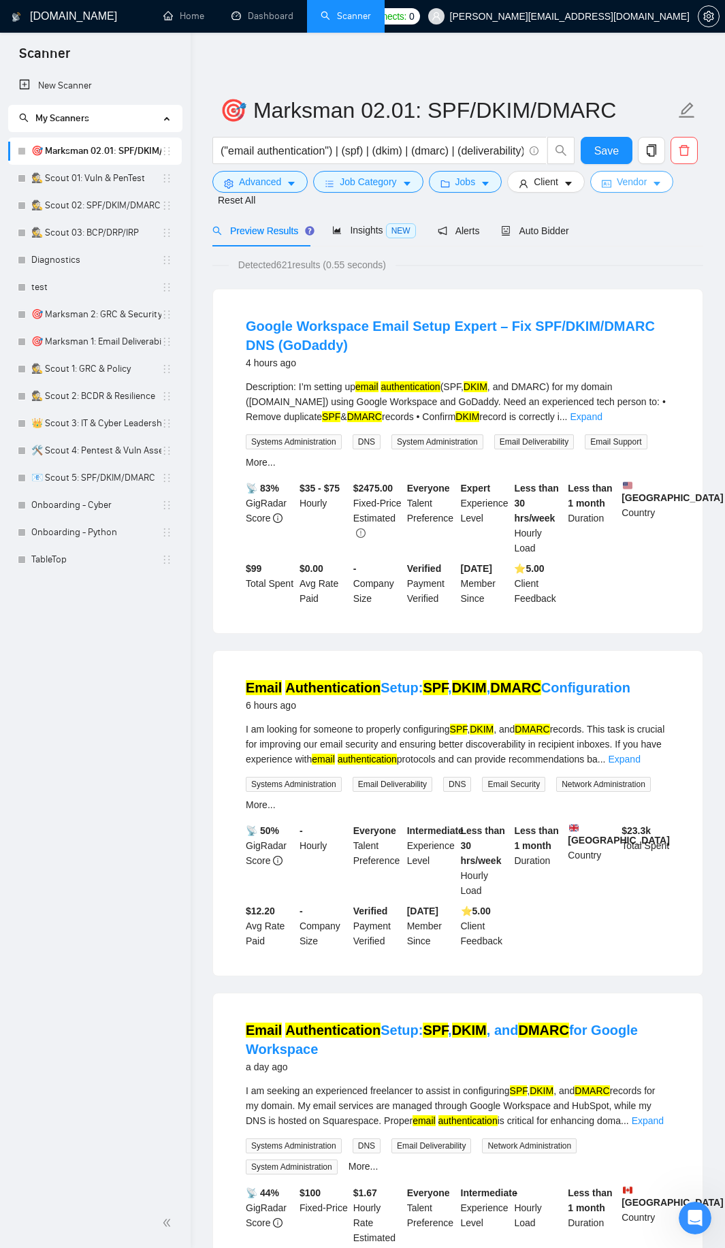
click at [628, 183] on span "Vendor" at bounding box center [632, 181] width 30 height 15
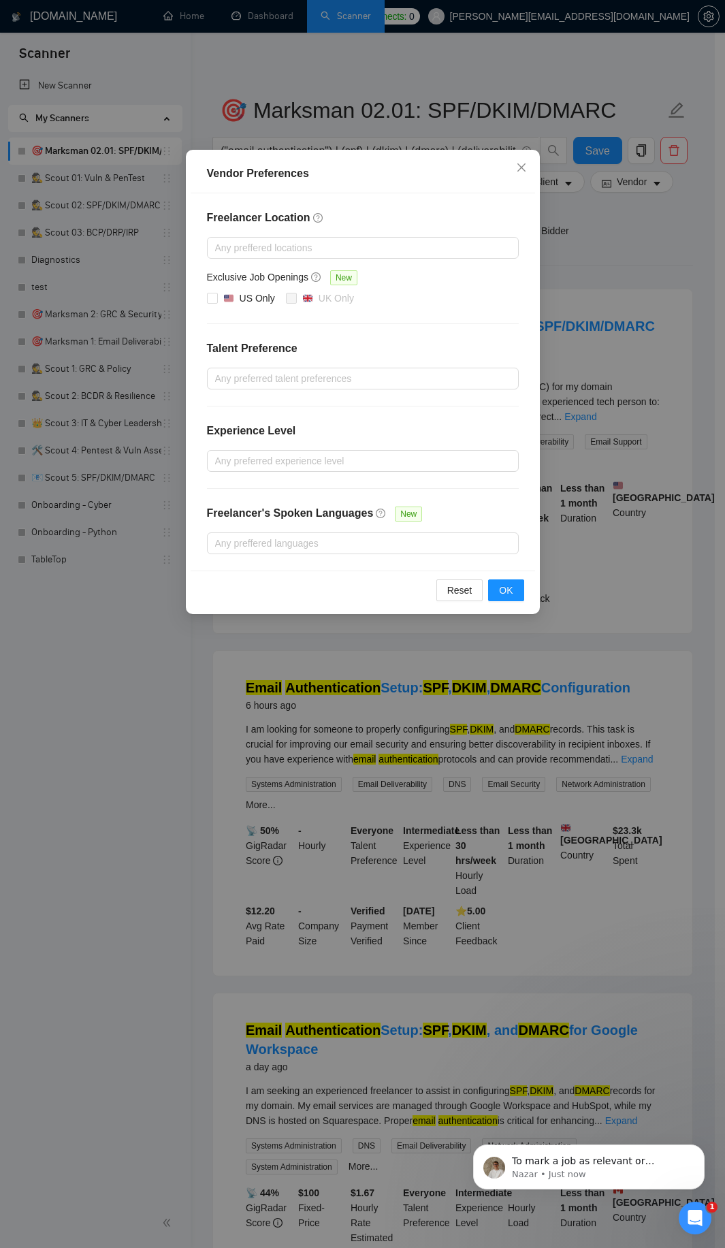
scroll to position [1267, 0]
click at [266, 376] on div at bounding box center [355, 378] width 291 height 16
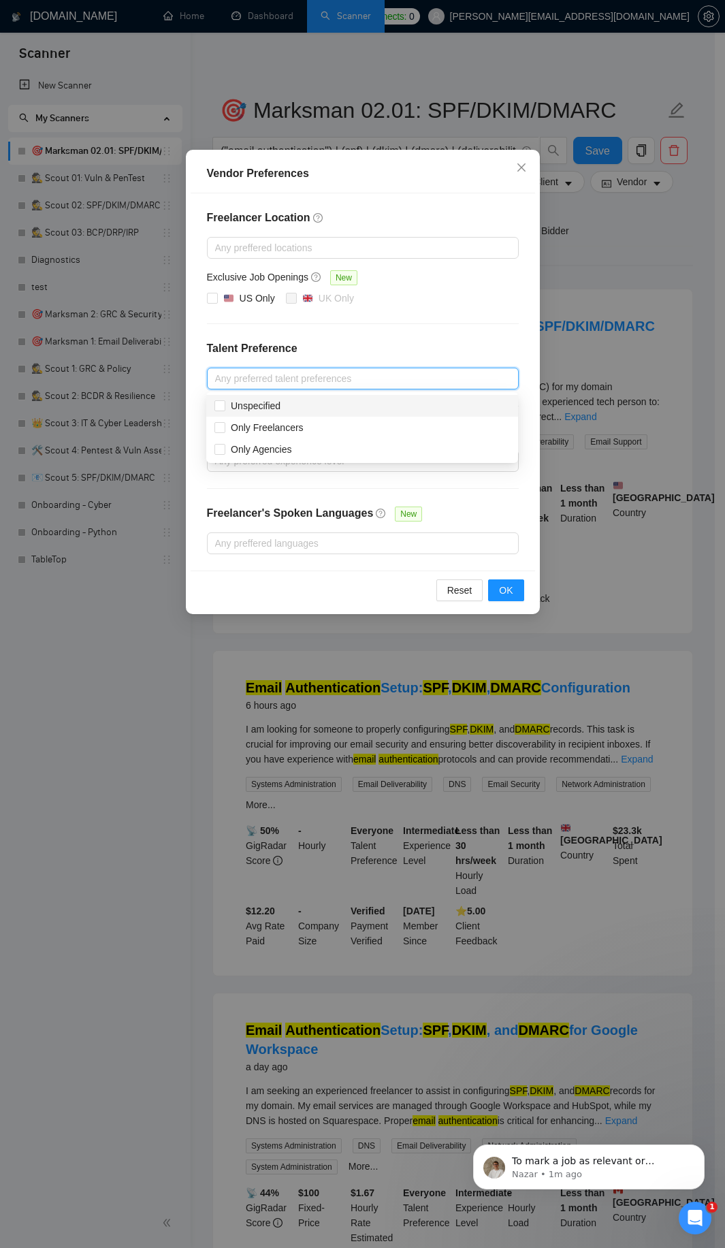
click at [308, 354] on h4 "Talent Preference" at bounding box center [363, 348] width 312 height 16
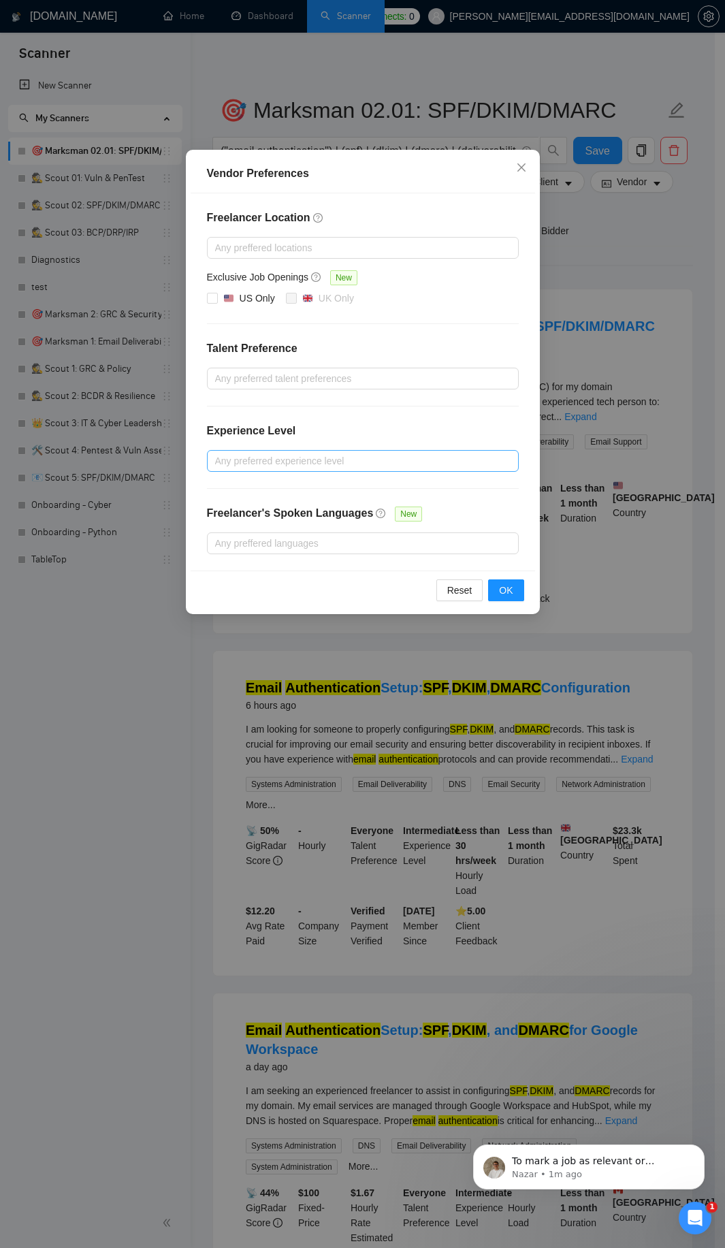
click at [299, 463] on div at bounding box center [355, 461] width 291 height 16
drag, startPoint x: 249, startPoint y: 511, endPoint x: 374, endPoint y: 498, distance: 125.9
click at [249, 511] on span "Intermediate" at bounding box center [257, 510] width 53 height 11
click at [224, 511] on input "Intermediate" at bounding box center [219, 510] width 10 height 10
checkbox input "true"
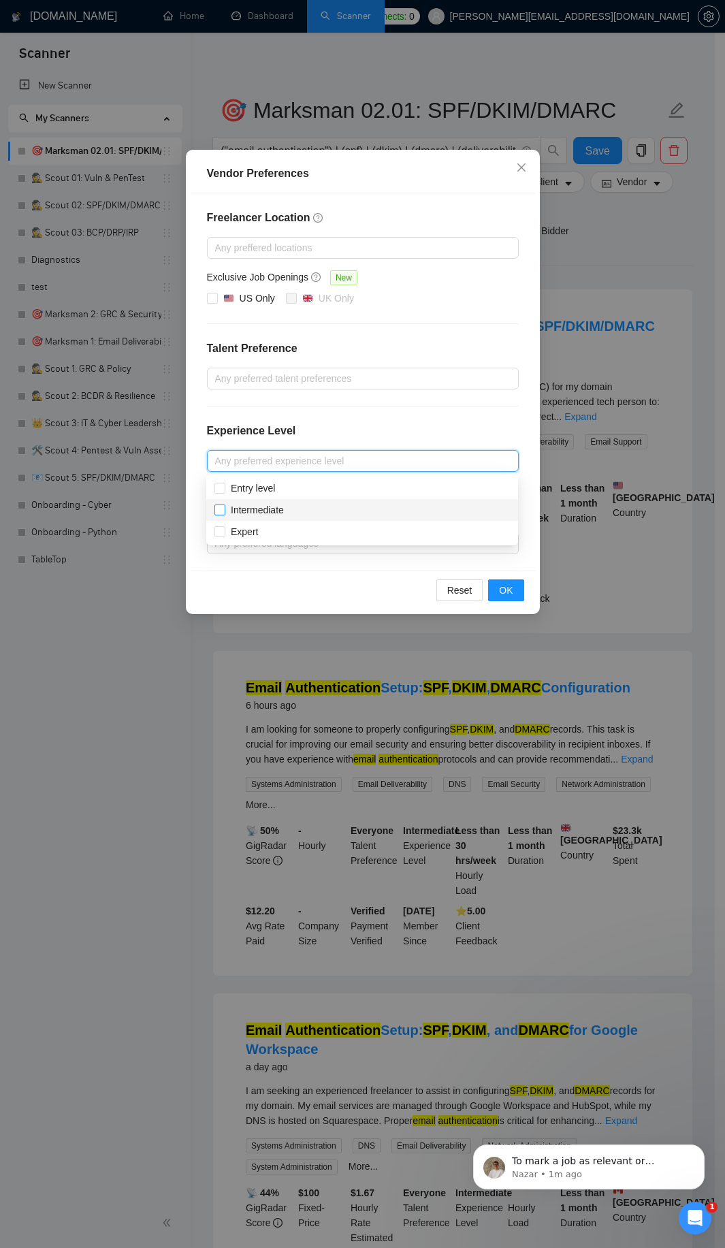
click at [240, 530] on span "Expert" at bounding box center [244, 531] width 27 height 11
click at [224, 530] on input "Expert" at bounding box center [219, 531] width 10 height 10
checkbox input "true"
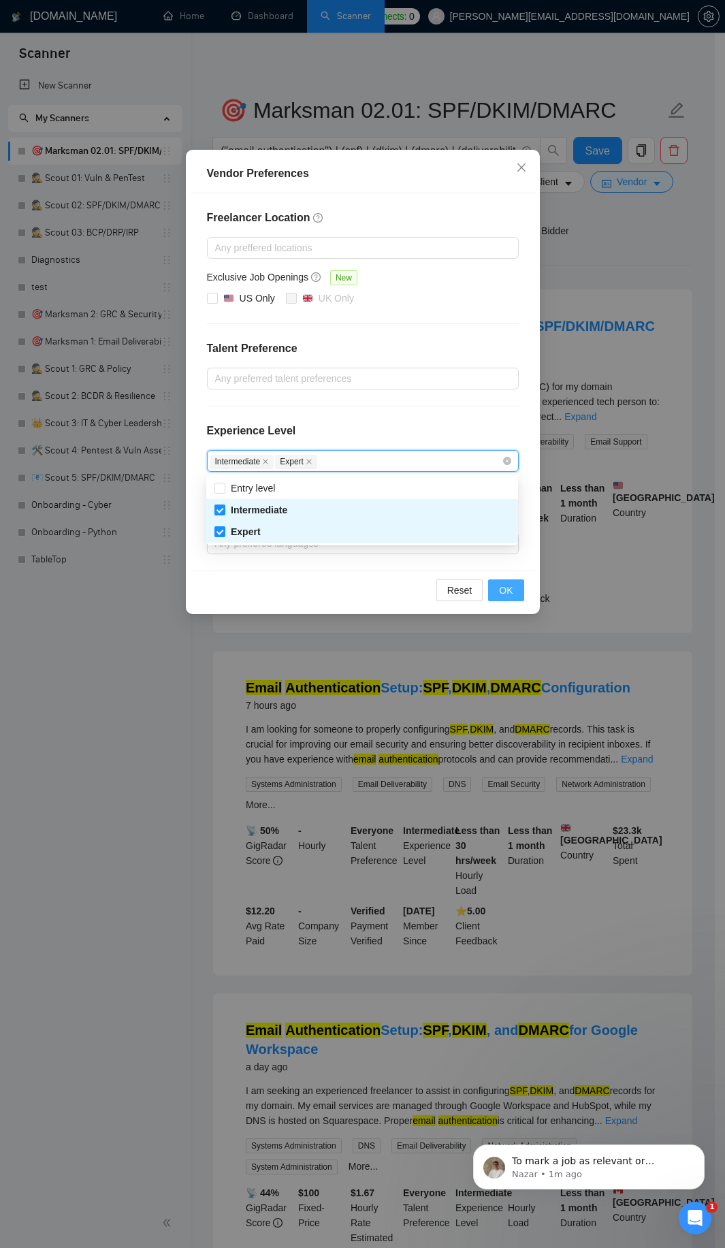
click at [504, 594] on span "OK" at bounding box center [506, 590] width 14 height 15
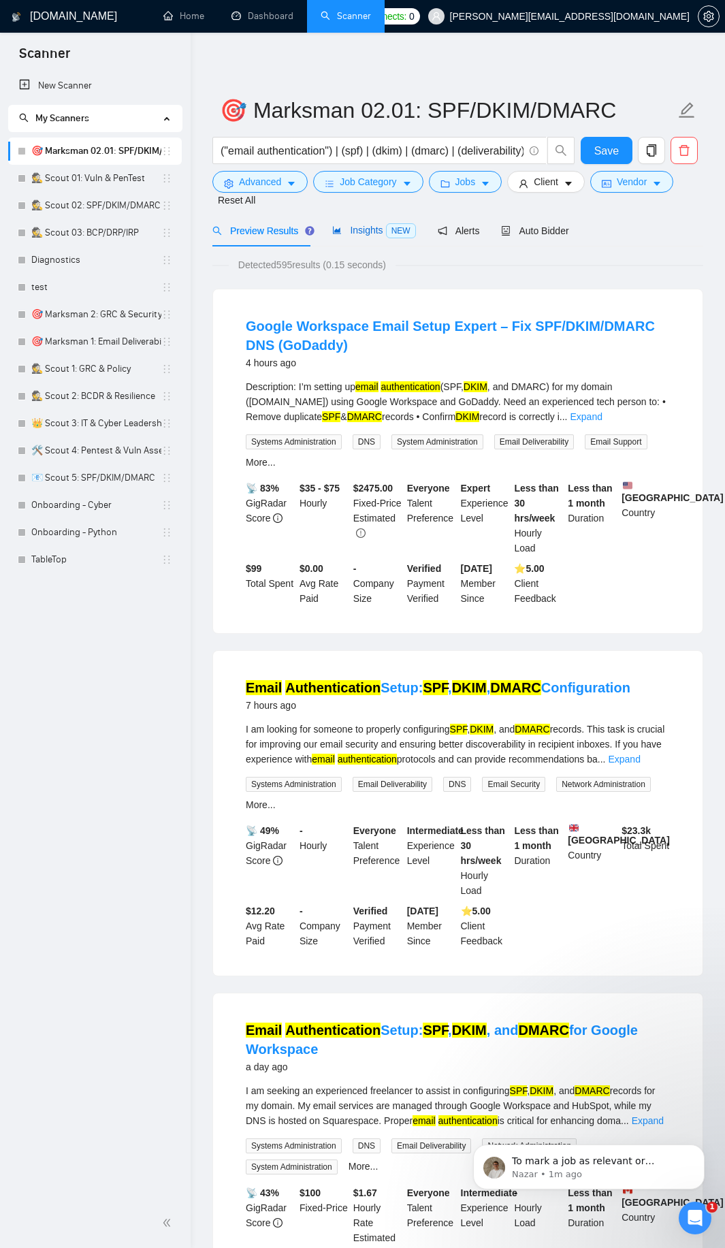
click at [351, 223] on div "Insights NEW" at bounding box center [373, 231] width 83 height 16
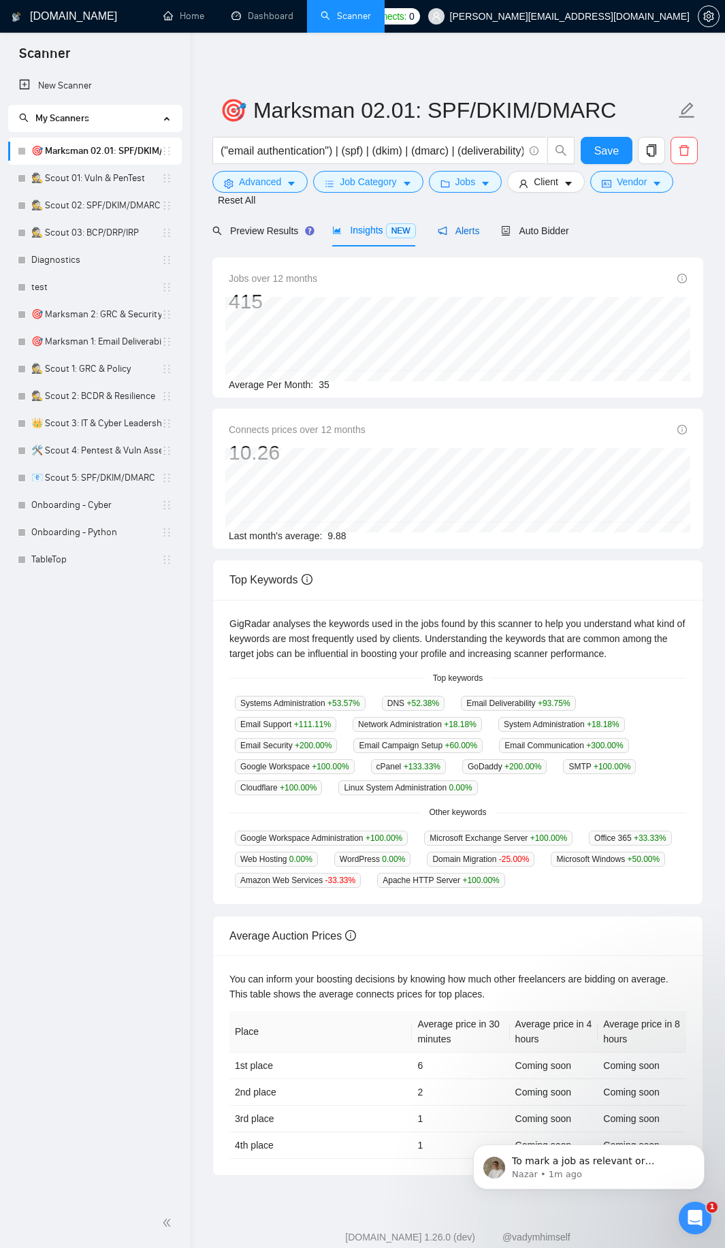
click at [452, 234] on span "Alerts" at bounding box center [459, 230] width 42 height 11
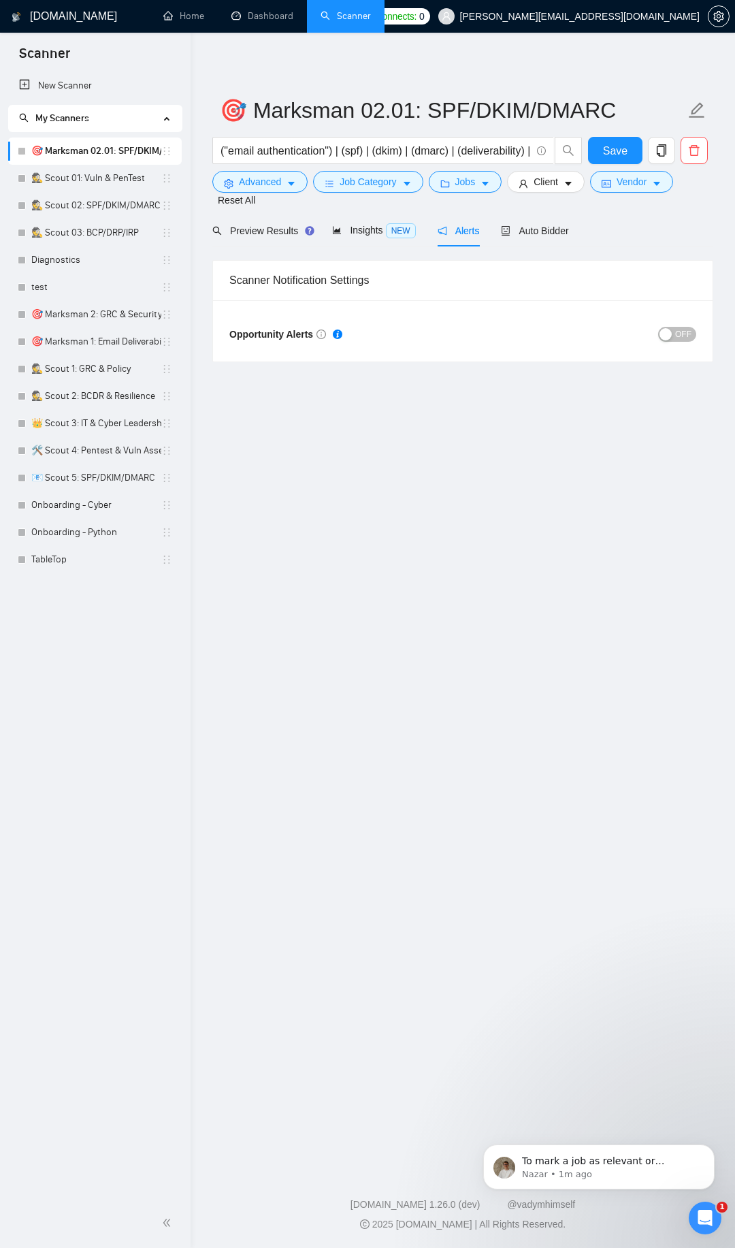
click at [677, 332] on span "OFF" at bounding box center [683, 334] width 16 height 15
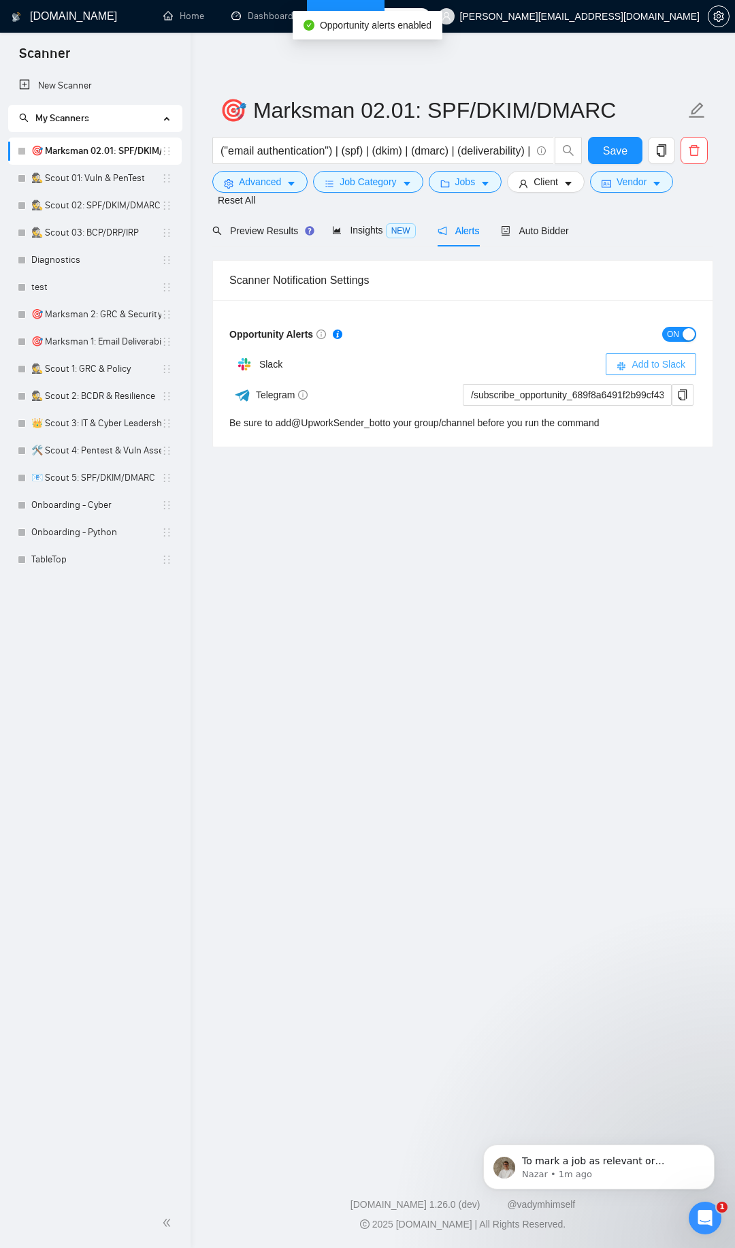
click at [632, 365] on span "Add to Slack" at bounding box center [659, 364] width 54 height 15
drag, startPoint x: 292, startPoint y: 423, endPoint x: 387, endPoint y: 417, distance: 94.8
click at [387, 417] on div "Be sure to add @ UpworkSender_bot to your group/channel before you run the comm…" at bounding box center [414, 422] width 370 height 15
click at [354, 422] on link "@ UpworkSender_bot" at bounding box center [336, 422] width 91 height 11
click at [413, 537] on main "🎯 Marksman 02.01: SPF/DKIM/DMARC ("email authentication") | (spf) | (dkim) | (d…" at bounding box center [462, 598] width 501 height 1089
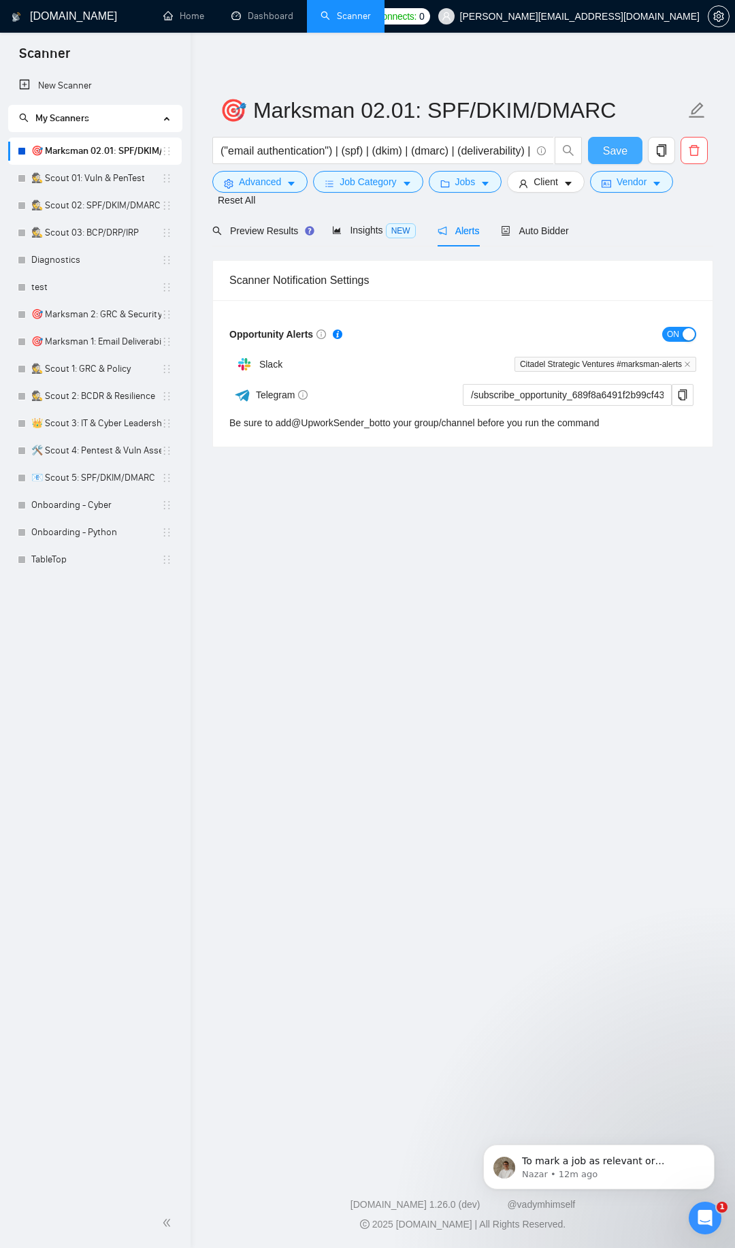
click at [606, 146] on span "Save" at bounding box center [615, 150] width 25 height 17
click at [703, 1217] on icon "Open Intercom Messenger" at bounding box center [705, 1218] width 22 height 22
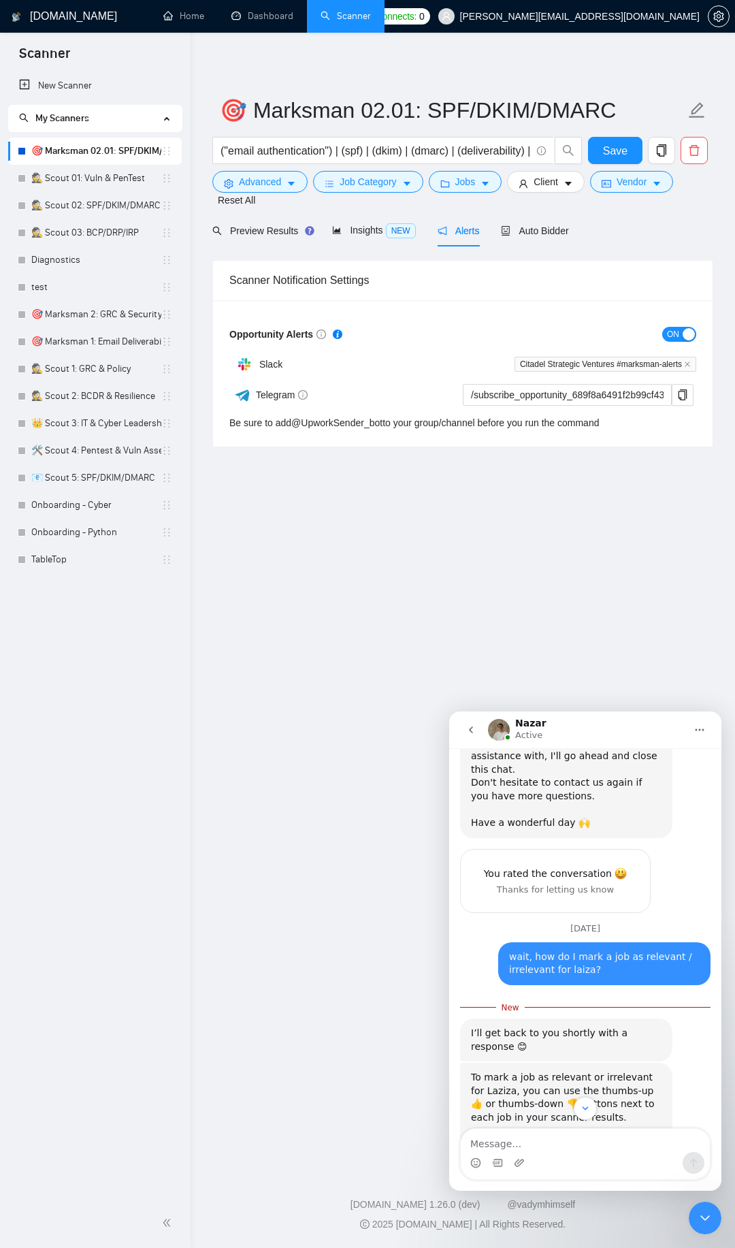
scroll to position [1290, 0]
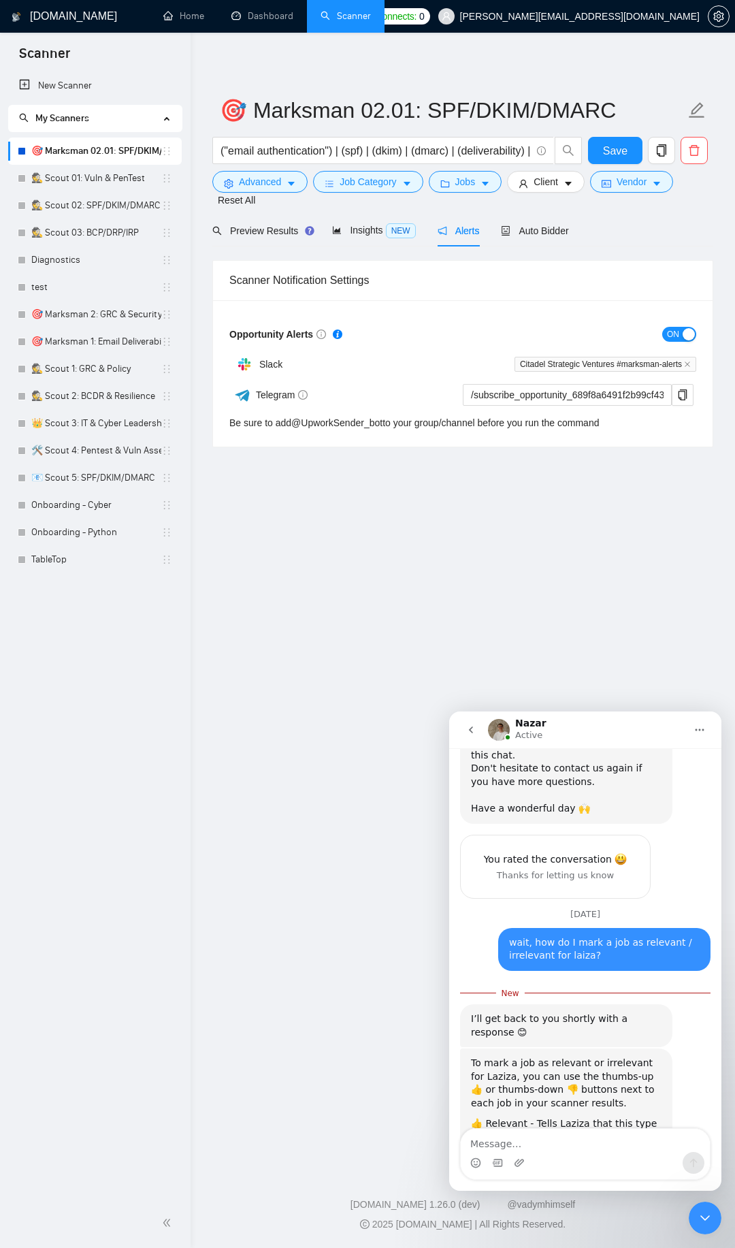
click at [516, 1144] on textarea "Message…" at bounding box center [585, 1140] width 249 height 23
type textarea "o"
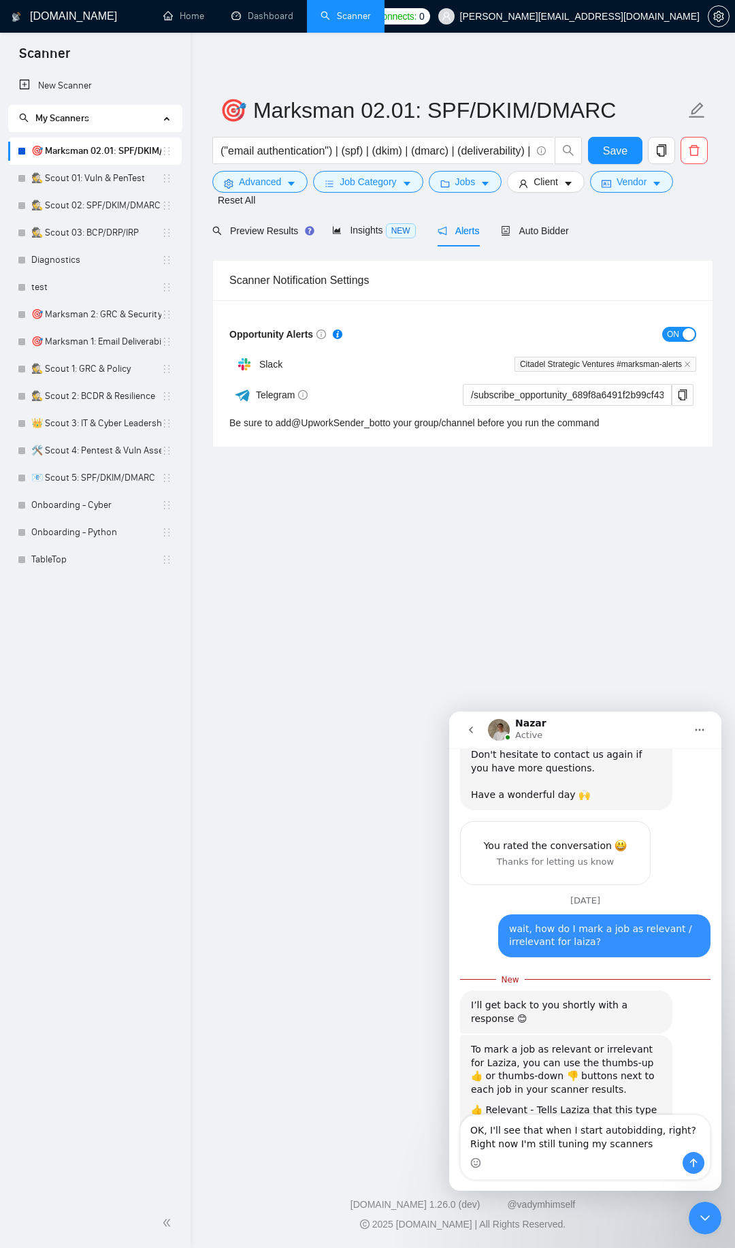
type textarea "OK, I'll see that when I start autobidding, right? Right now I'm still tuning m…"
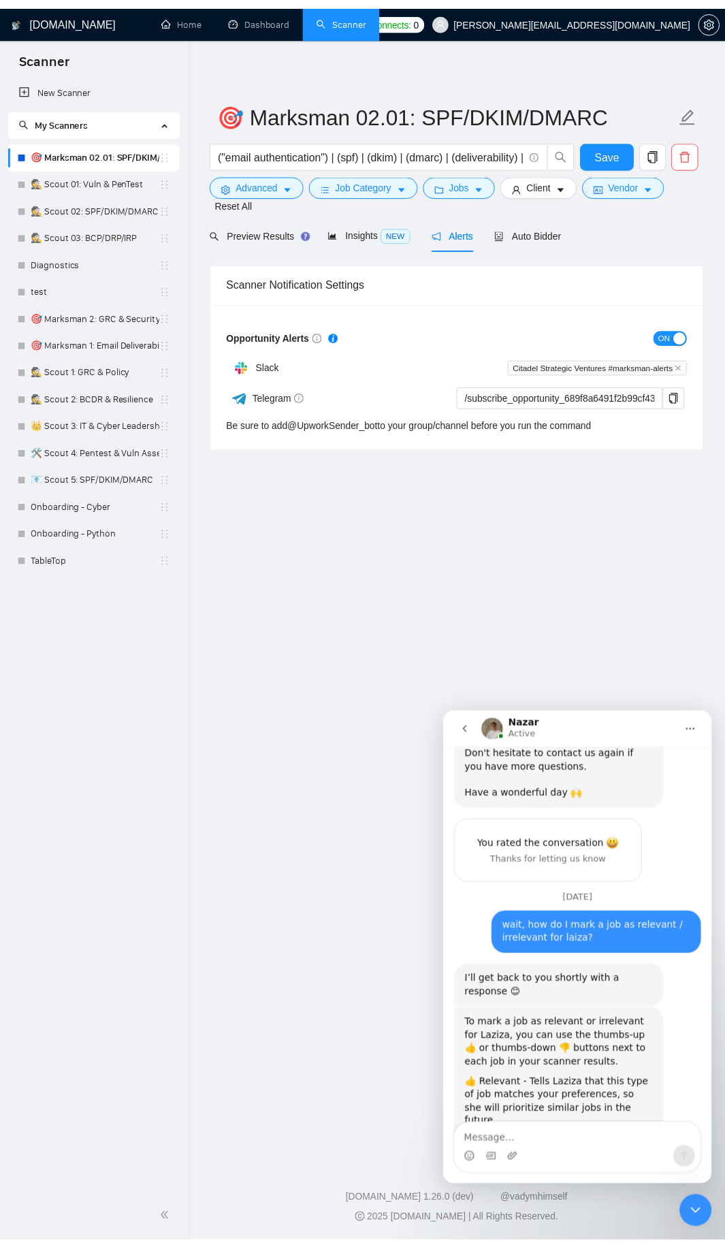
scroll to position [1335, 0]
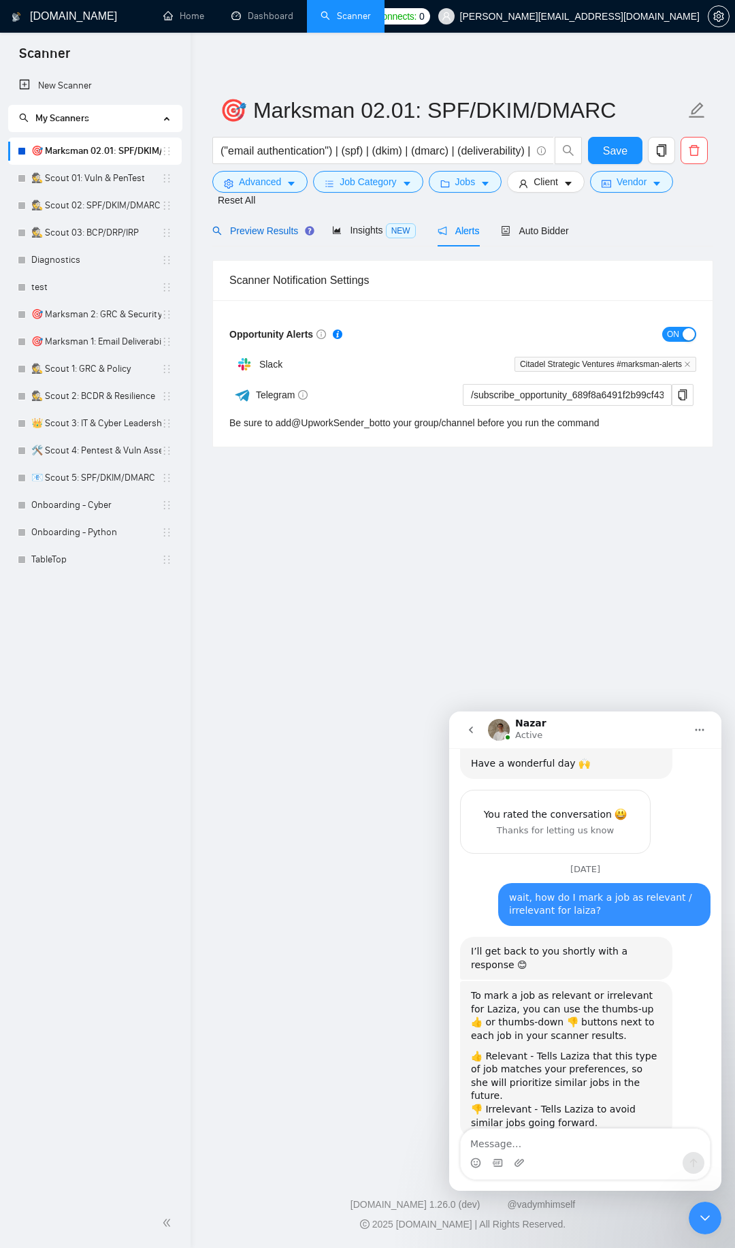
click at [275, 226] on span "Preview Results" at bounding box center [261, 230] width 98 height 11
click at [529, 227] on span "Auto Bidder" at bounding box center [534, 230] width 67 height 11
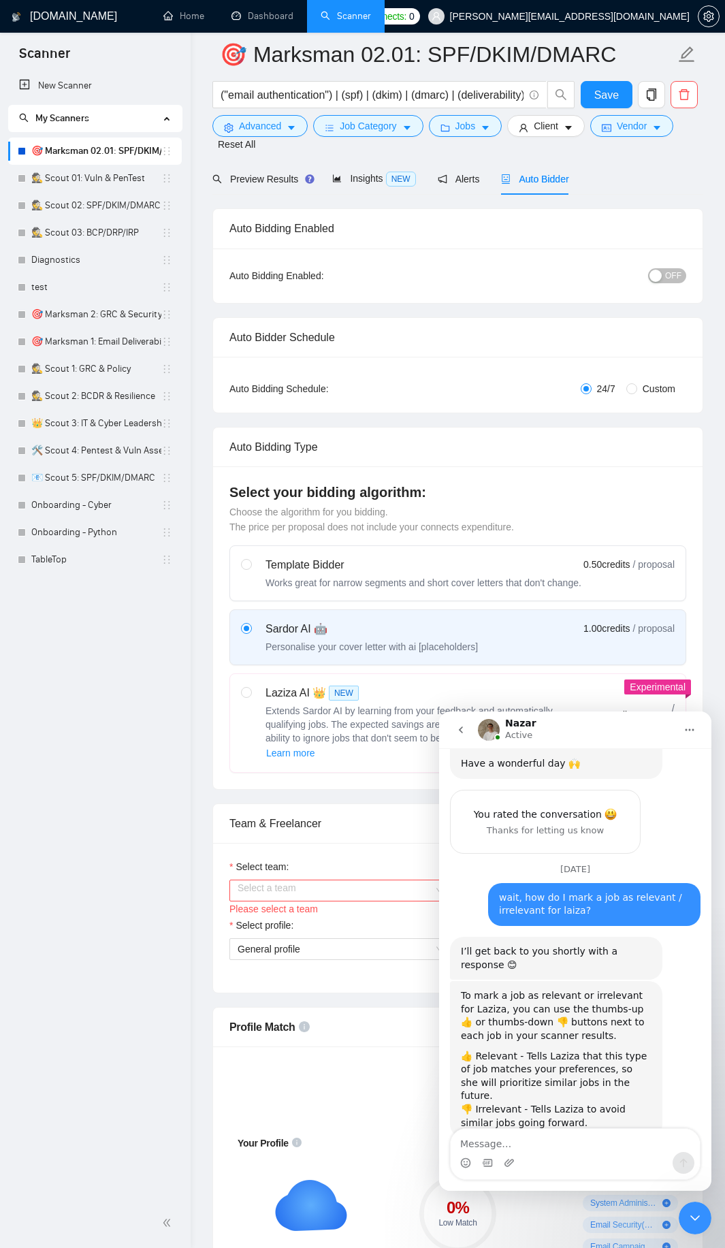
scroll to position [245, 0]
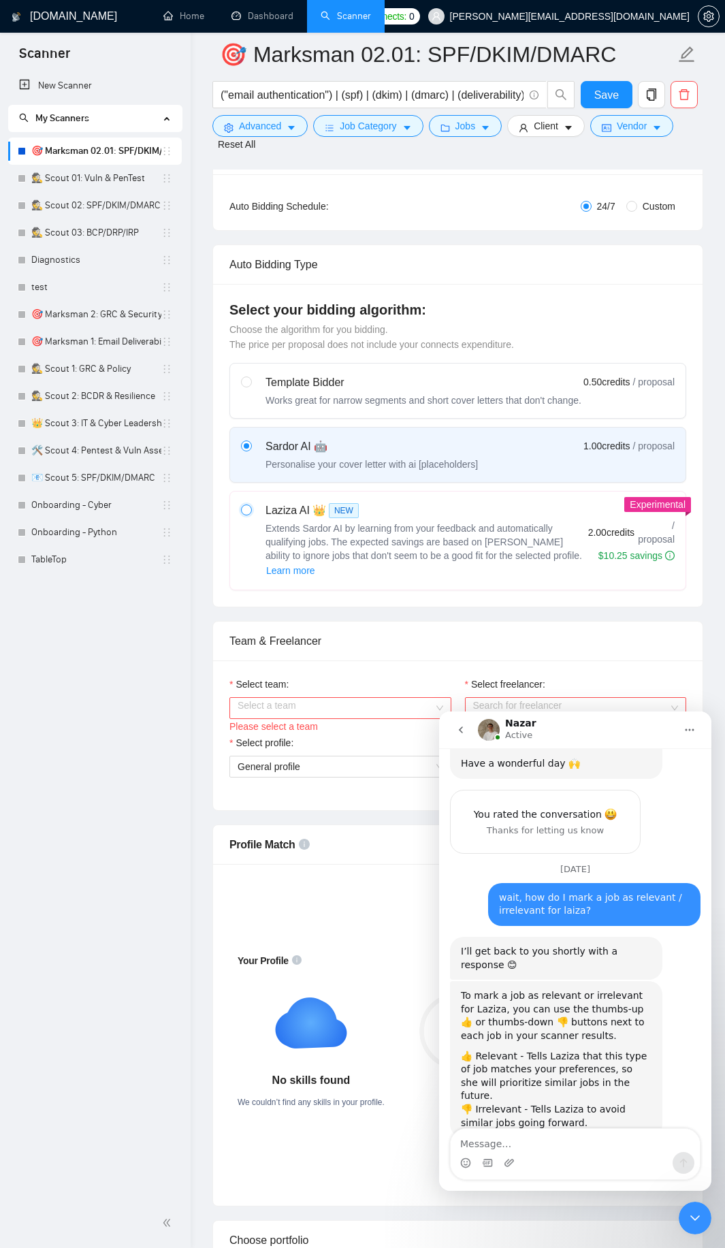
click at [243, 514] on input "radio" at bounding box center [246, 510] width 10 height 10
radio input "true"
radio input "false"
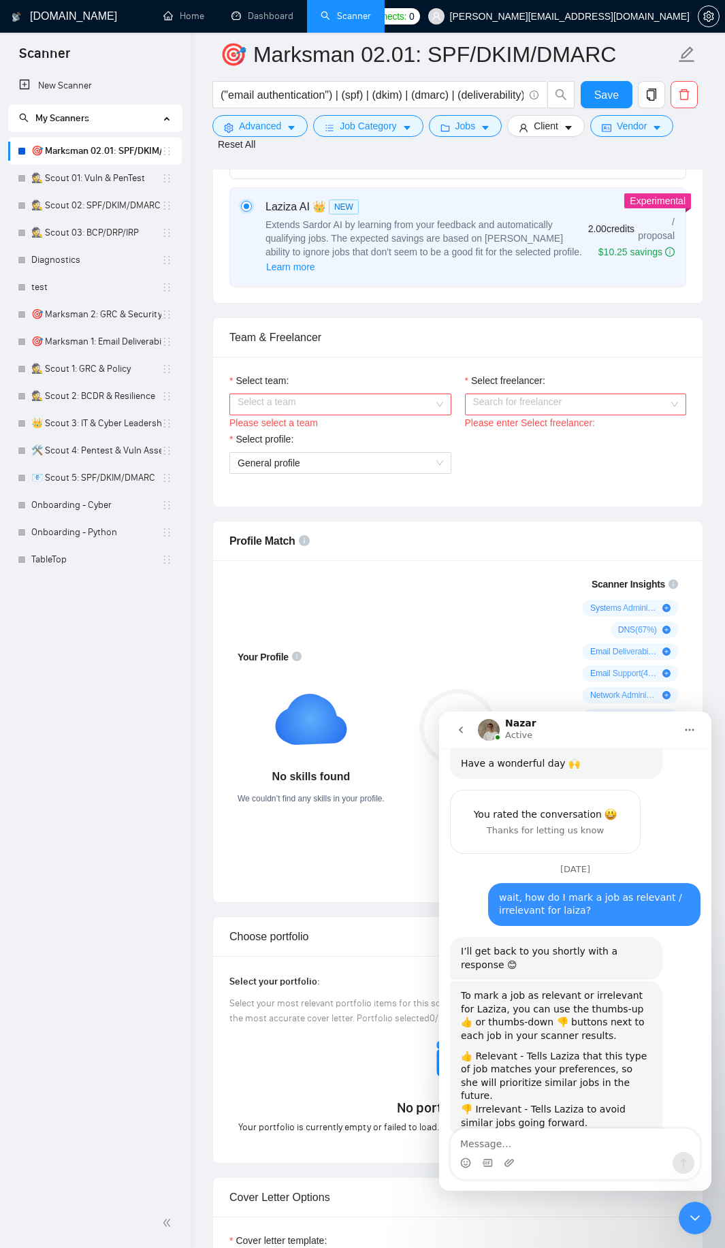
scroll to position [572, 0]
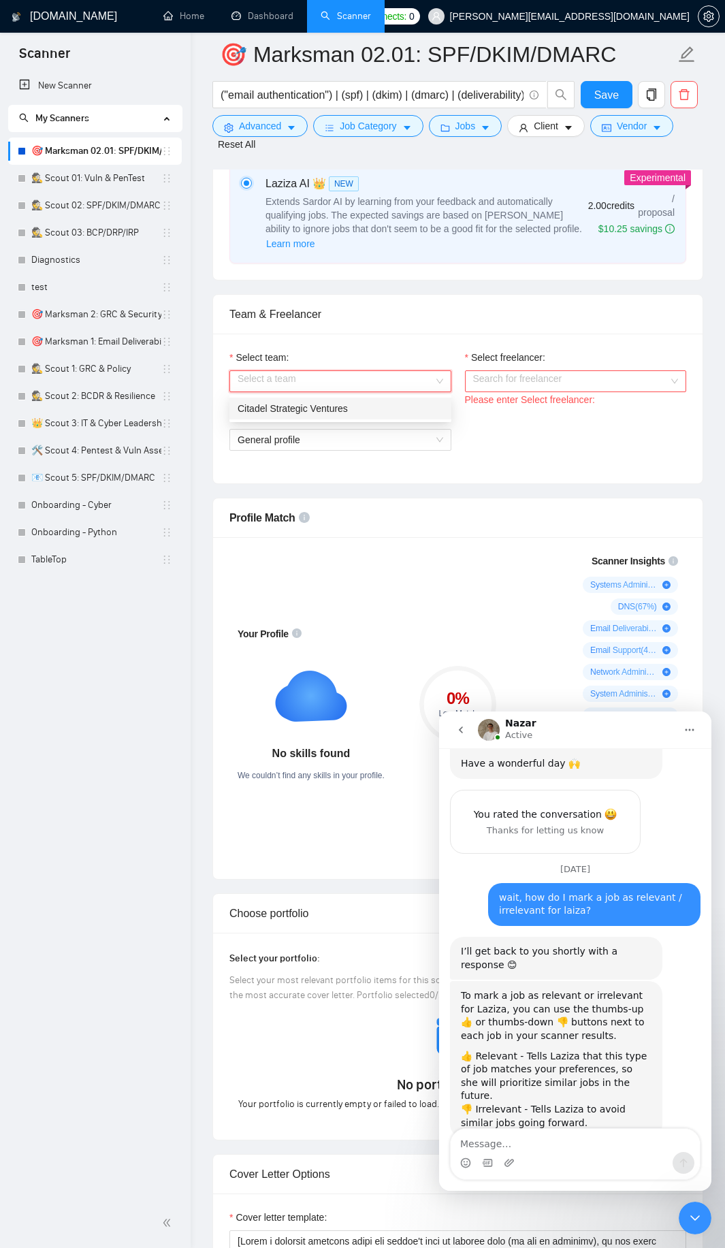
click at [437, 374] on div "Select a team" at bounding box center [340, 381] width 222 height 22
click at [406, 408] on div "Citadel Strategic Ventures" at bounding box center [341, 408] width 206 height 15
click at [487, 383] on input "Select freelancer:" at bounding box center [571, 381] width 196 height 20
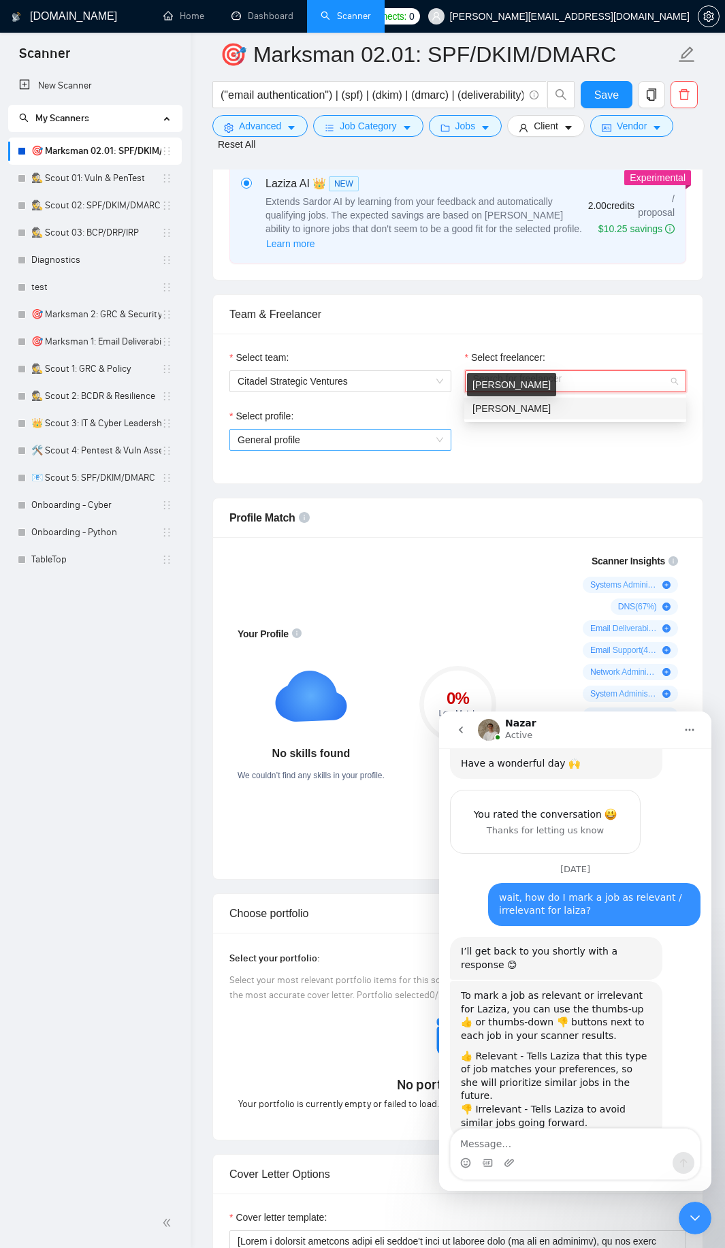
drag, startPoint x: 480, startPoint y: 409, endPoint x: 441, endPoint y: 430, distance: 44.2
click at [481, 409] on span "[PERSON_NAME]" at bounding box center [512, 408] width 78 height 11
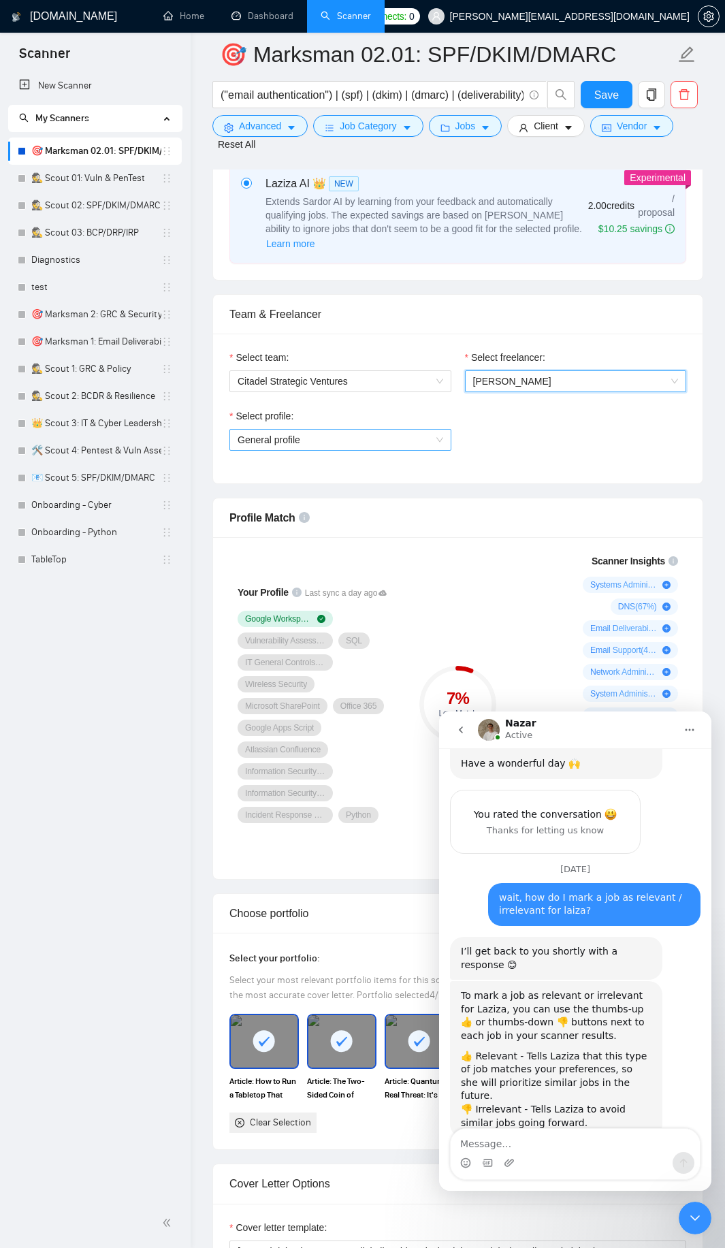
click at [432, 439] on span "General profile" at bounding box center [341, 440] width 206 height 20
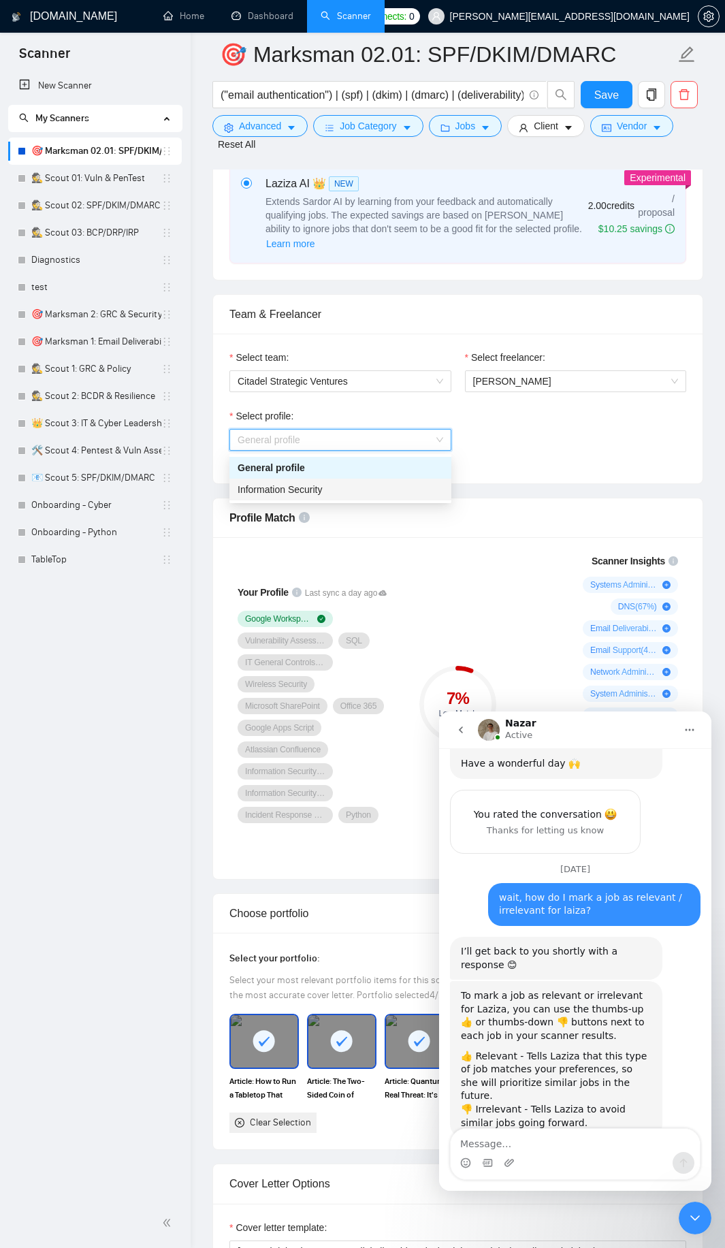
click at [392, 485] on div "Information Security" at bounding box center [341, 489] width 206 height 15
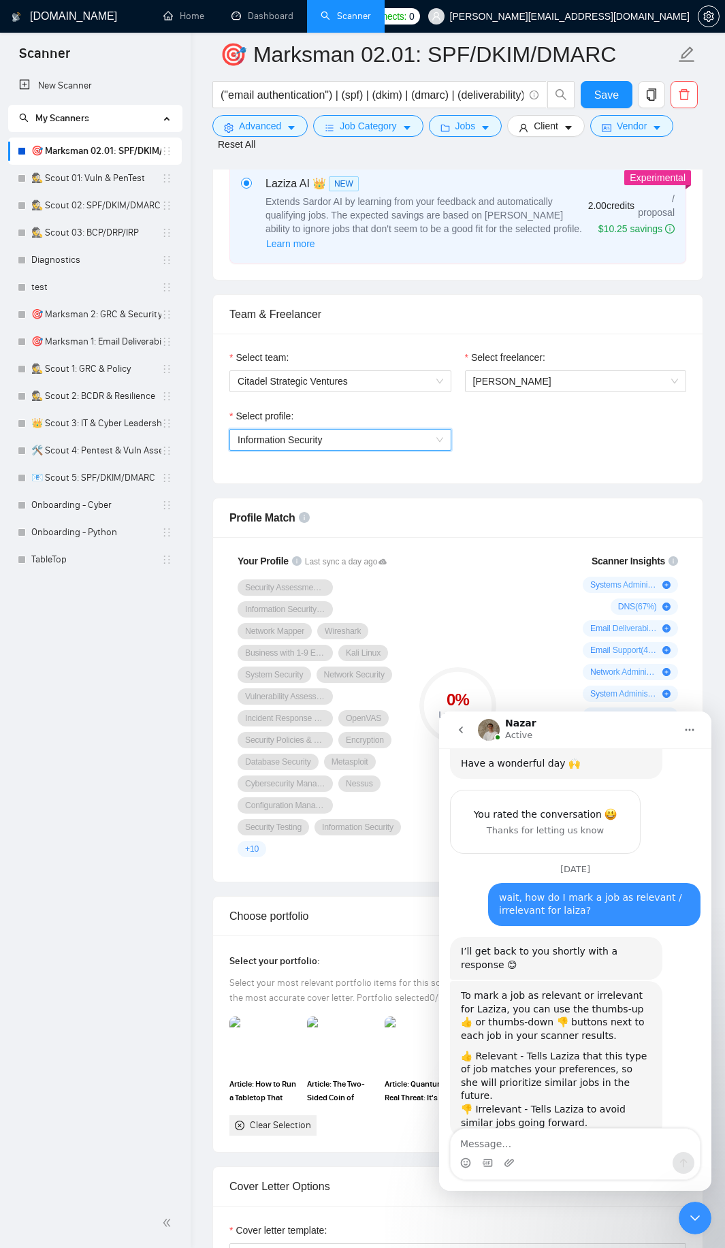
click at [438, 440] on span "Information Security" at bounding box center [341, 440] width 206 height 20
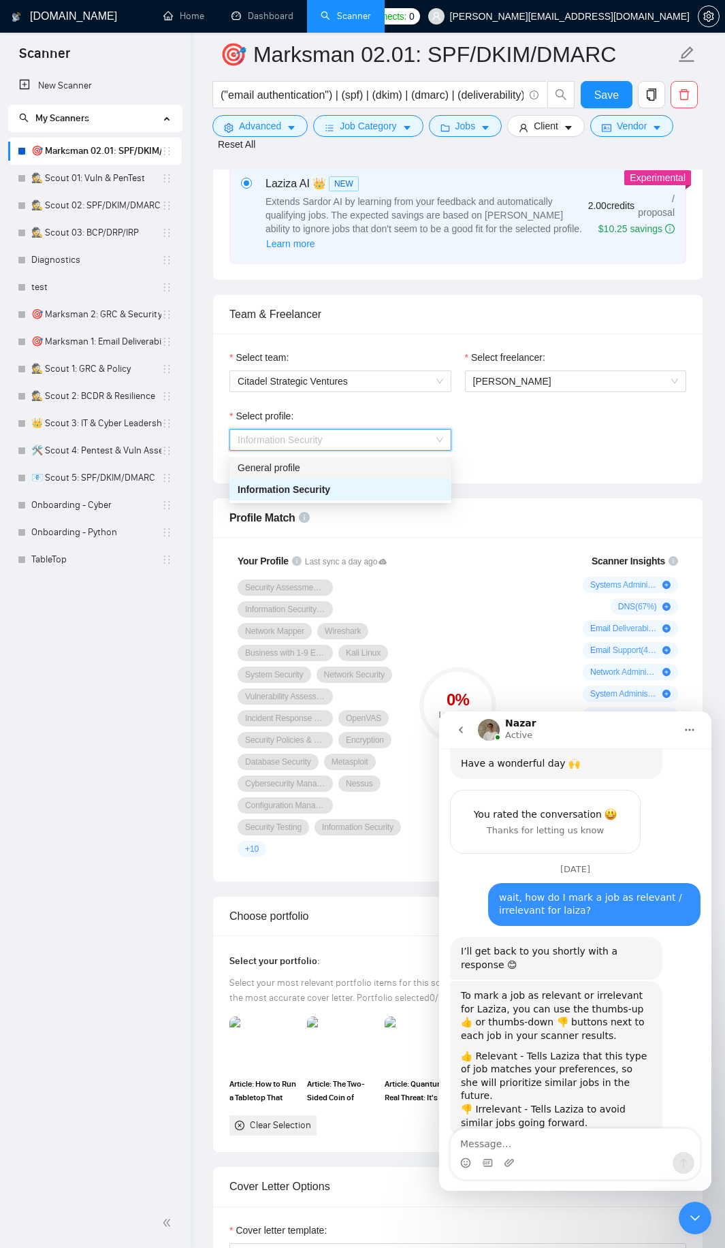
click at [377, 468] on div "General profile" at bounding box center [341, 467] width 206 height 15
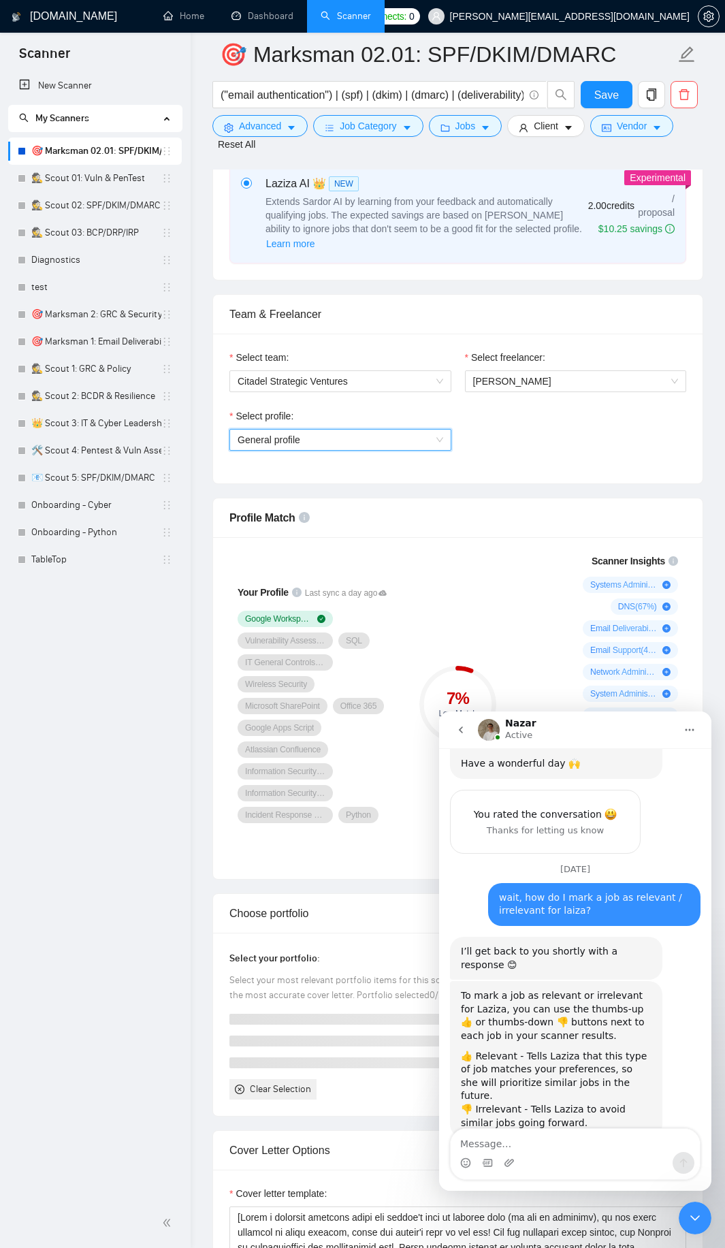
click at [520, 452] on div "Select profile: General profile General profile" at bounding box center [458, 438] width 470 height 59
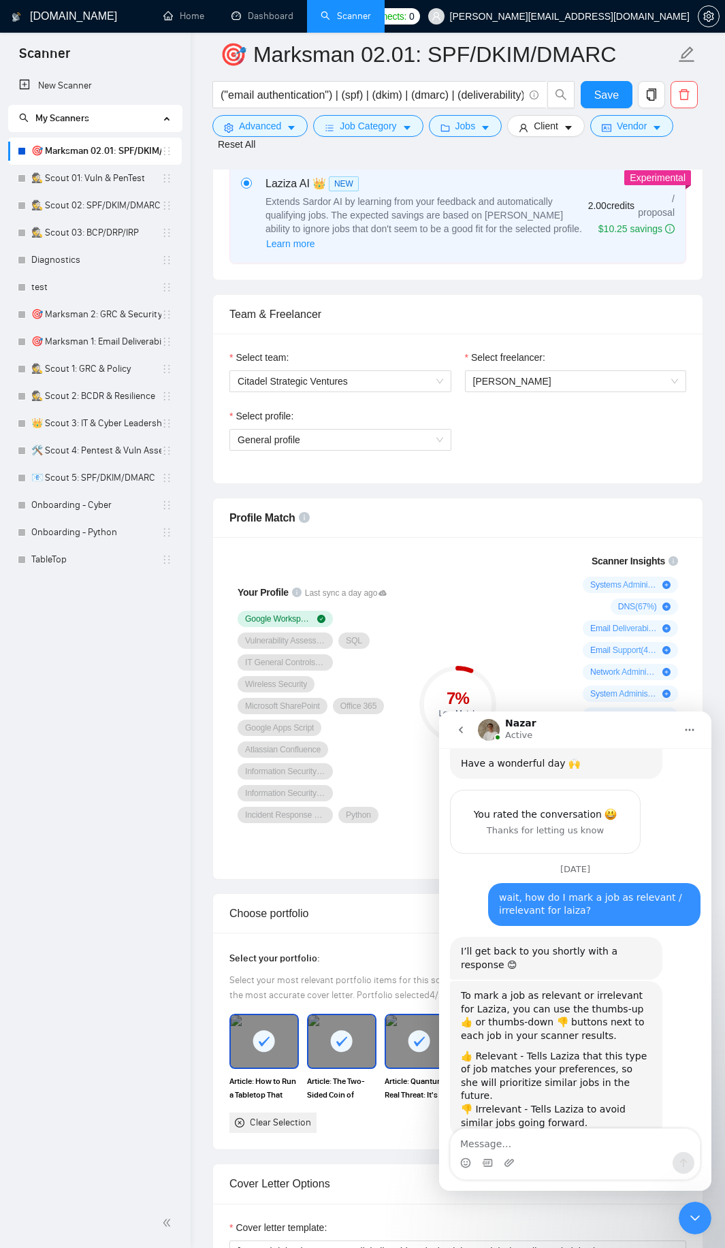
click at [694, 1218] on icon "Close Intercom Messenger" at bounding box center [695, 1218] width 16 height 16
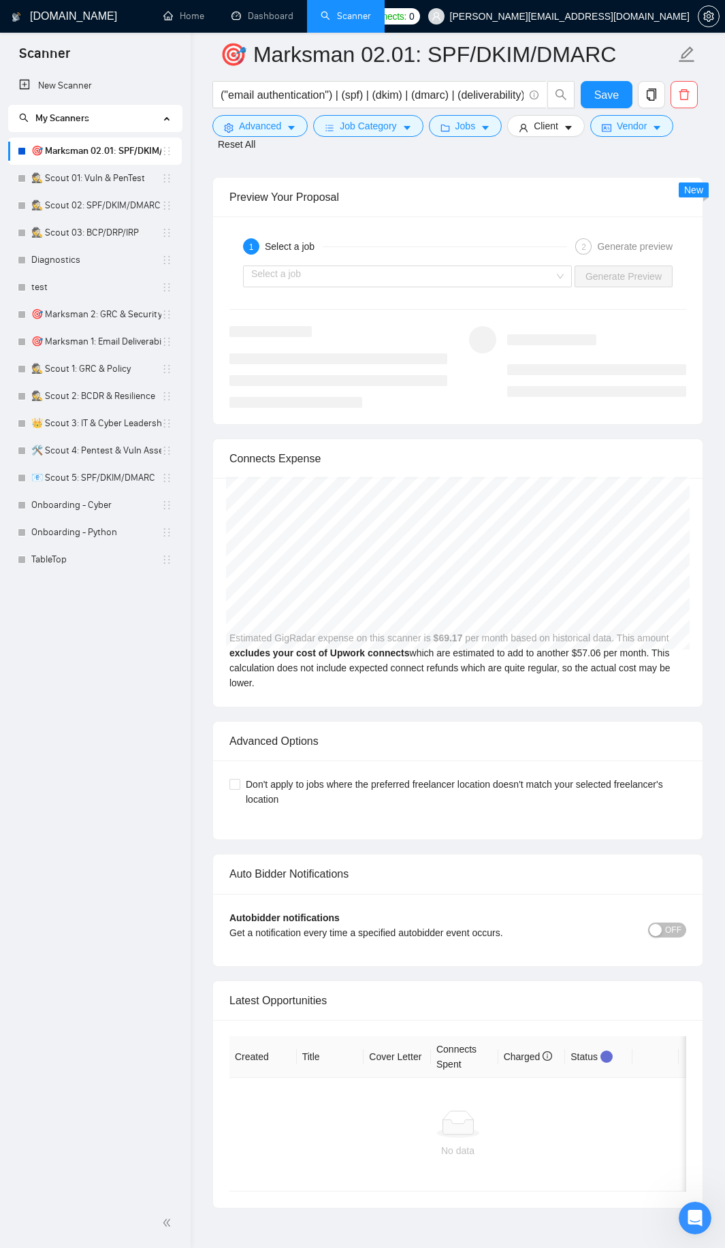
scroll to position [2696, 0]
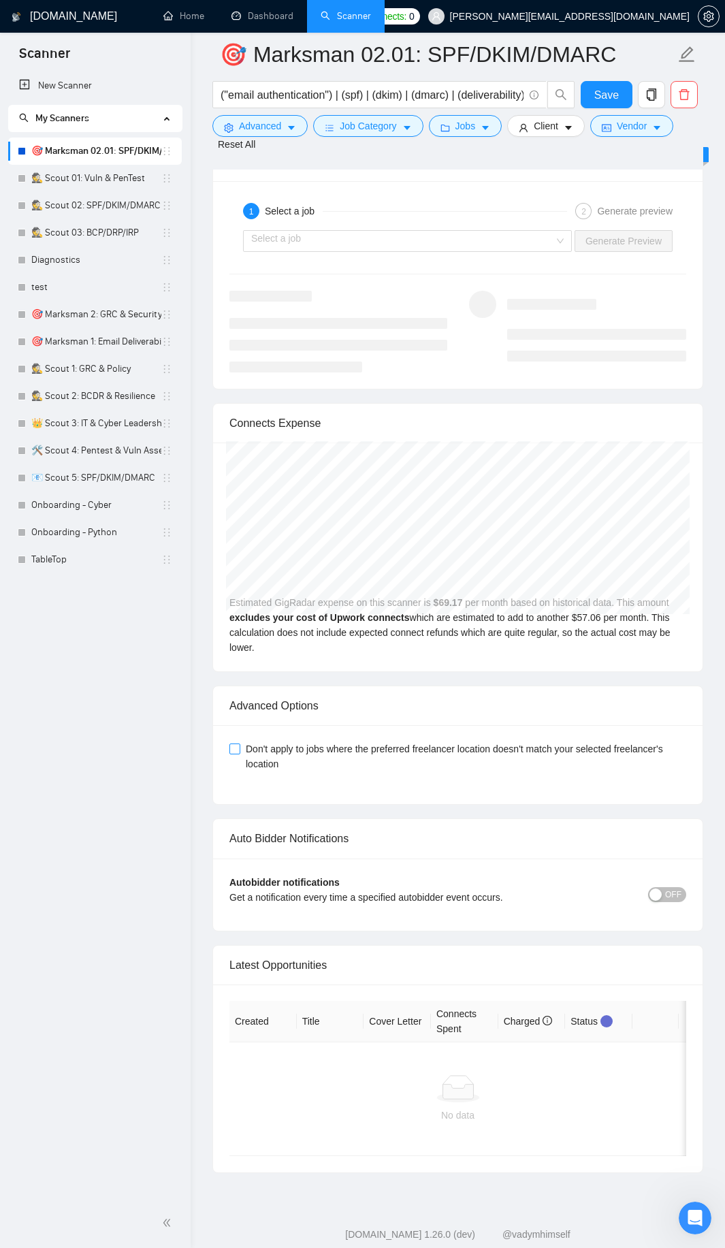
click at [237, 753] on input "Don't apply to jobs where the preferred freelancer location doesn't match your …" at bounding box center [234, 749] width 10 height 10
checkbox input "true"
click at [673, 902] on span "OFF" at bounding box center [673, 894] width 16 height 15
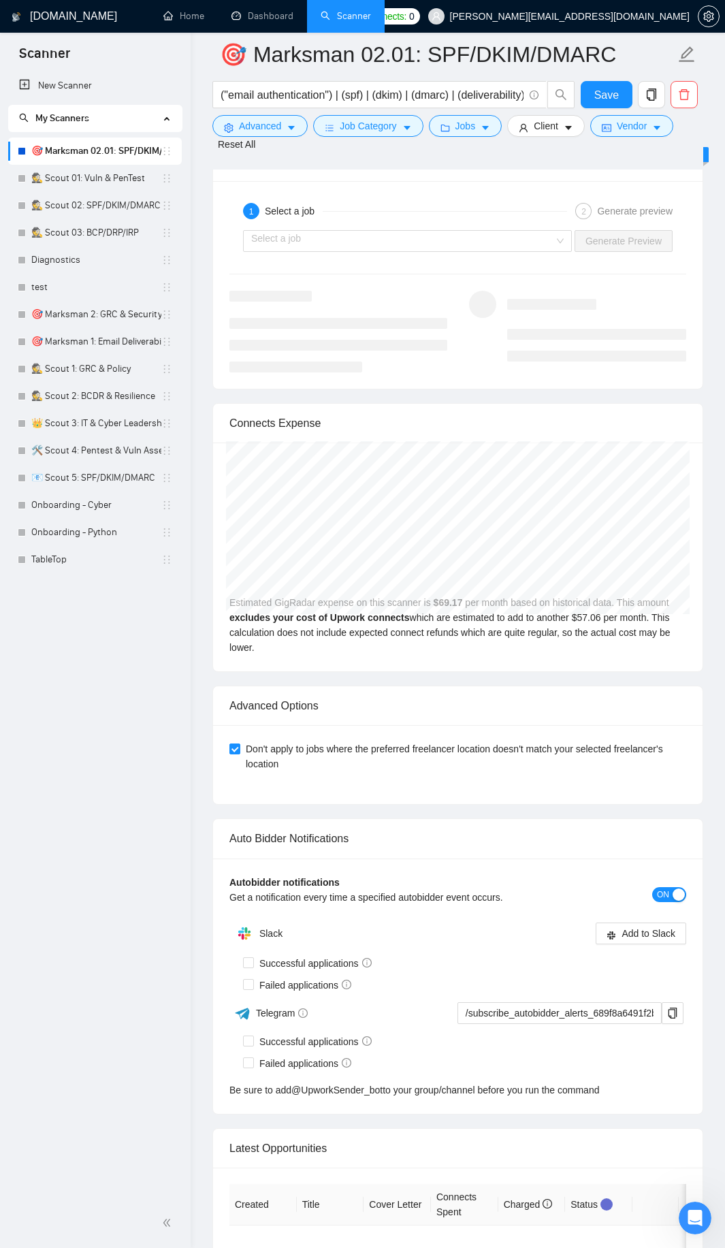
click at [666, 902] on span "ON" at bounding box center [663, 894] width 12 height 15
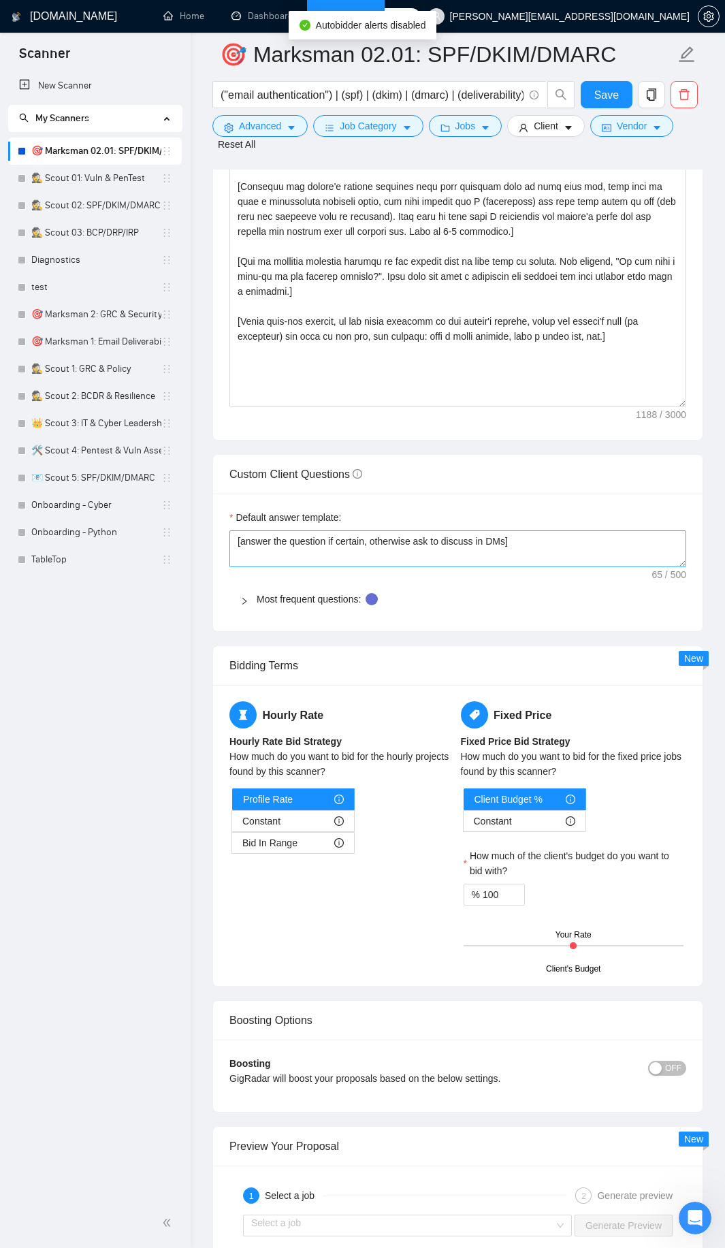
scroll to position [1535, 0]
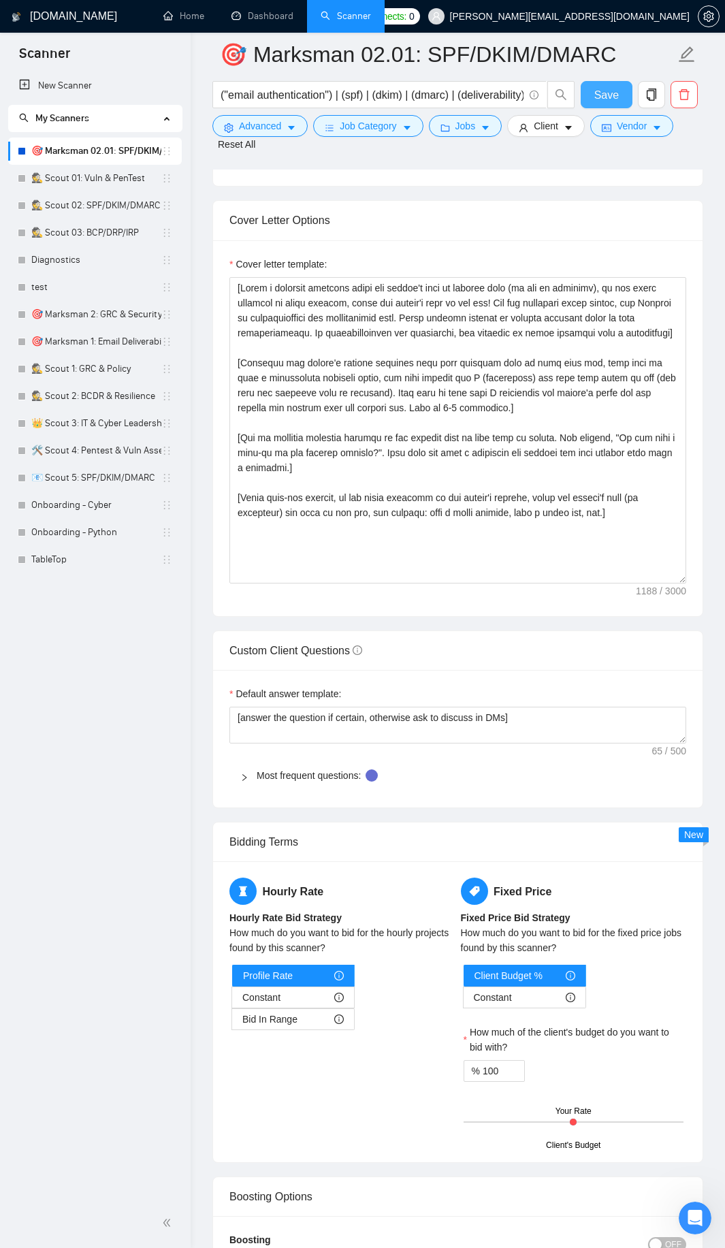
click at [598, 97] on span "Save" at bounding box center [606, 94] width 25 height 17
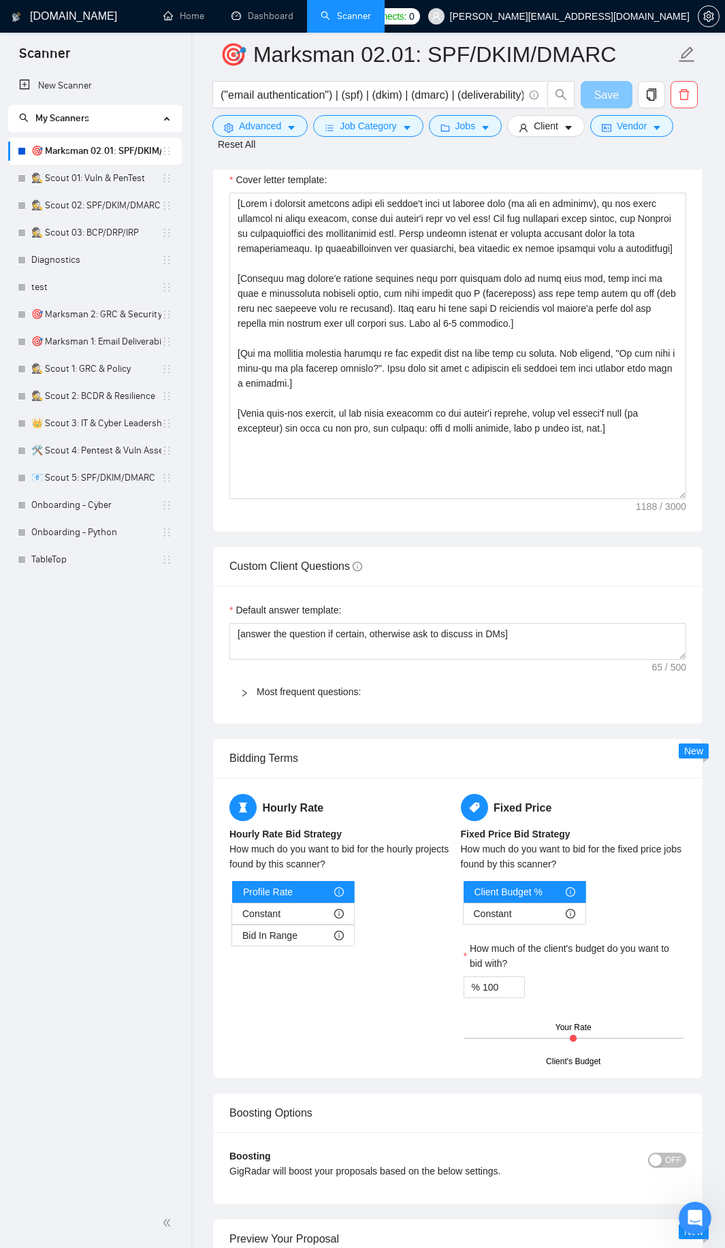
click at [590, 89] on button "Save" at bounding box center [607, 94] width 52 height 27
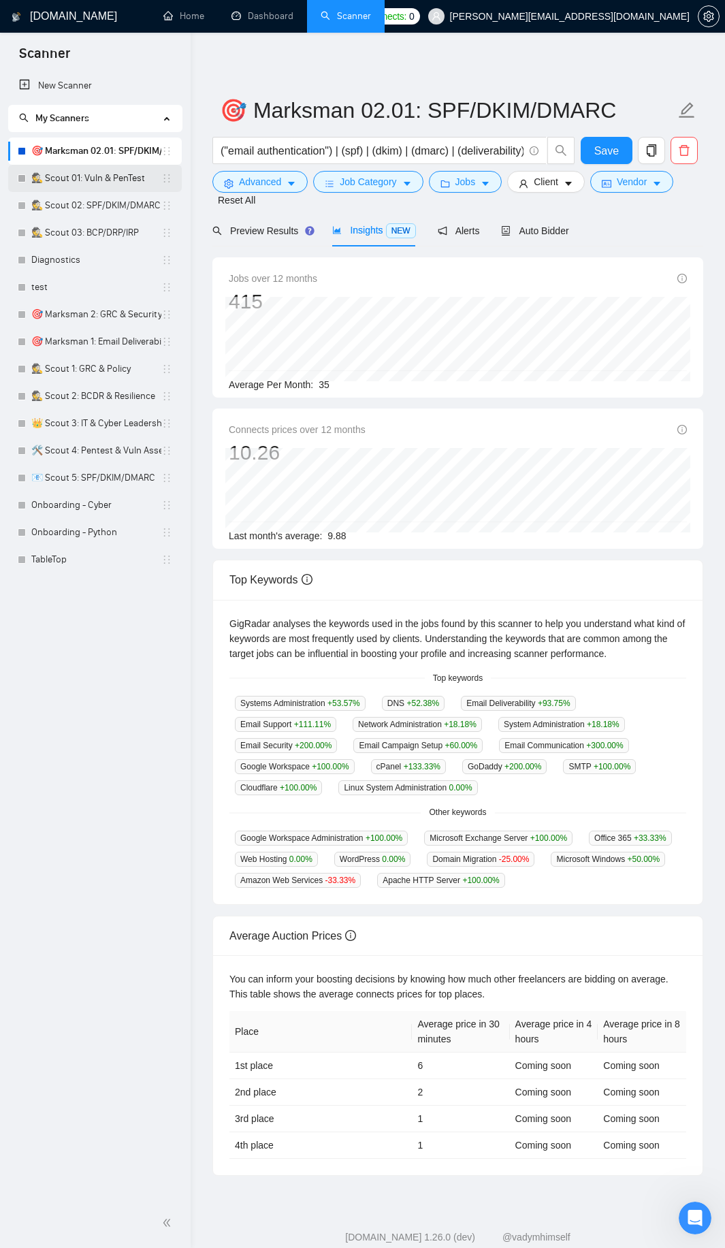
click at [129, 174] on link "🕵️ Scout 01: Vuln & PenTest" at bounding box center [96, 178] width 130 height 27
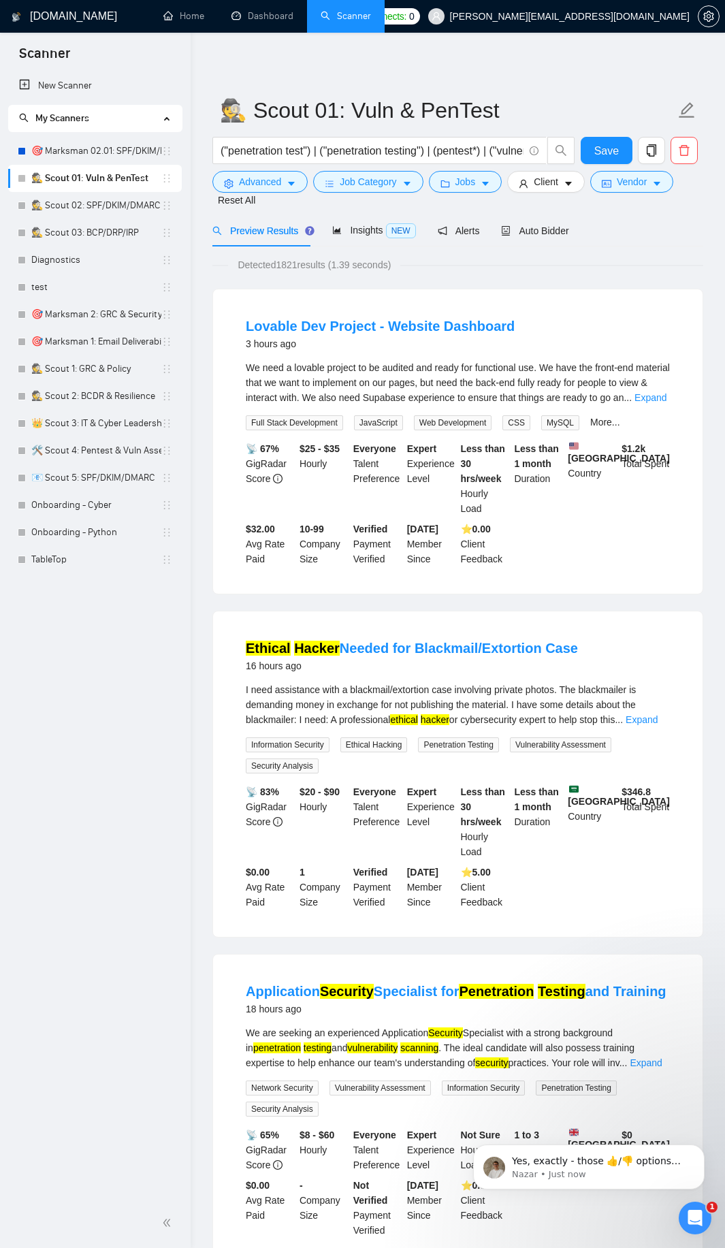
scroll to position [1428, 0]
click at [81, 153] on link "🎯 Marksman 02.01: SPF/DKIM/DMARC" at bounding box center [96, 151] width 130 height 27
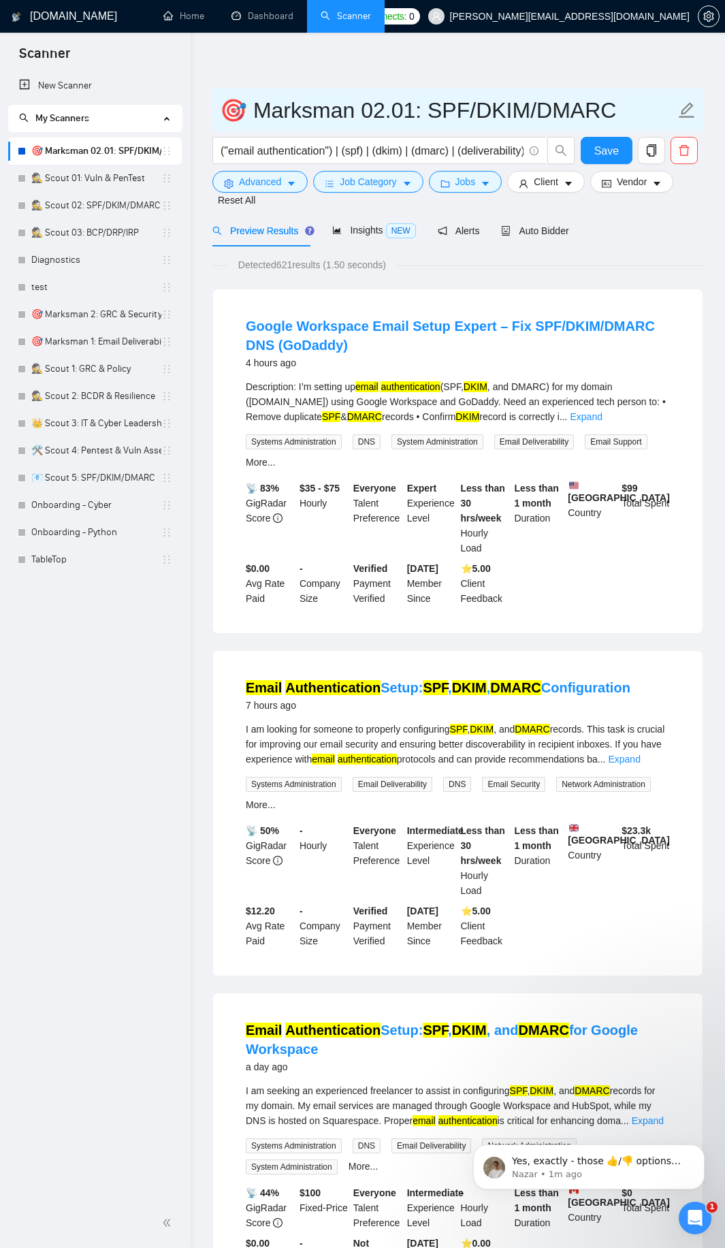
drag, startPoint x: 377, startPoint y: 110, endPoint x: 253, endPoint y: 107, distance: 123.9
click at [253, 107] on input "🎯 Marksman 02.01: SPF/DKIM/DMARC" at bounding box center [448, 110] width 456 height 34
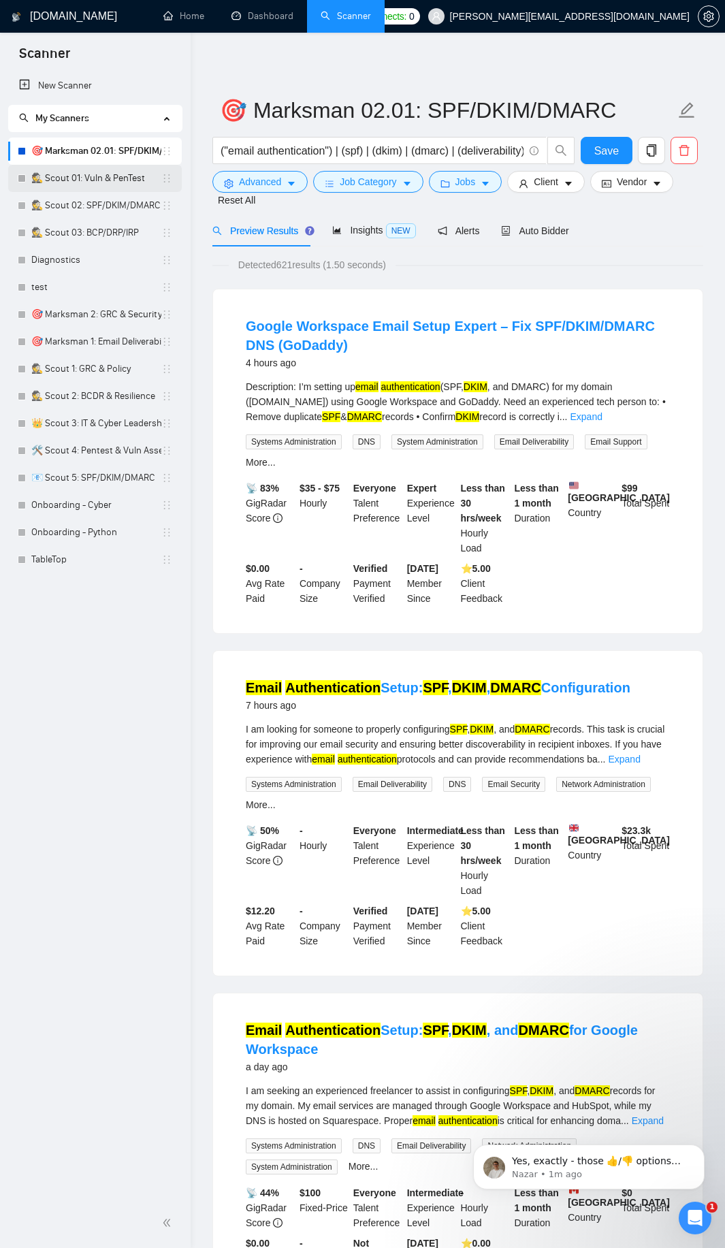
click at [97, 179] on link "🕵️ Scout 01: Vuln & PenTest" at bounding box center [96, 178] width 130 height 27
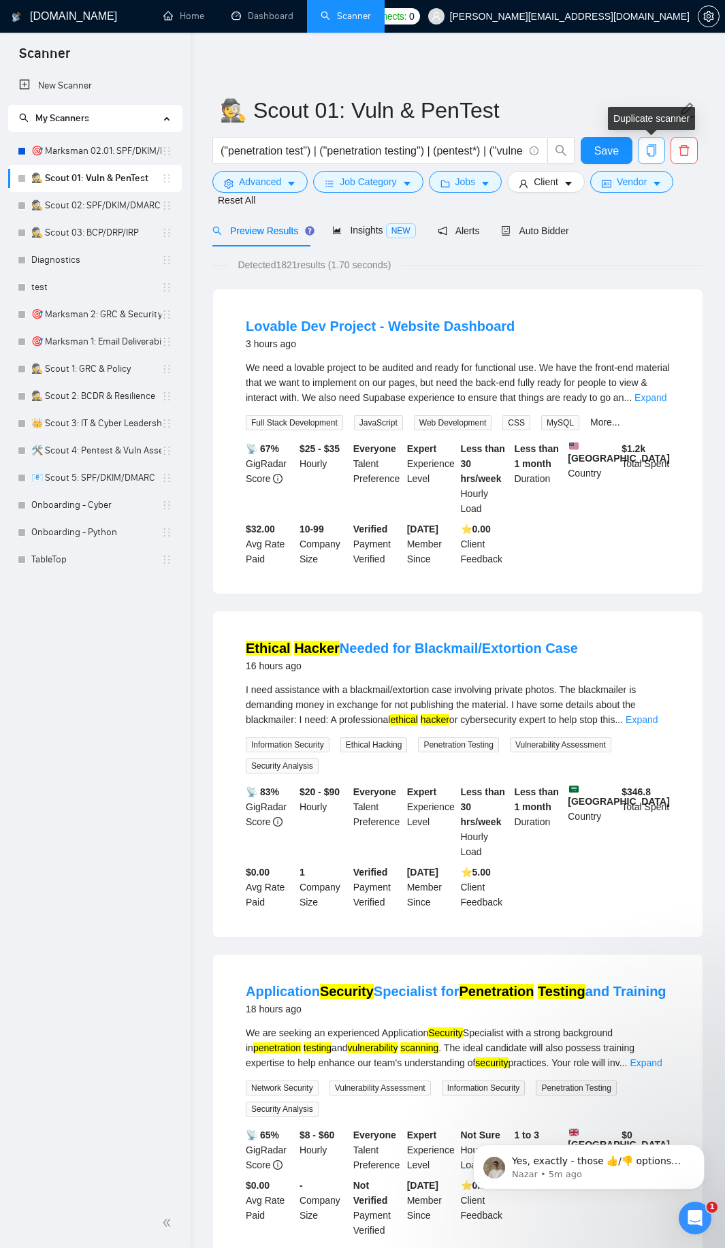
click at [650, 143] on button "button" at bounding box center [651, 150] width 27 height 27
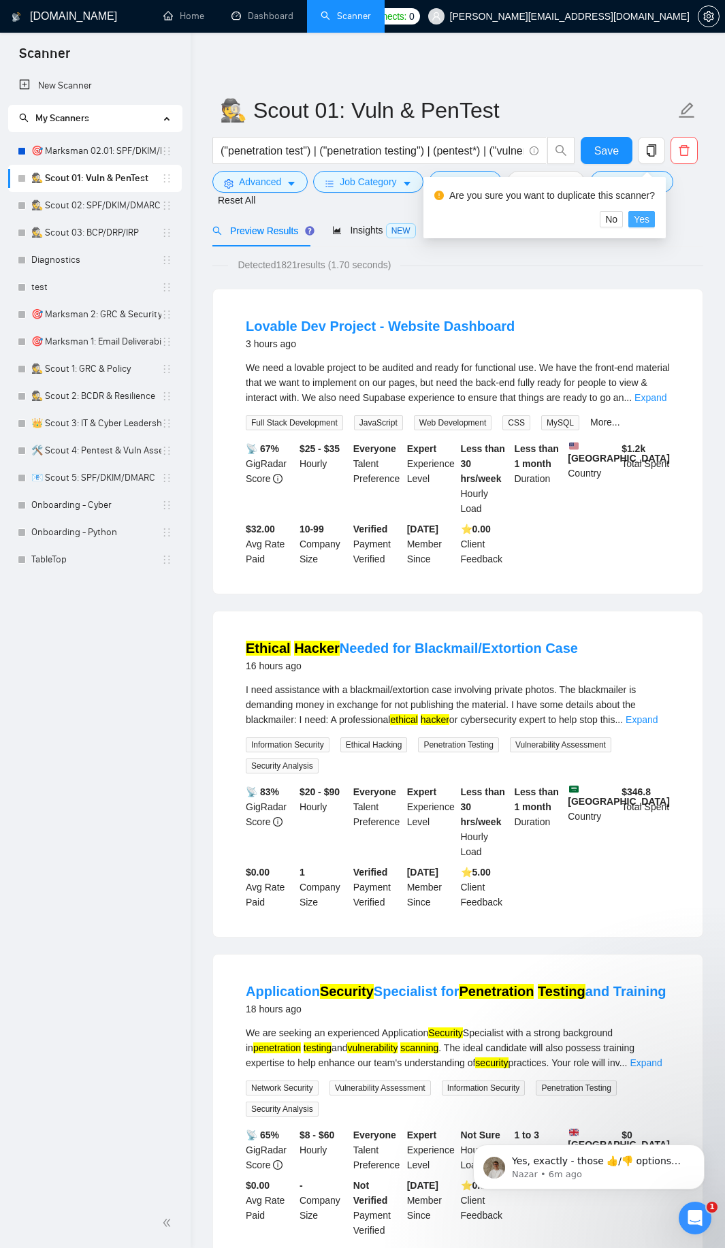
click at [638, 217] on span "Yes" at bounding box center [642, 219] width 16 height 15
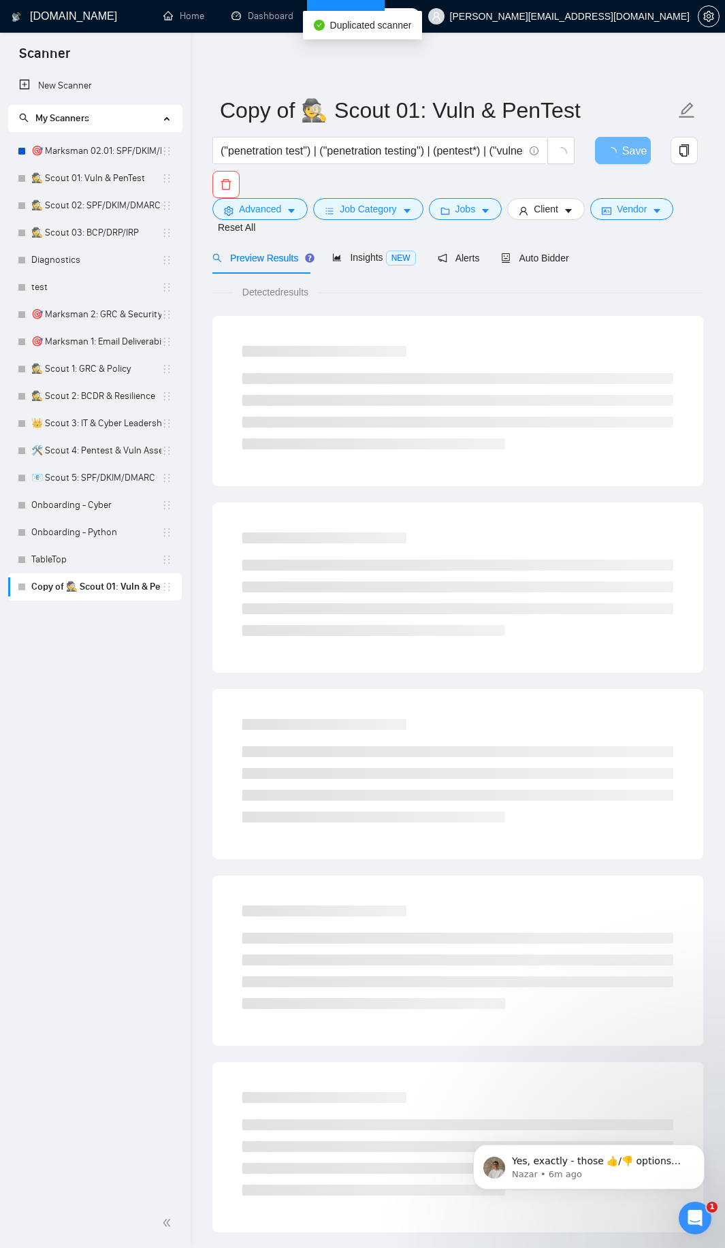
click at [124, 585] on link "Copy of 🕵️ Scout 01: Vuln & PenTest" at bounding box center [96, 586] width 130 height 27
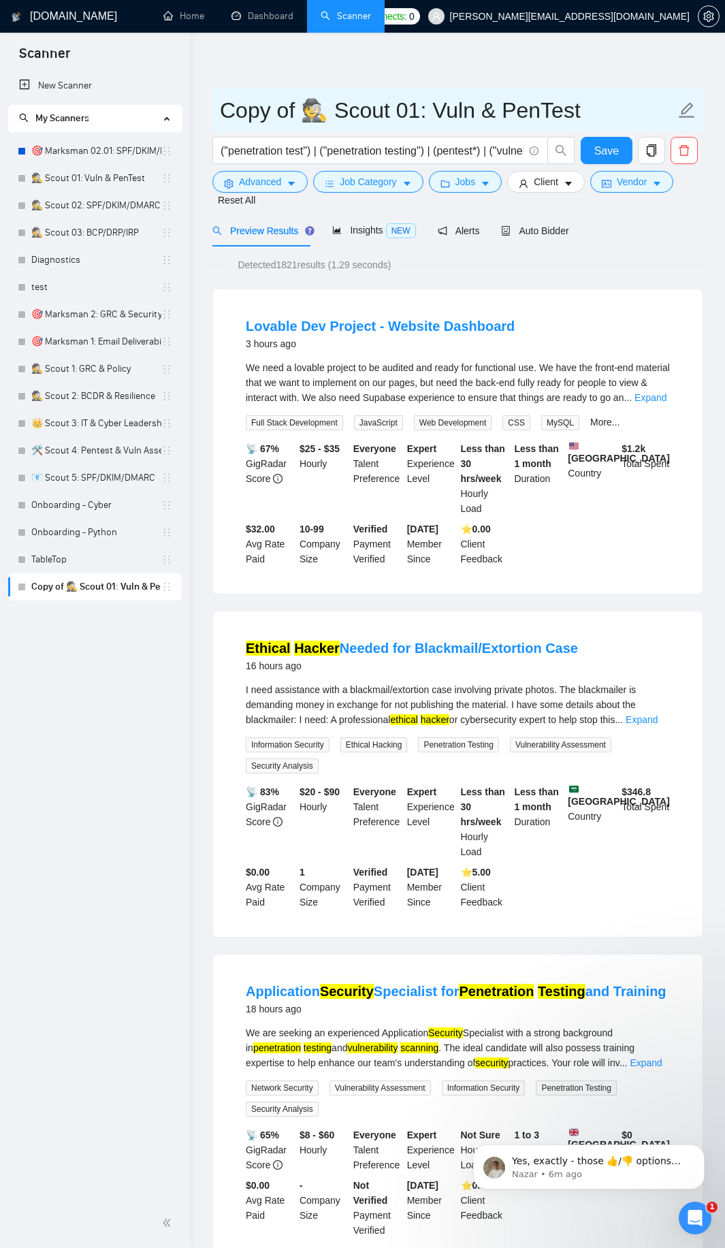
click at [396, 107] on input "Copy of 🕵️ Scout 01: Vuln & PenTest" at bounding box center [448, 110] width 456 height 34
paste input "Marksman 02.01: S"
type input "Marksman 01.01: Vuln Scan"
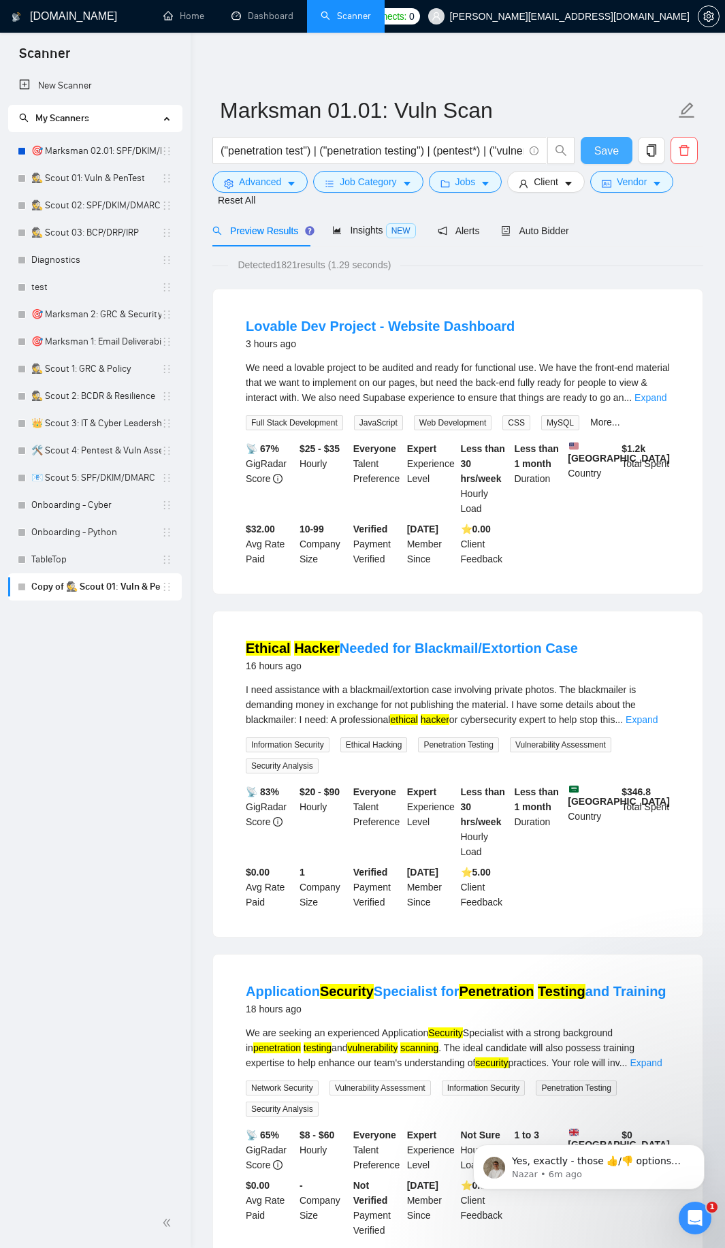
click at [584, 149] on button "Save" at bounding box center [607, 150] width 52 height 27
click at [78, 149] on link "🎯 Marksman 02.01: SPF/DKIM/DMARC" at bounding box center [96, 151] width 130 height 27
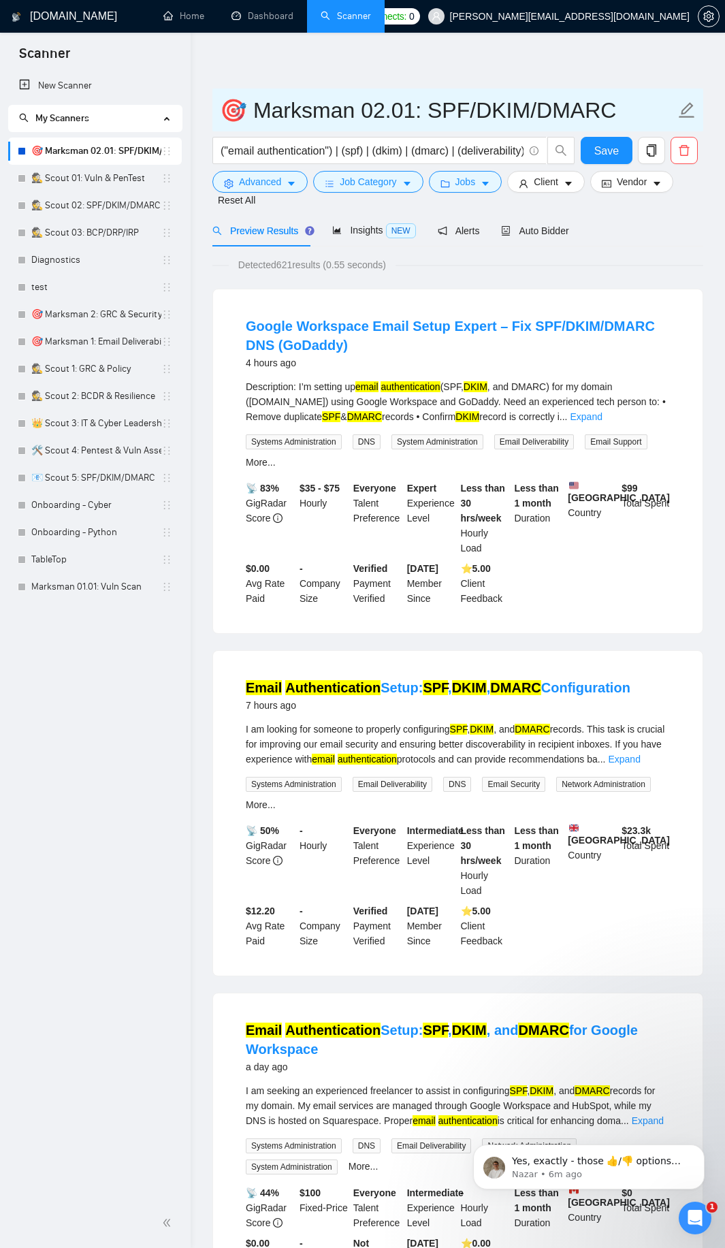
drag, startPoint x: 254, startPoint y: 110, endPoint x: 227, endPoint y: 109, distance: 26.6
click at [227, 109] on input "🎯 Marksman 02.01: SPF/DKIM/DMARC" at bounding box center [448, 110] width 456 height 34
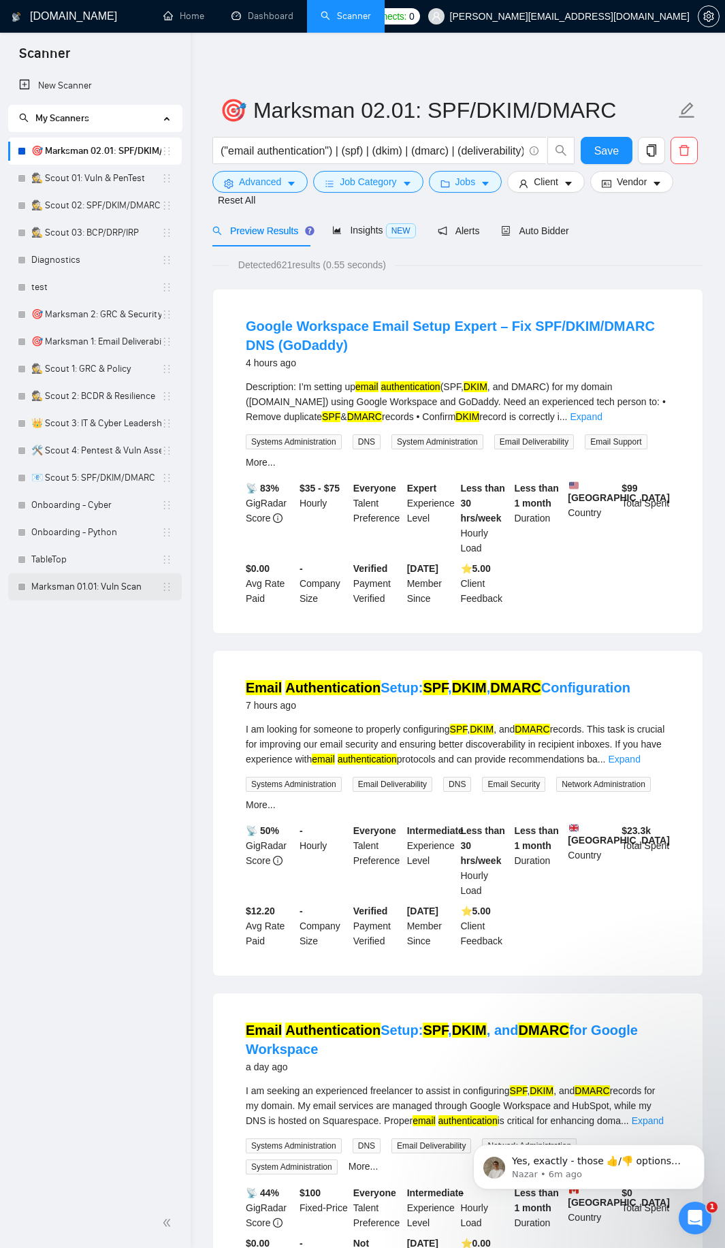
click at [110, 590] on link "Marksman 01.01: Vuln Scan" at bounding box center [96, 586] width 130 height 27
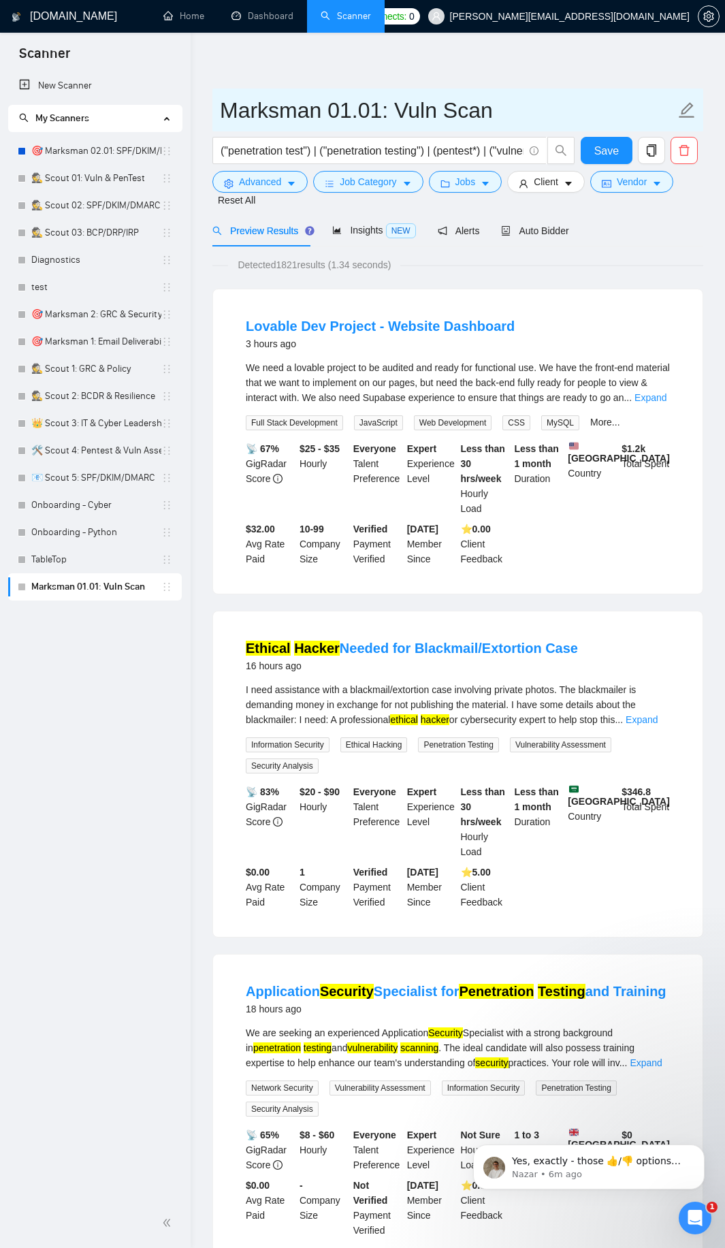
click at [223, 110] on input "Marksman 01.01: Vuln Scan" at bounding box center [448, 110] width 456 height 34
paste input "🎯"
type input "🎯 Marksman 01.01: Vuln Scan"
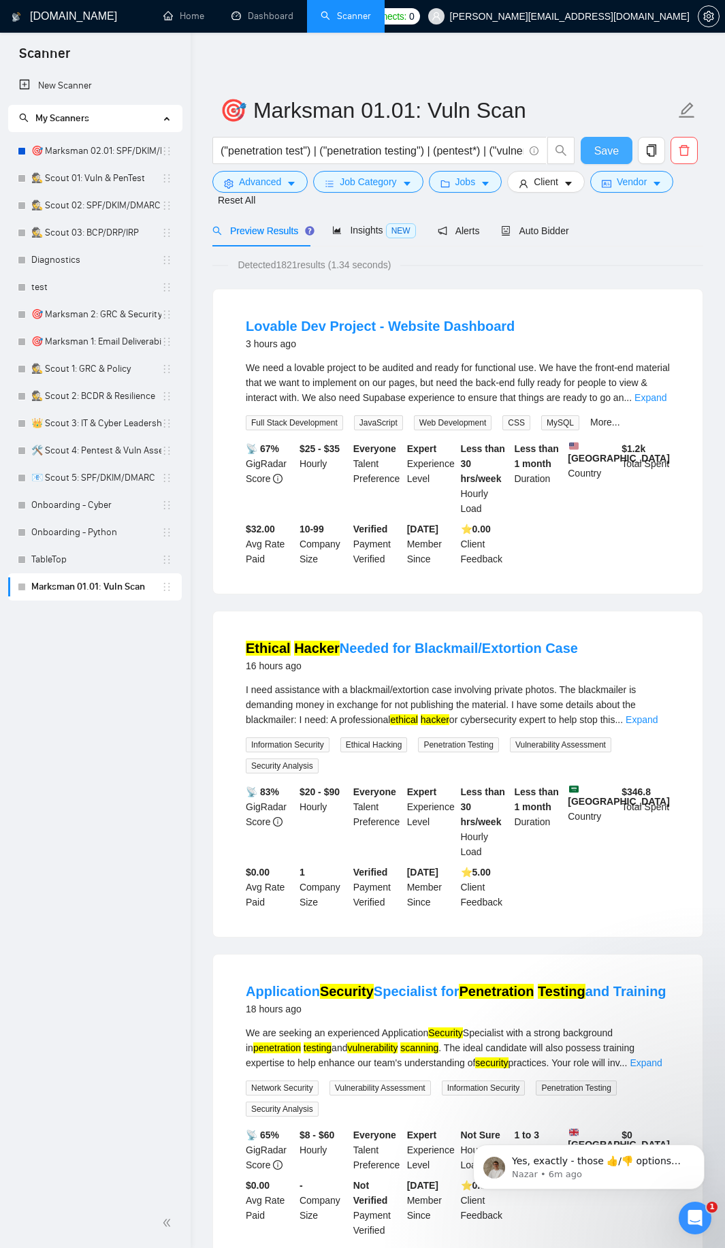
click at [606, 150] on span "Save" at bounding box center [606, 150] width 25 height 17
click at [648, 150] on icon "copy" at bounding box center [651, 150] width 12 height 12
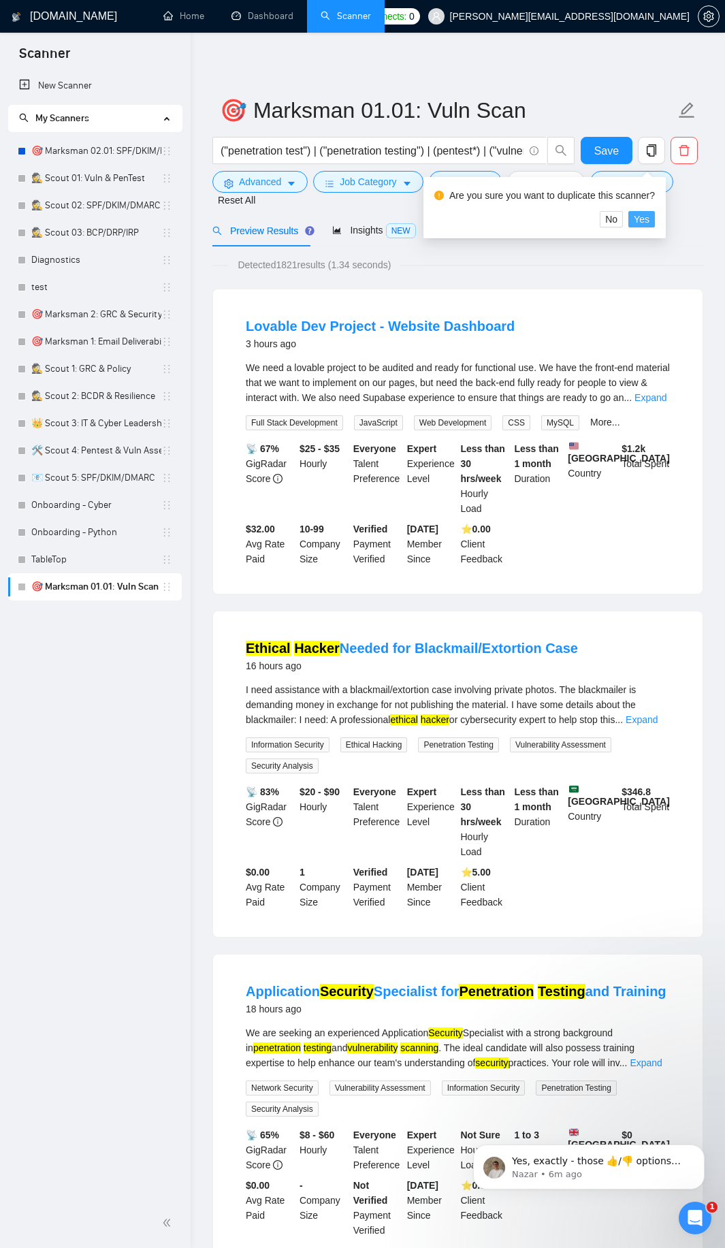
click at [648, 225] on span "Yes" at bounding box center [642, 219] width 16 height 15
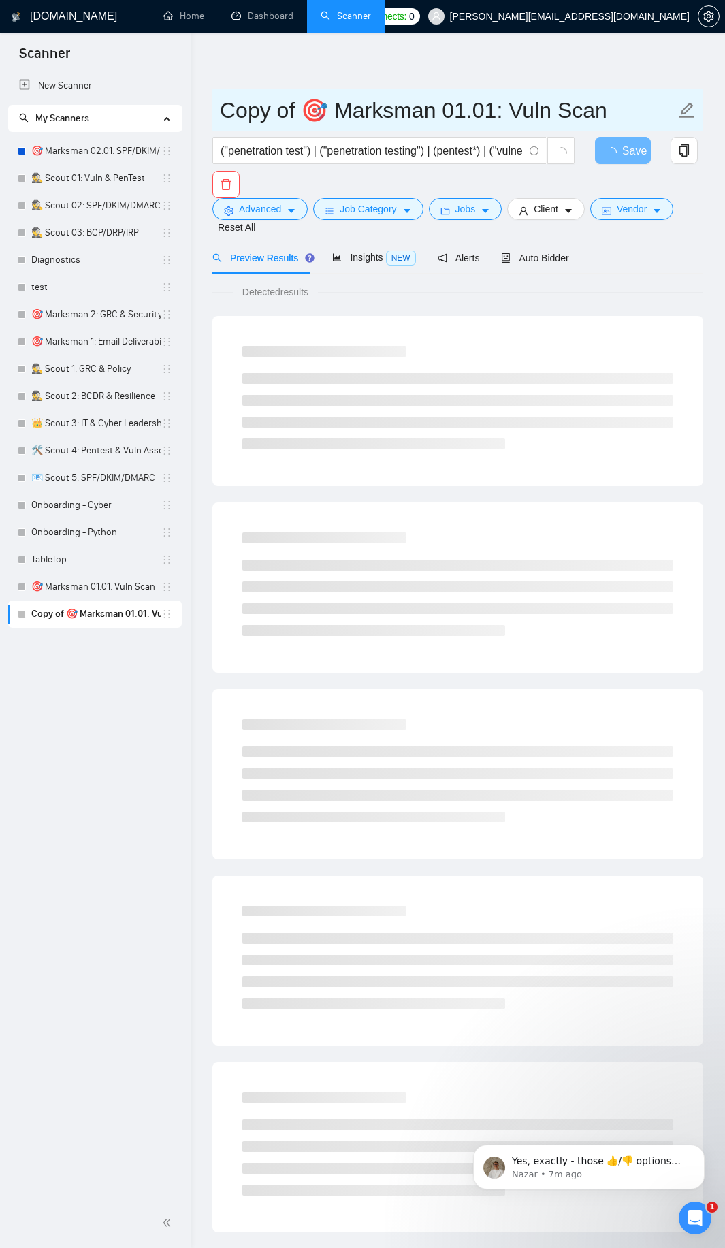
click at [306, 111] on input "Copy of 🎯 Marksman 01.01: Vuln Scan" at bounding box center [448, 110] width 456 height 34
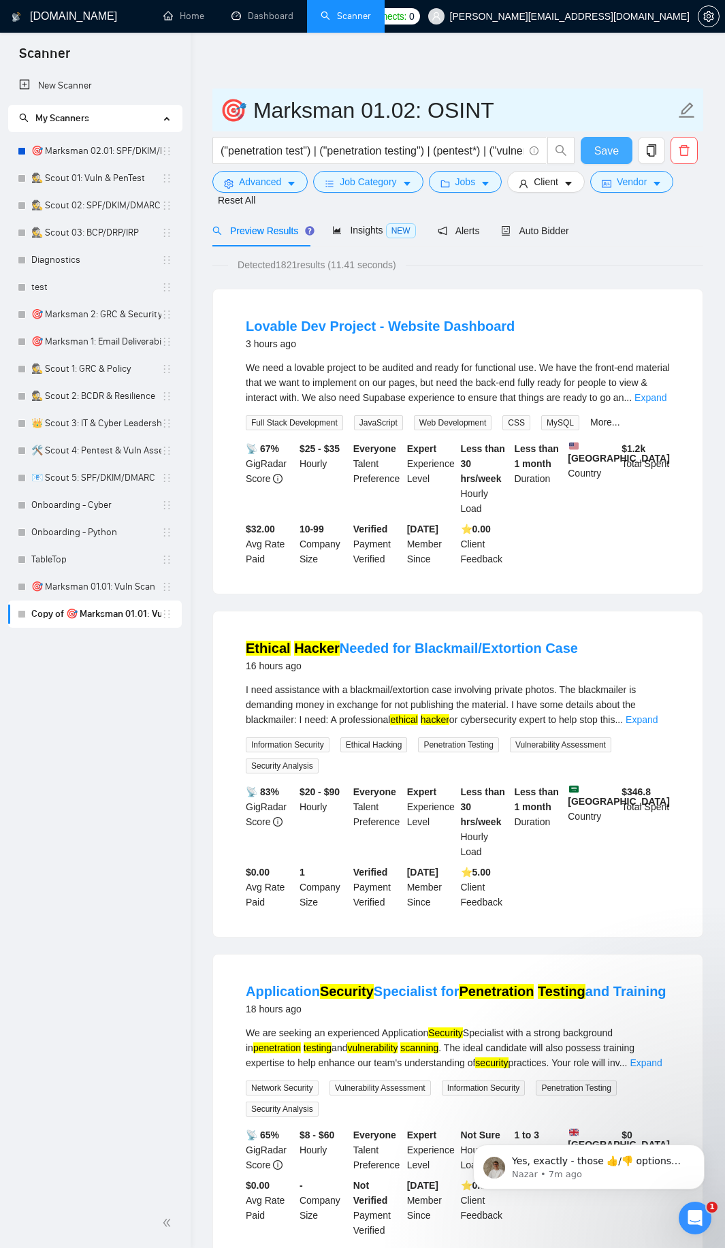
type input "🎯 Marksman 01.02: OSINT"
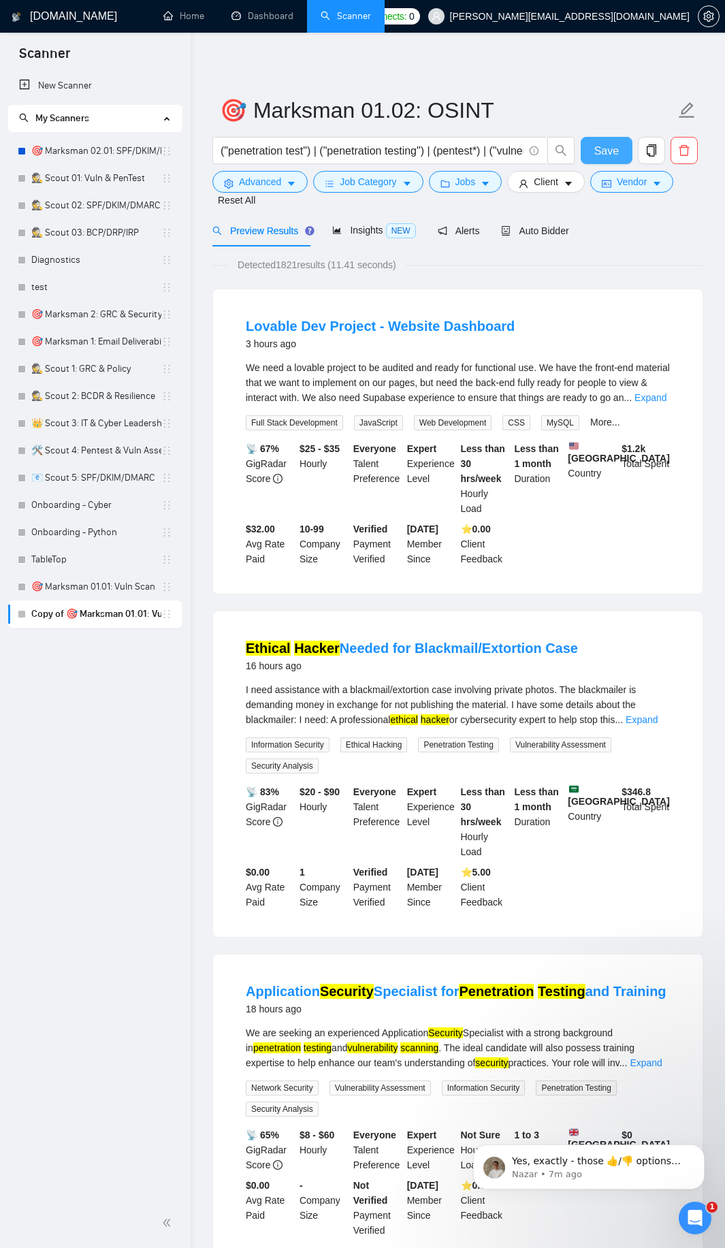
click at [609, 147] on span "Save" at bounding box center [606, 150] width 25 height 17
click at [652, 1162] on p "Yes, exactly - those 👍/👎 options appear in the scanner results once jobs are be…" at bounding box center [600, 1162] width 176 height 14
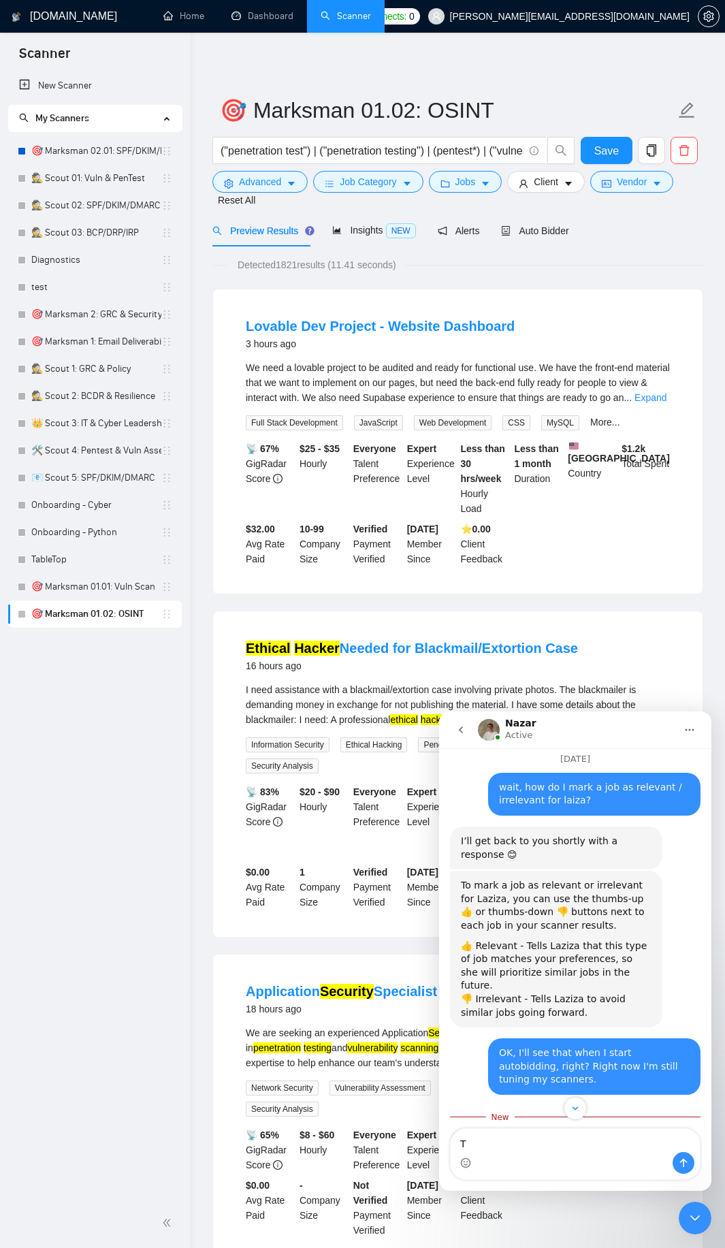
scroll to position [1451, 0]
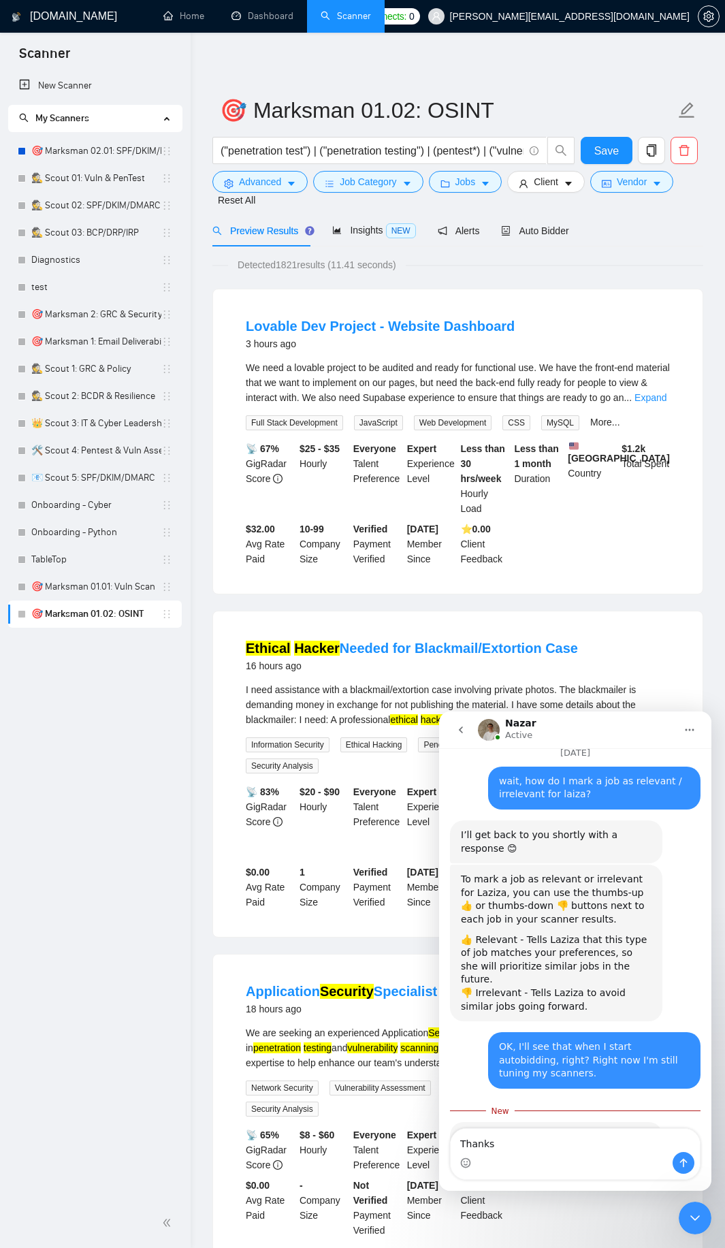
type textarea "Thanks!"
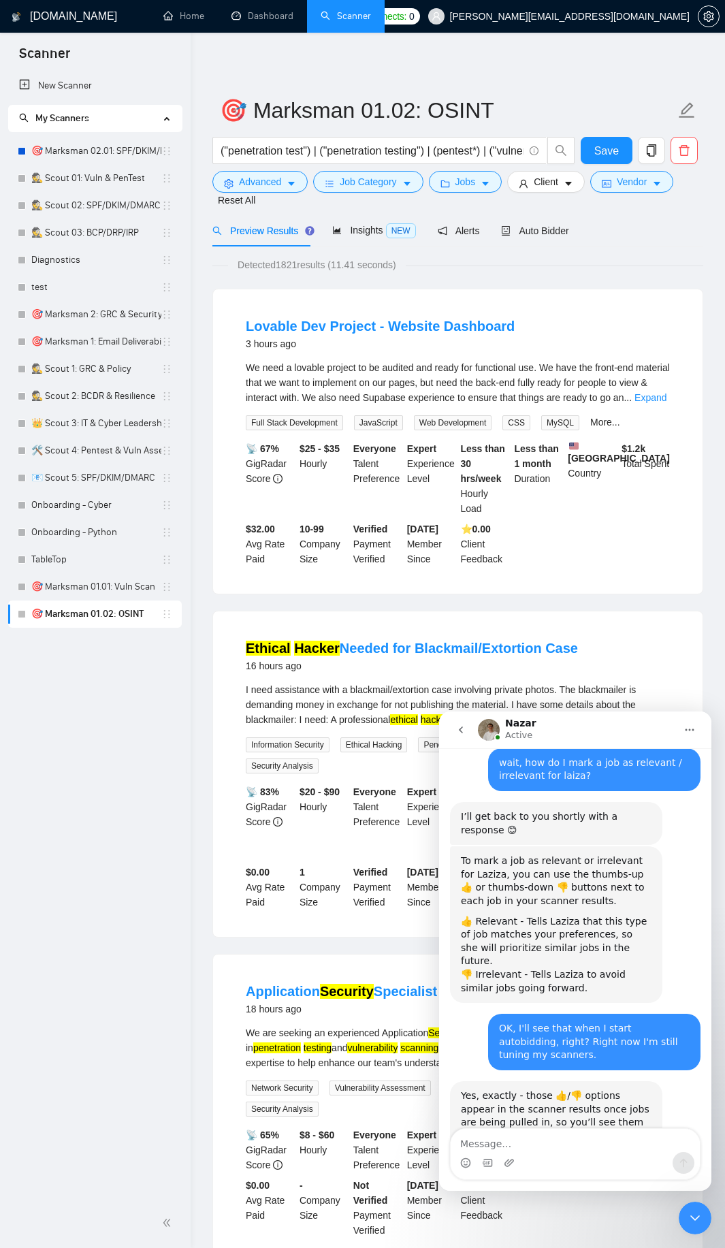
click at [696, 1209] on div "Close Intercom Messenger" at bounding box center [695, 1218] width 33 height 33
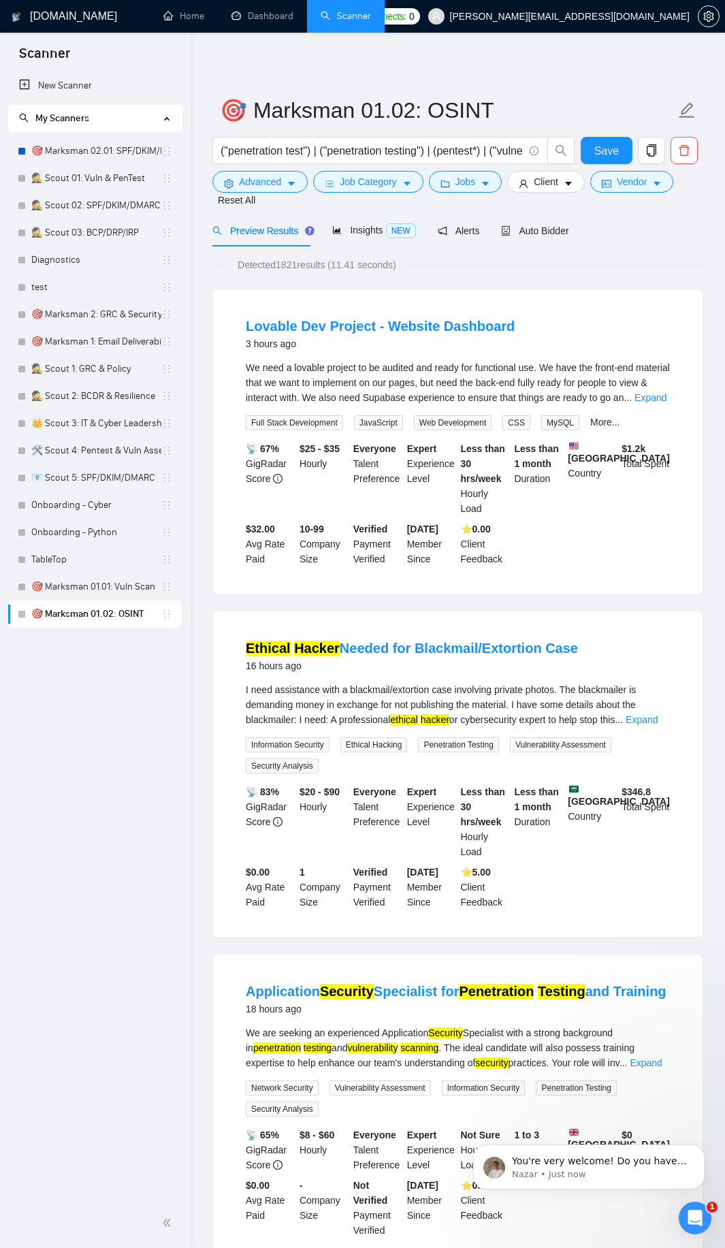
scroll to position [0, 0]
